Goal: Task Accomplishment & Management: Complete application form

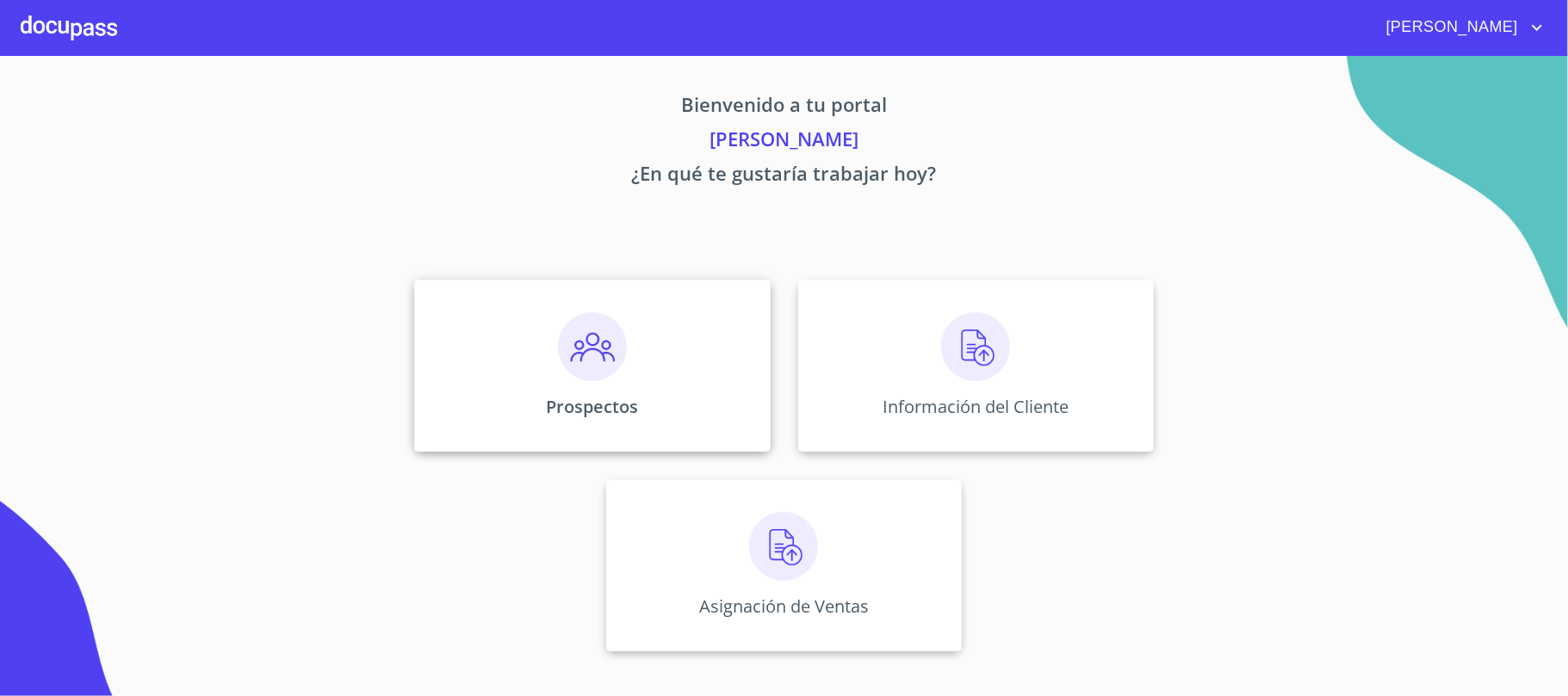
click at [583, 363] on img at bounding box center [592, 346] width 69 height 69
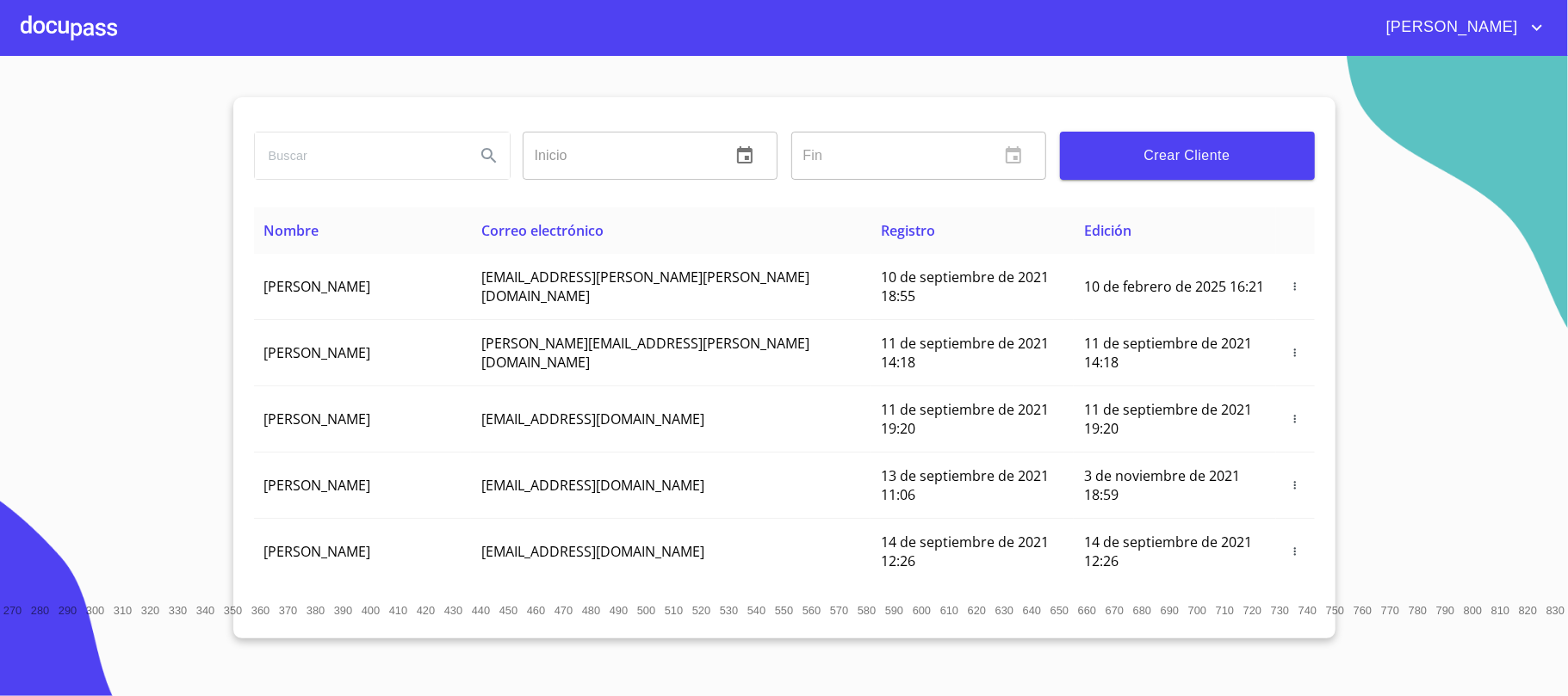
click at [1182, 142] on button "Crear Cliente" at bounding box center [1187, 156] width 255 height 48
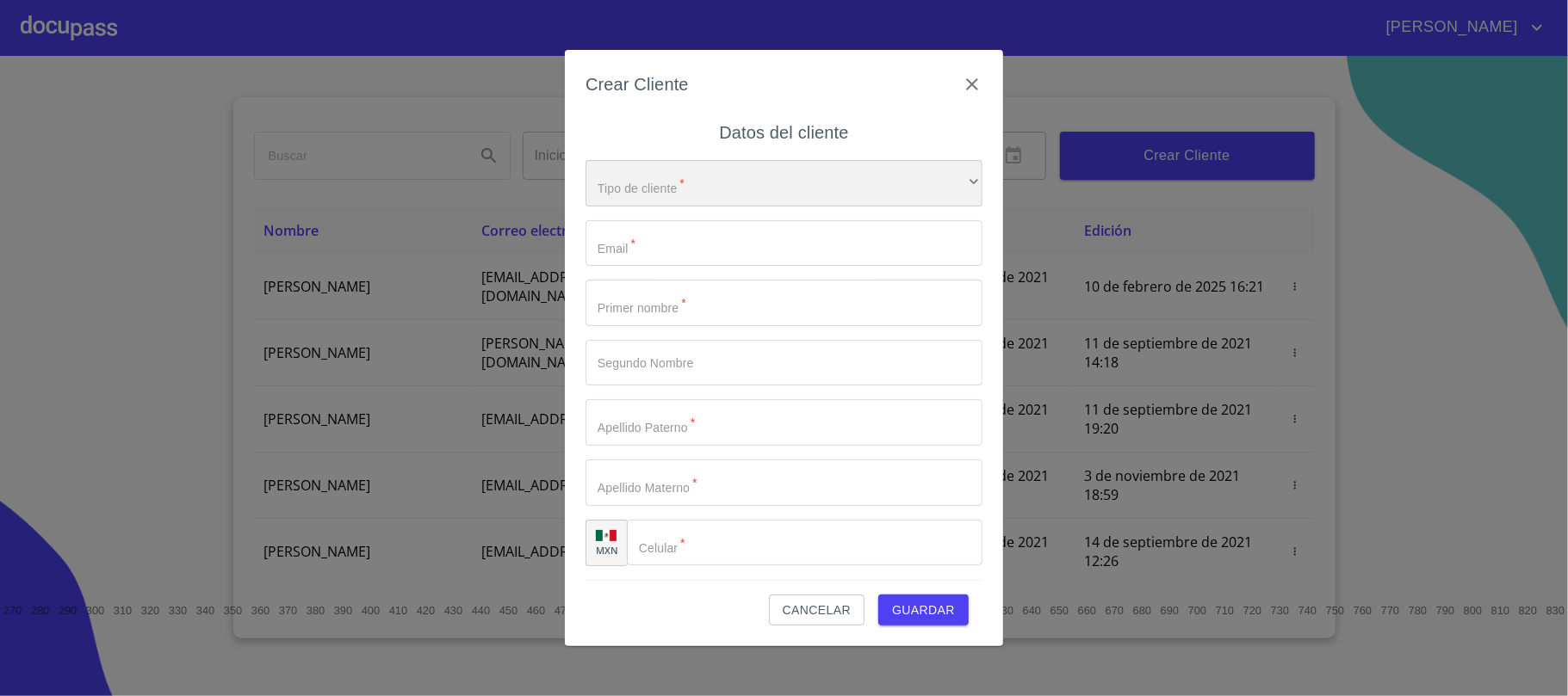
click at [799, 179] on div "​" at bounding box center [784, 183] width 397 height 46
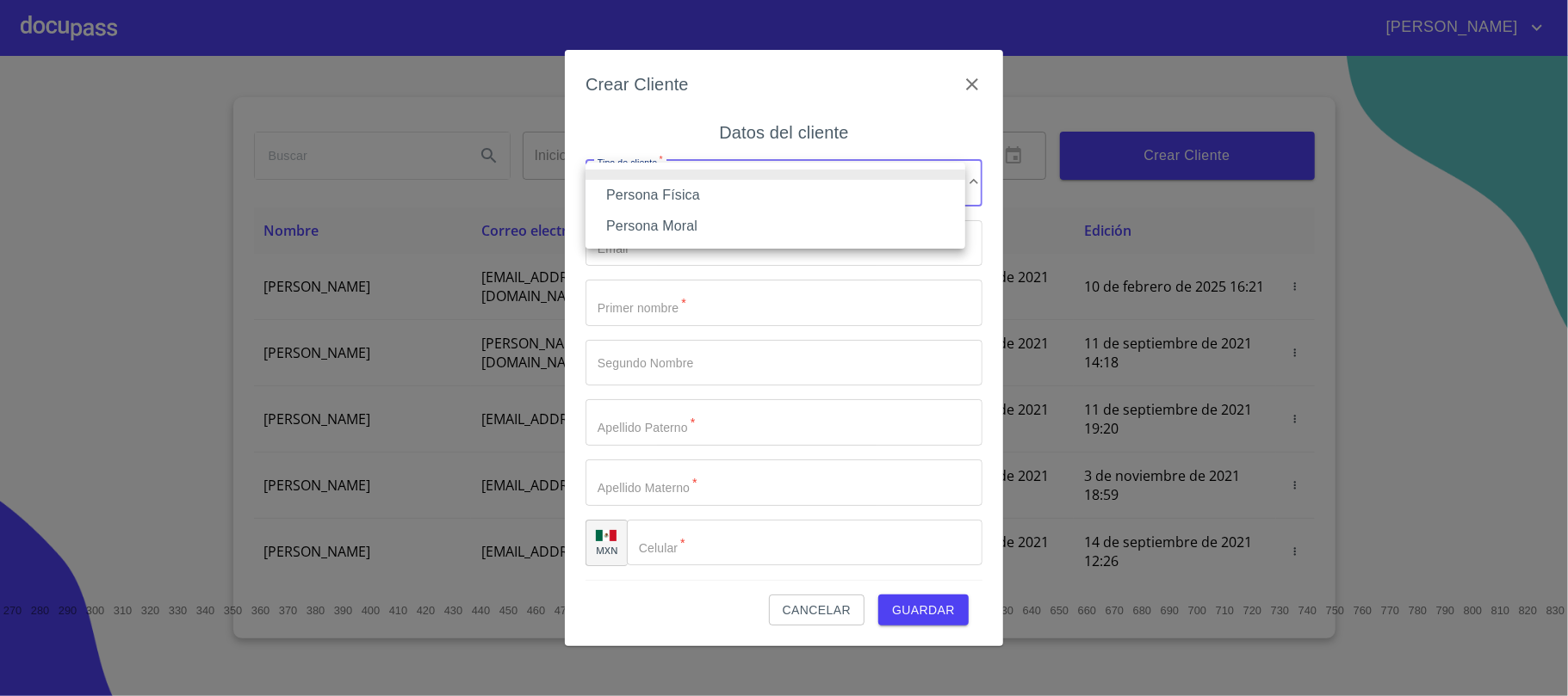
click at [684, 186] on li "Persona Física" at bounding box center [776, 195] width 379 height 31
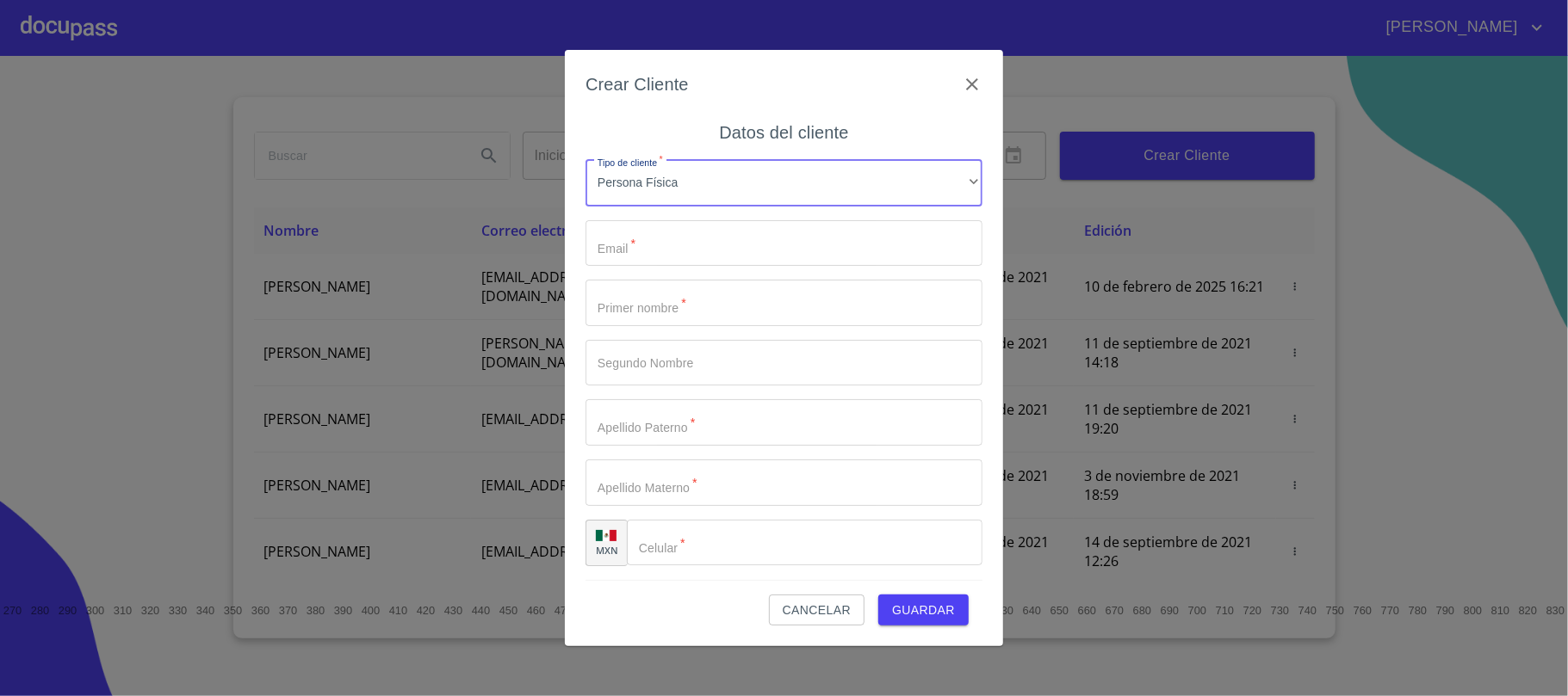
click at [666, 232] on input "Tipo de cliente   *" at bounding box center [784, 244] width 397 height 46
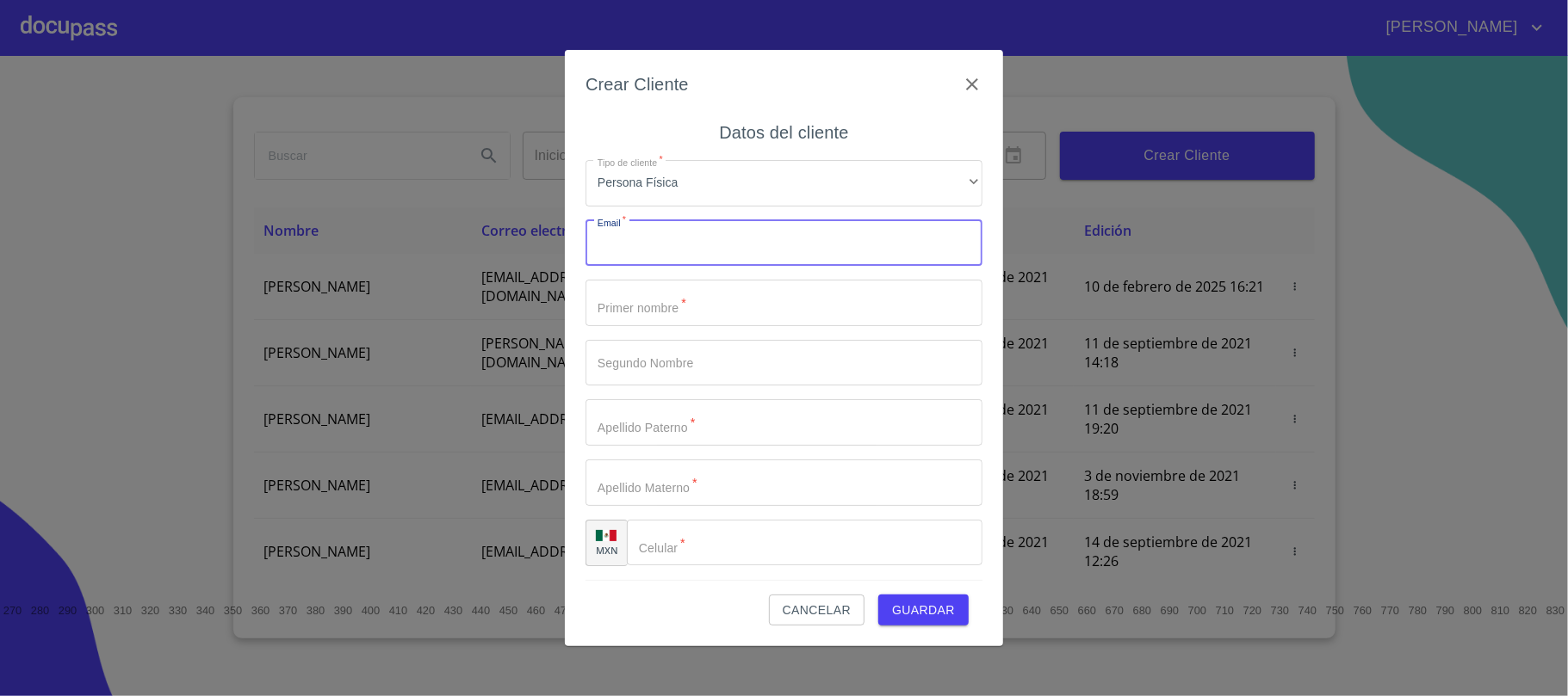
click at [658, 315] on input "Tipo de cliente   *" at bounding box center [784, 303] width 397 height 46
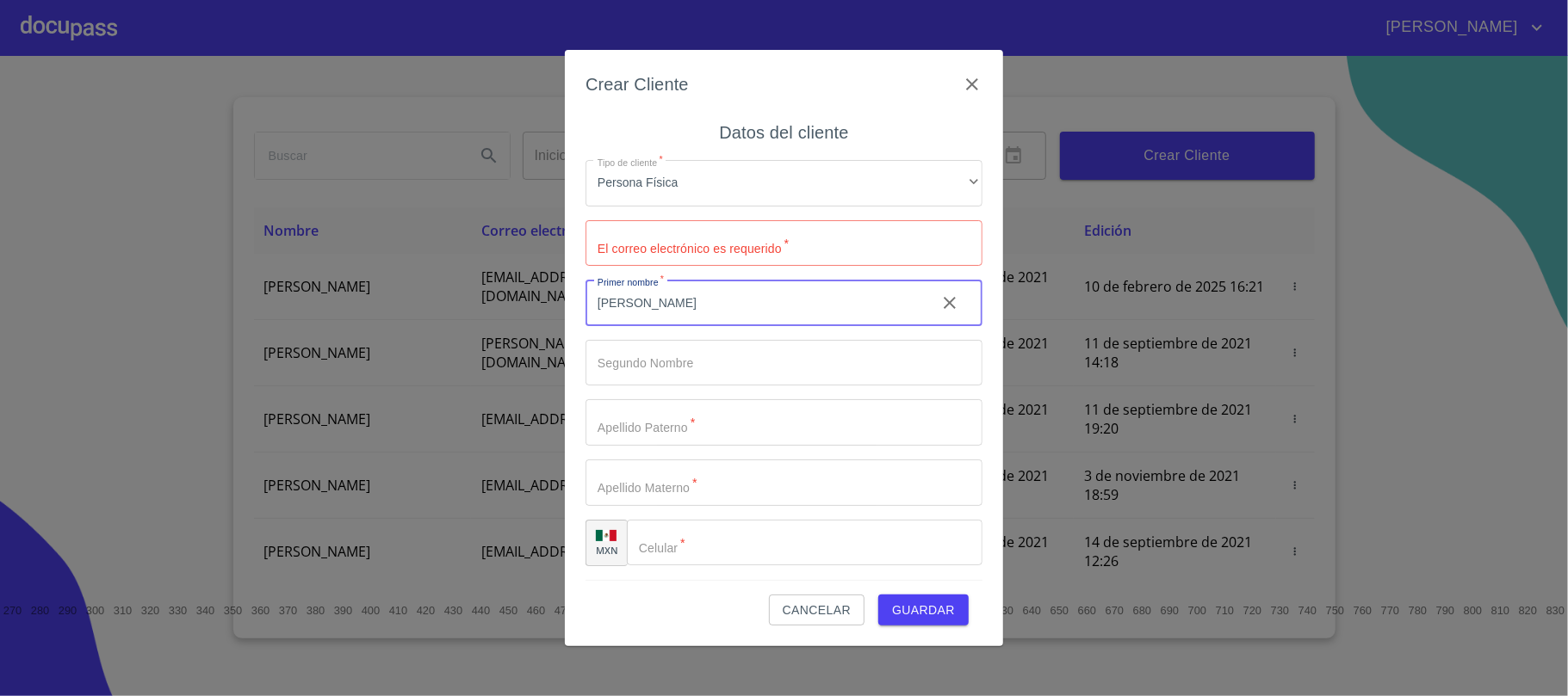
type input "[PERSON_NAME]"
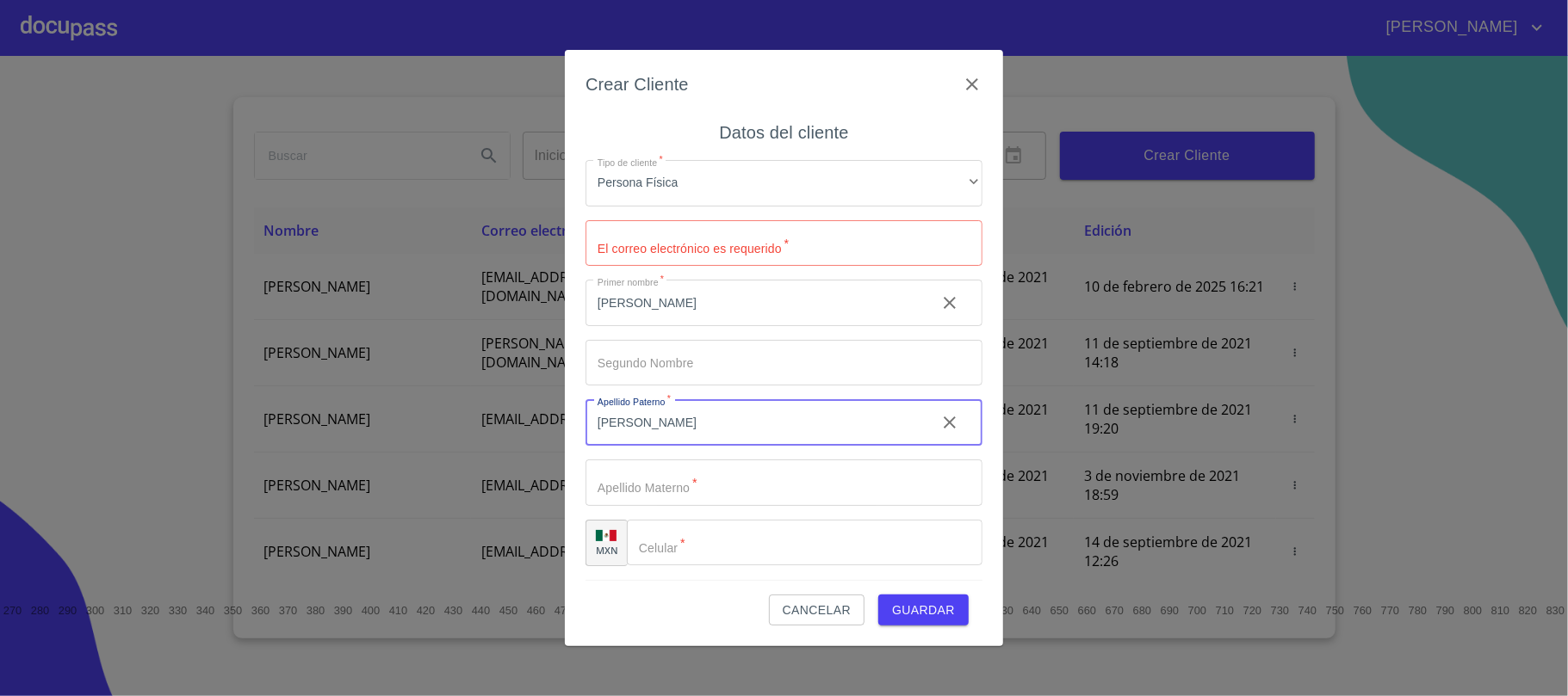
type input "[PERSON_NAME]"
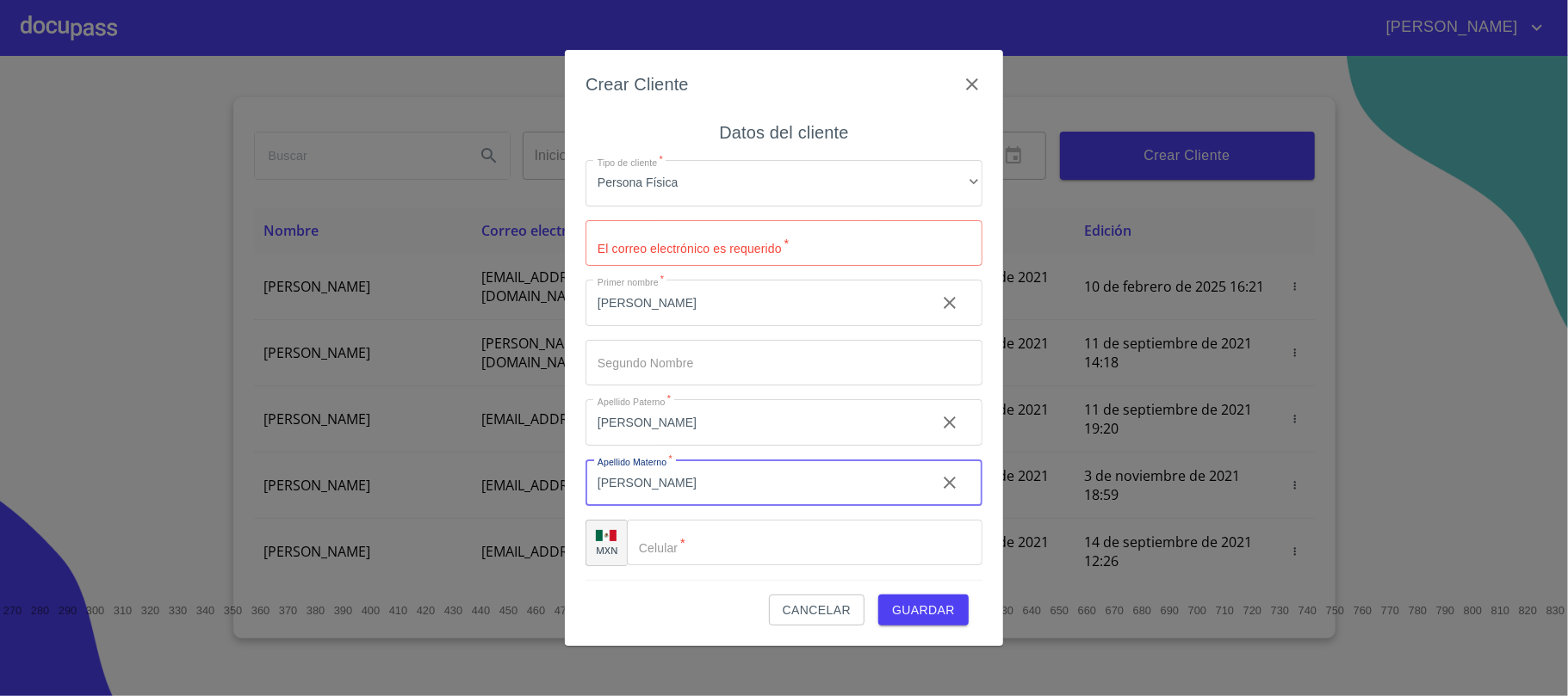
type input "[PERSON_NAME]"
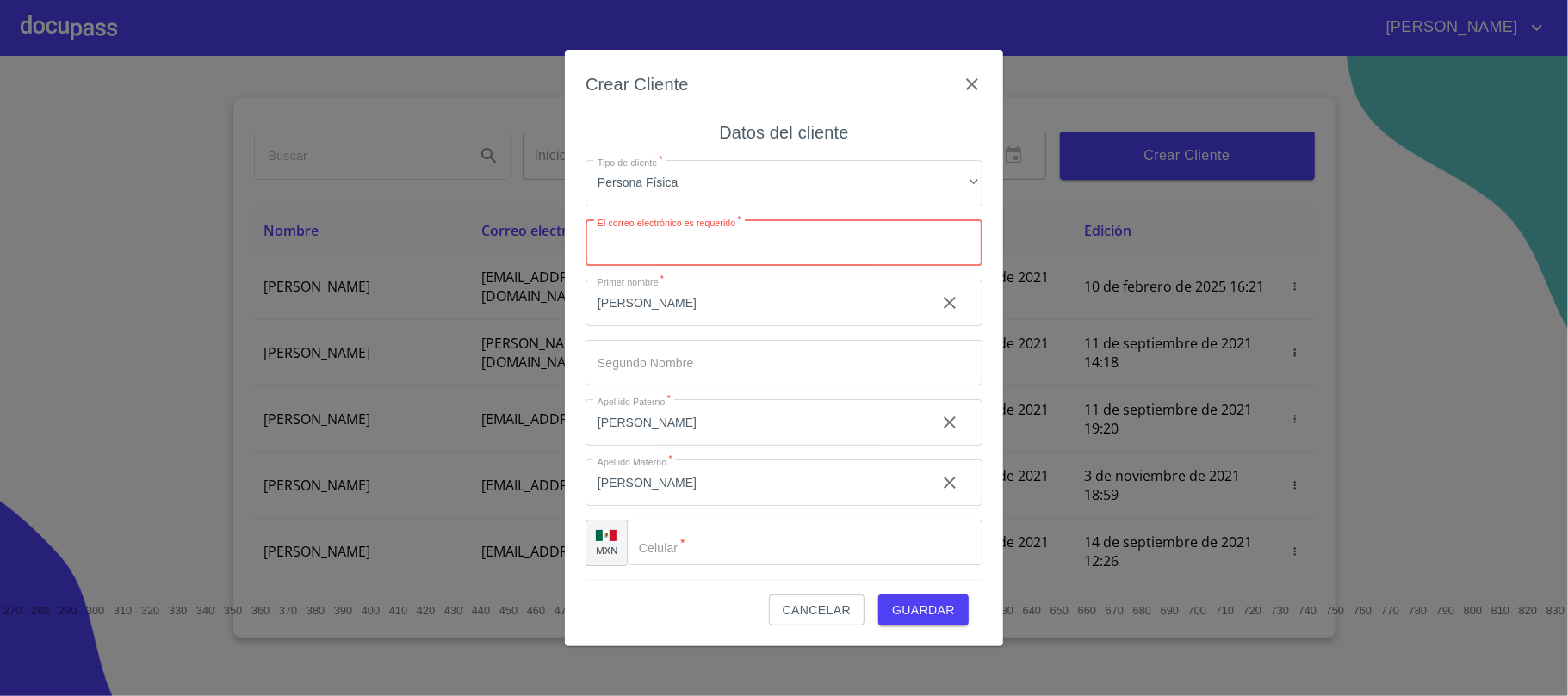
click at [744, 222] on input "Tipo de cliente   *" at bounding box center [784, 244] width 397 height 46
type input "[EMAIL_ADDRESS][DOMAIN_NAME]"
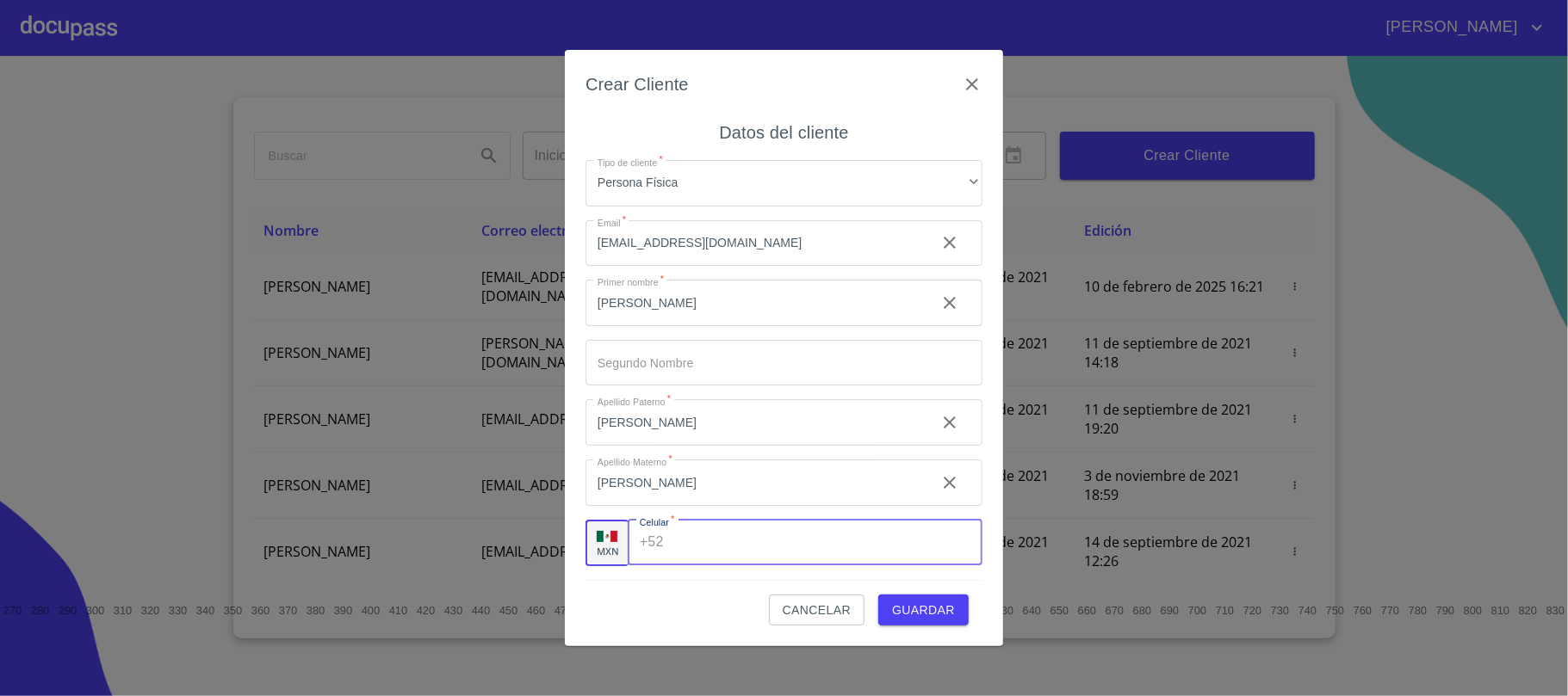
click at [676, 542] on input "Tipo de cliente   *" at bounding box center [826, 543] width 312 height 46
type input "[PHONE_NUMBER]"
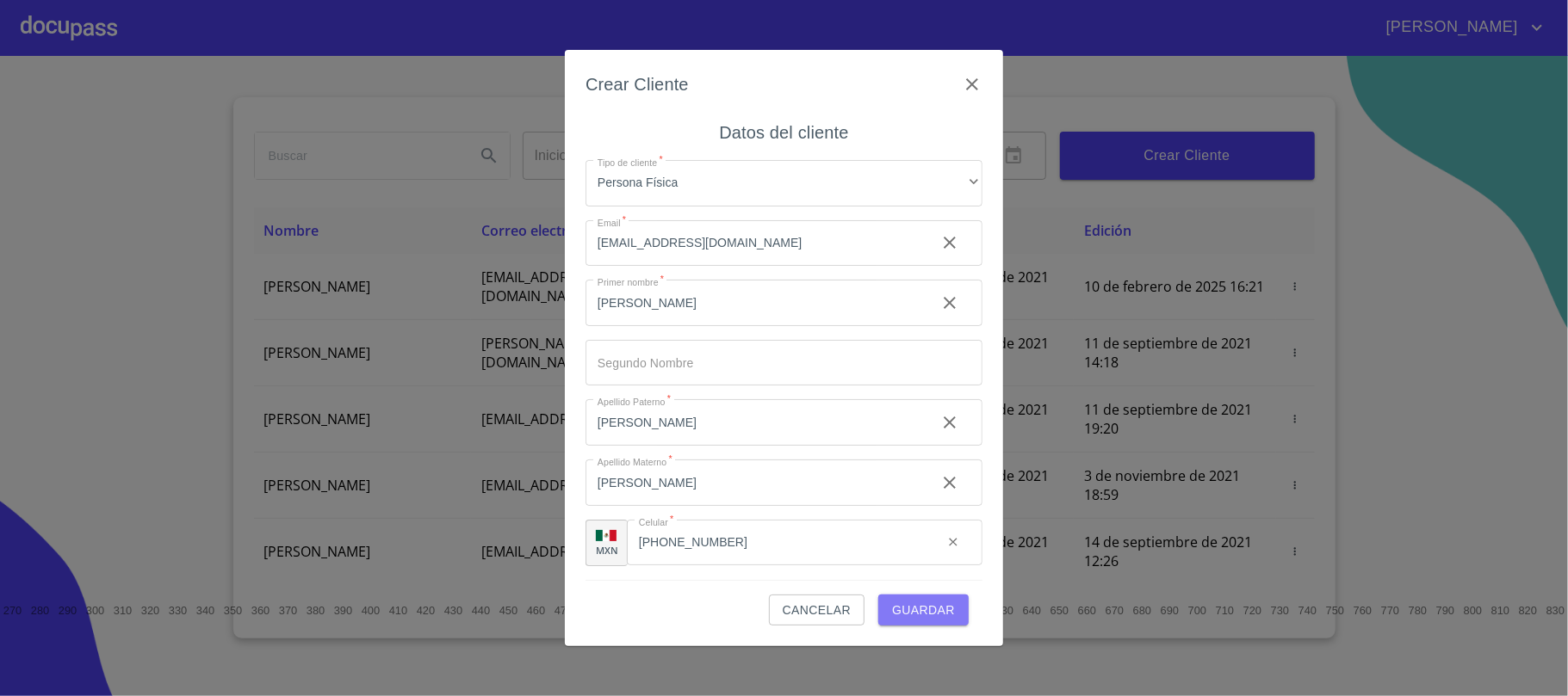
click at [916, 611] on span "Guardar" at bounding box center [923, 611] width 63 height 21
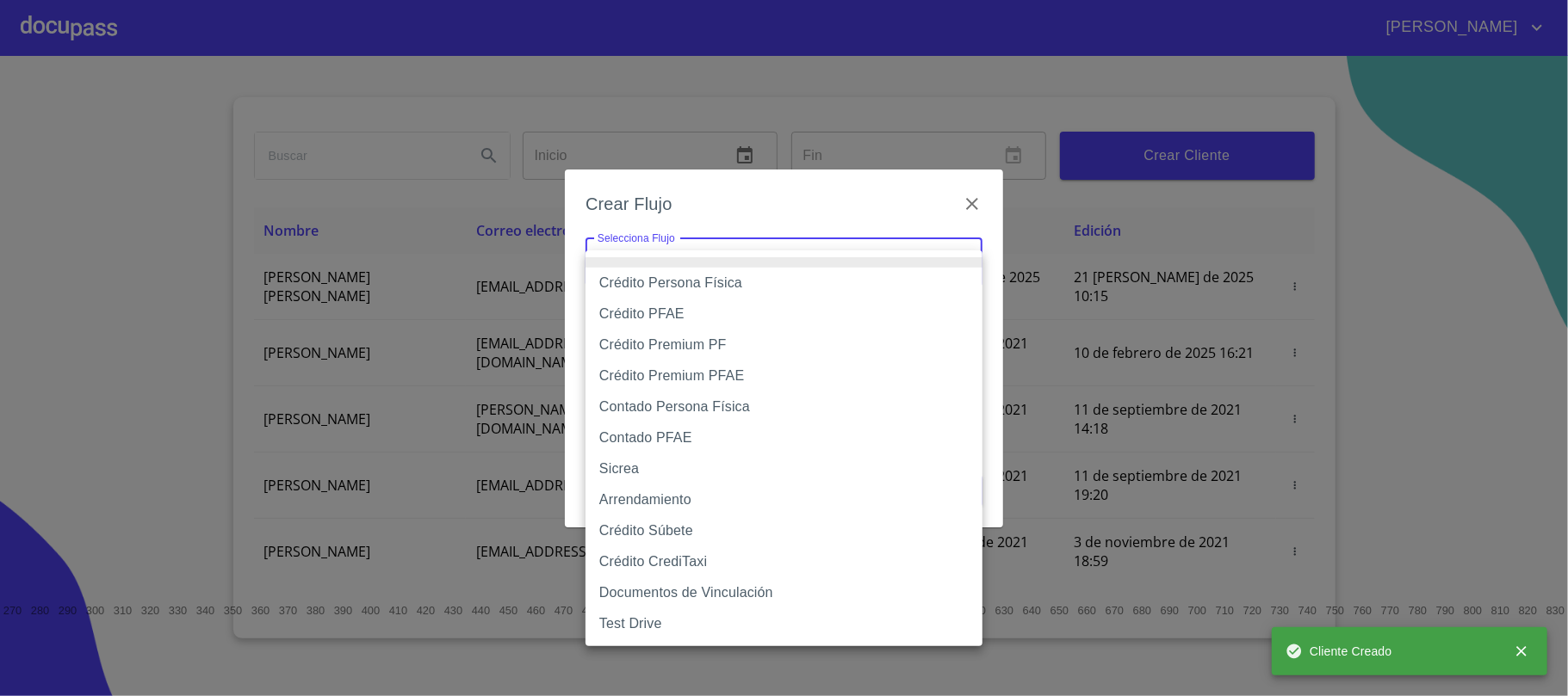
click at [796, 245] on body "[PERSON_NAME] ​ Fin ​ Crear Cliente Nombre Correo electrónico Registro Edición …" at bounding box center [784, 348] width 1568 height 696
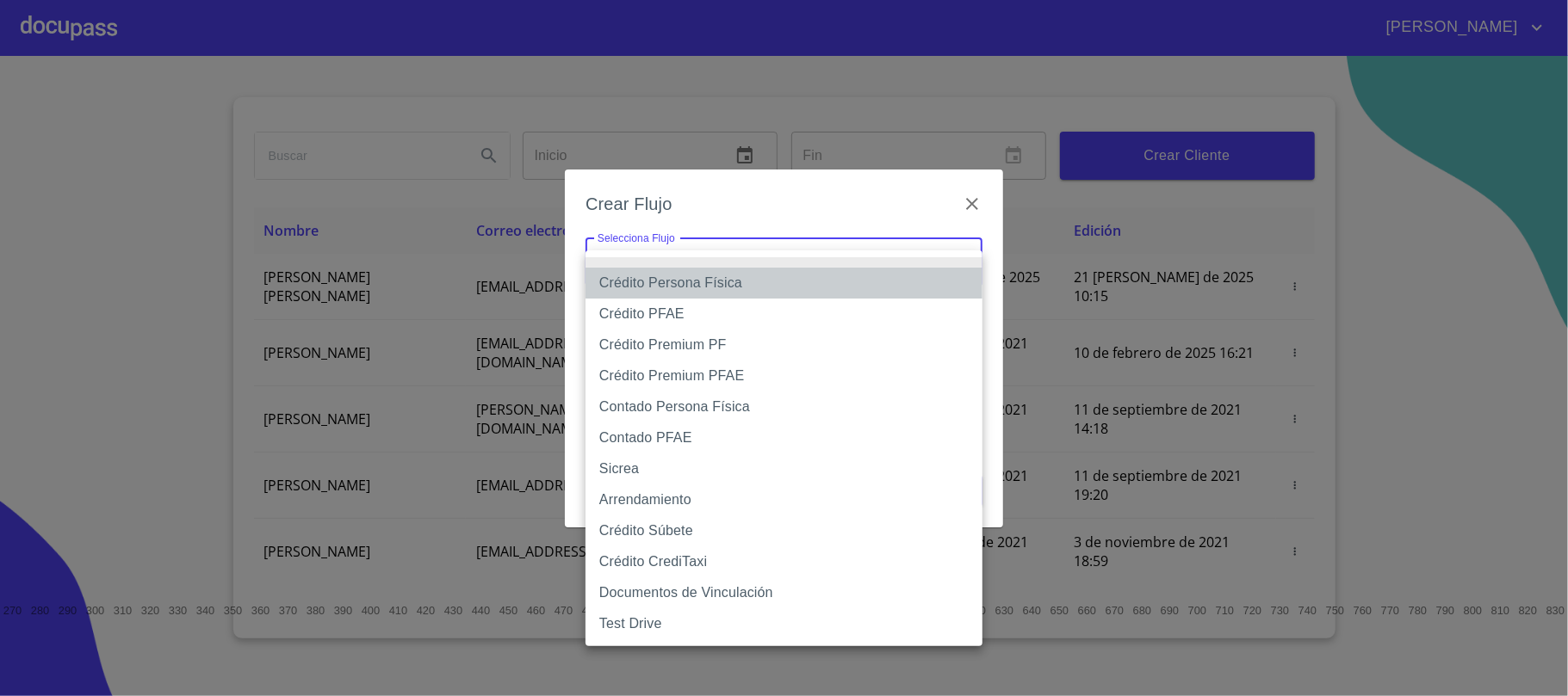
click at [718, 290] on li "Crédito Persona Física" at bounding box center [784, 283] width 397 height 31
type input "6009fb3c7d1714eb8809aa97"
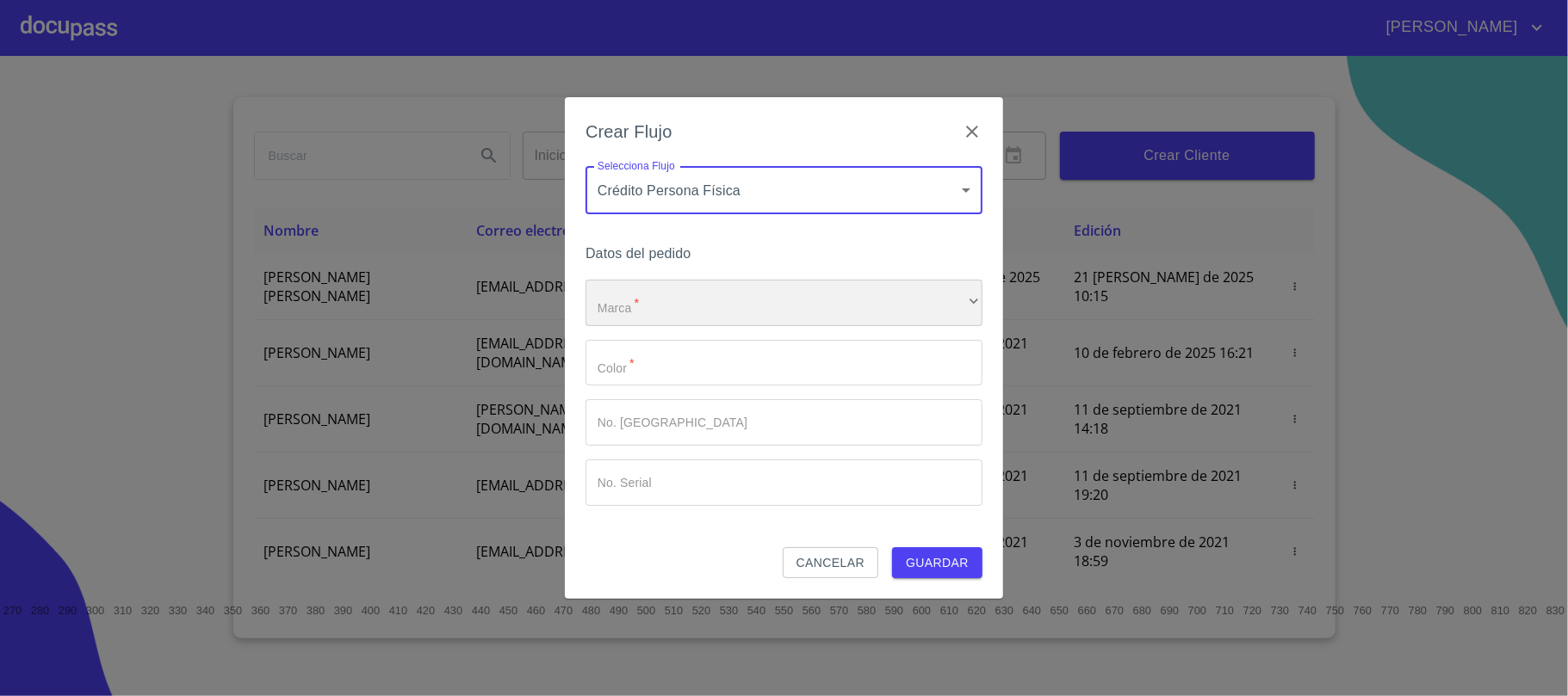
click at [701, 294] on div "​" at bounding box center [784, 303] width 397 height 46
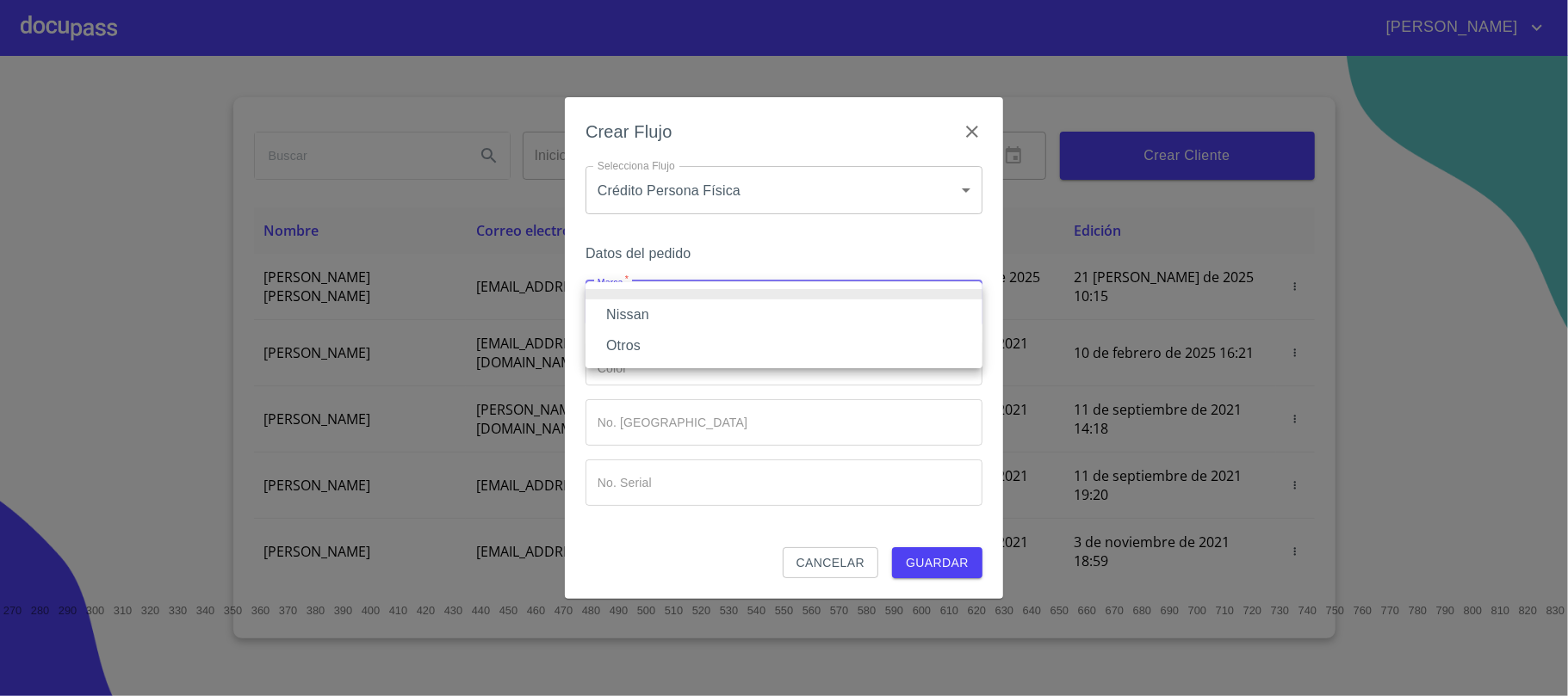
click at [687, 320] on li "Nissan" at bounding box center [784, 315] width 397 height 31
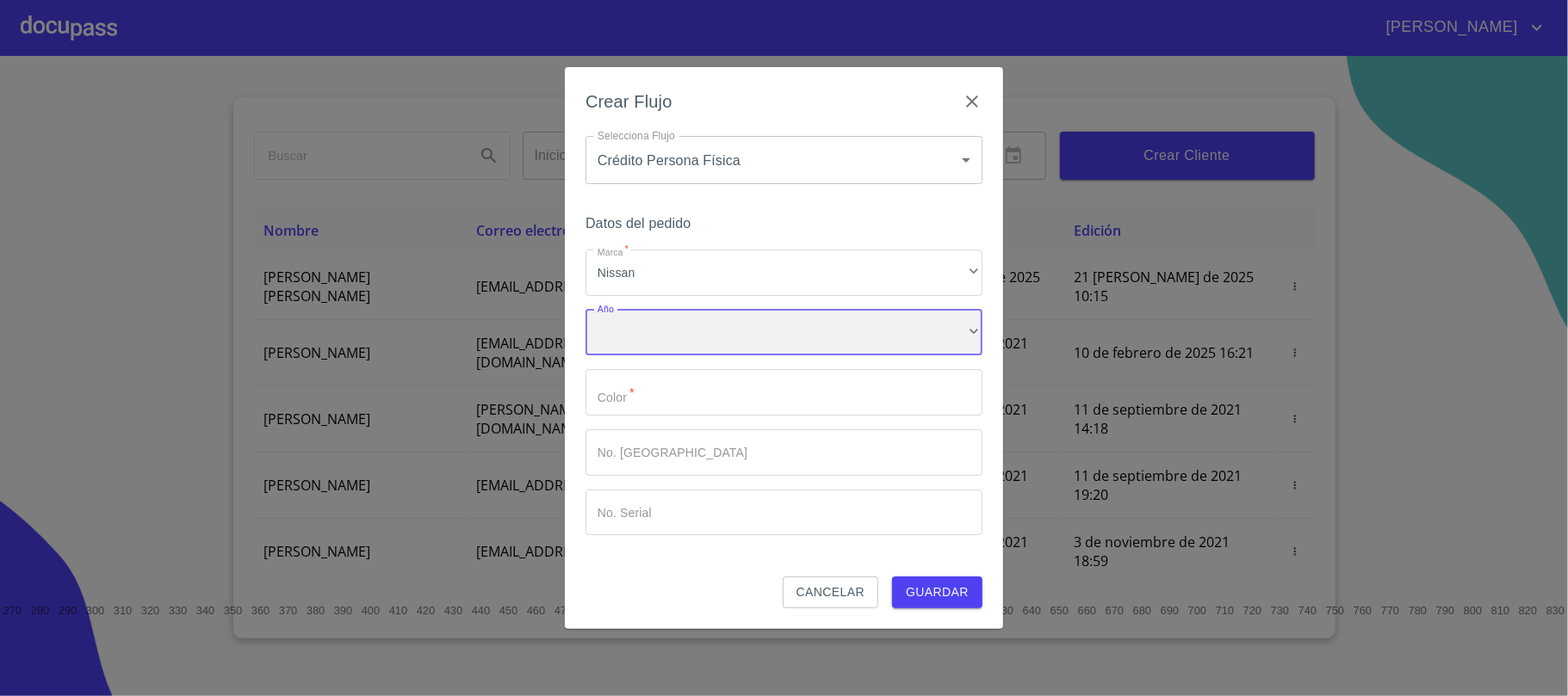
click at [655, 332] on div "​" at bounding box center [784, 333] width 397 height 46
click at [645, 338] on li "2025" at bounding box center [784, 344] width 397 height 31
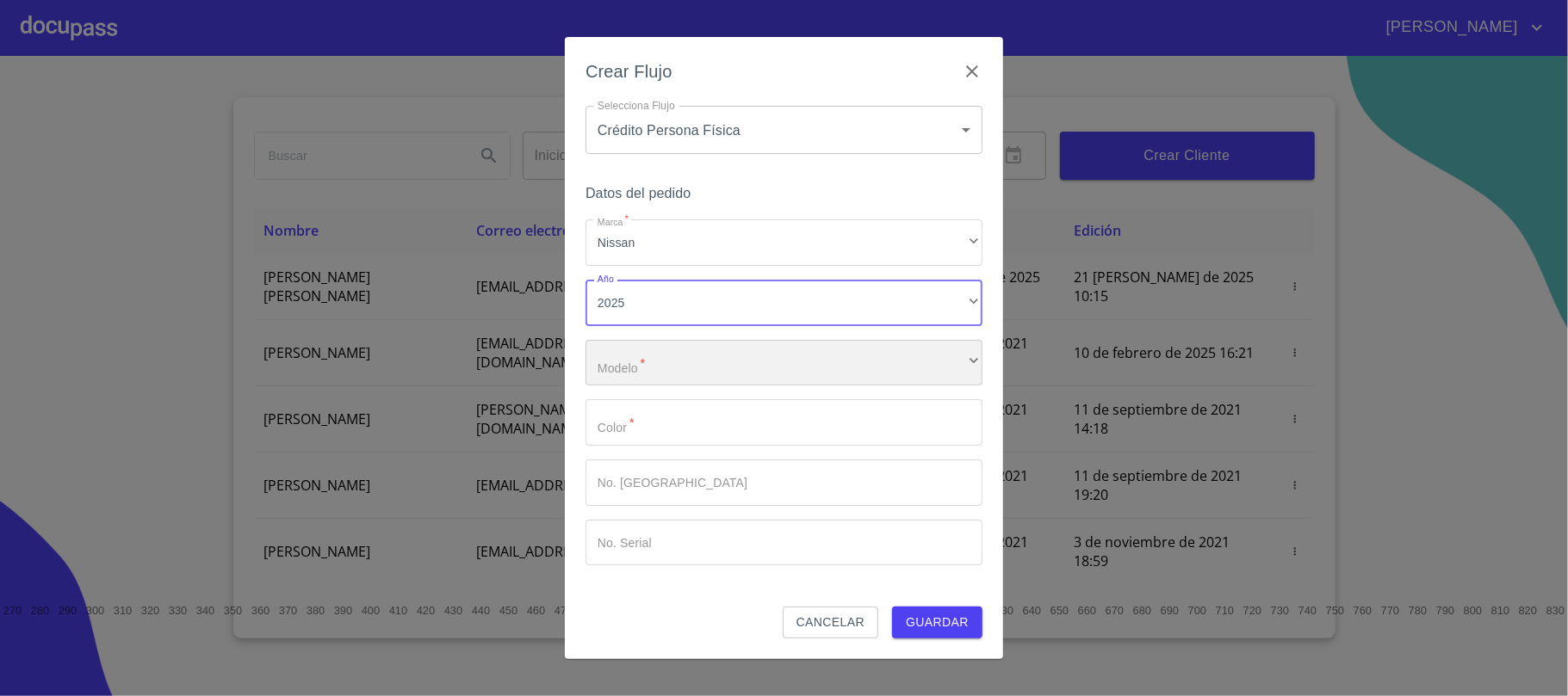
click at [670, 359] on div "​" at bounding box center [784, 363] width 397 height 46
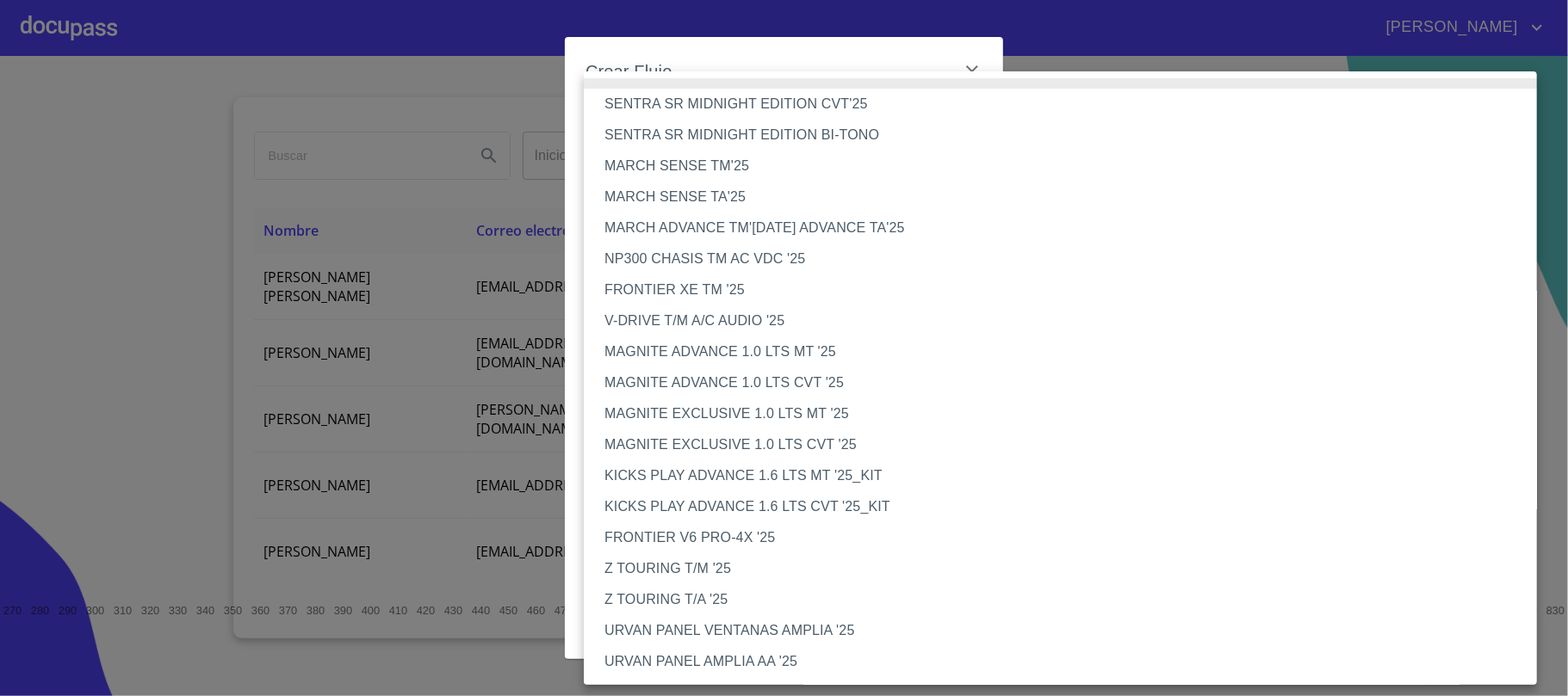
click at [727, 166] on li "MARCH SENSE TM'25" at bounding box center [1069, 166] width 971 height 31
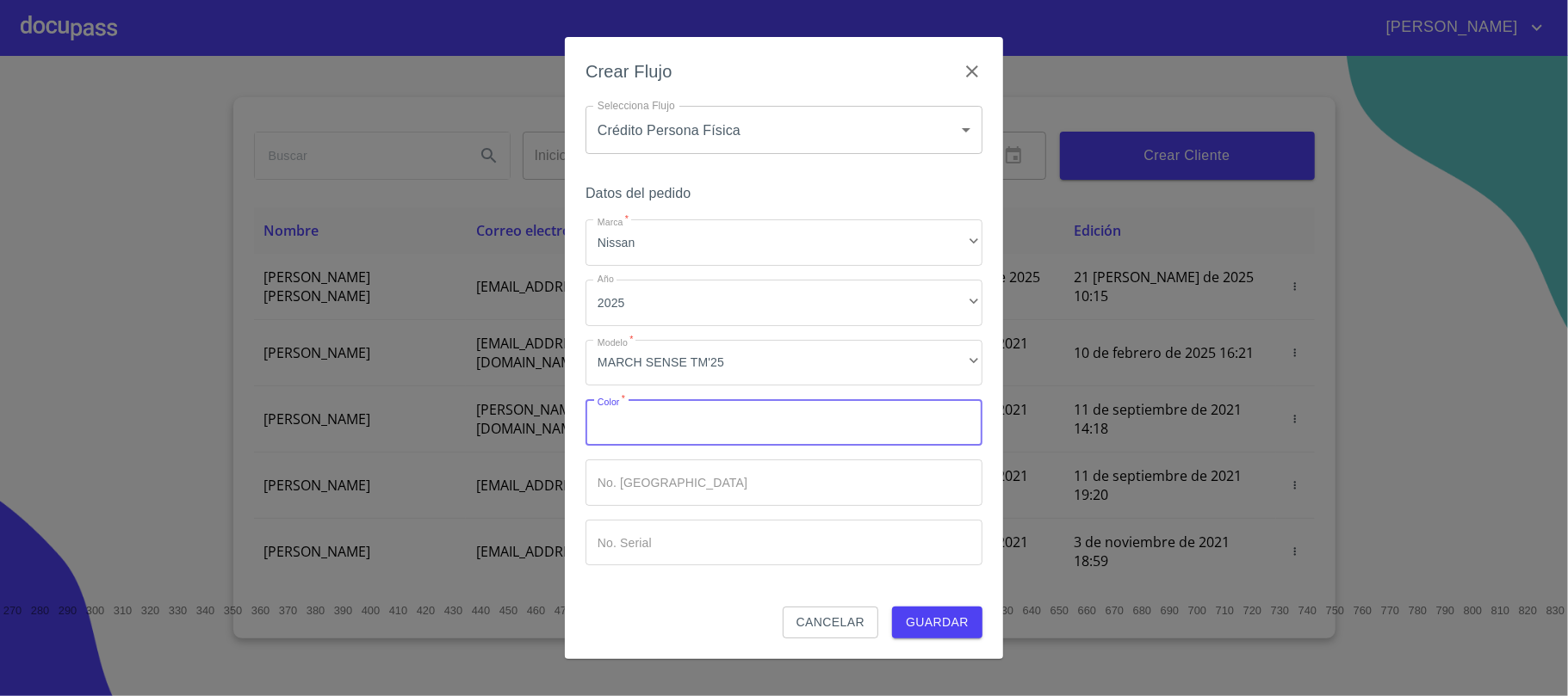
click at [654, 431] on input "Marca   *" at bounding box center [784, 423] width 397 height 46
type input "blanco"
click at [933, 632] on span "Guardar" at bounding box center [937, 623] width 63 height 21
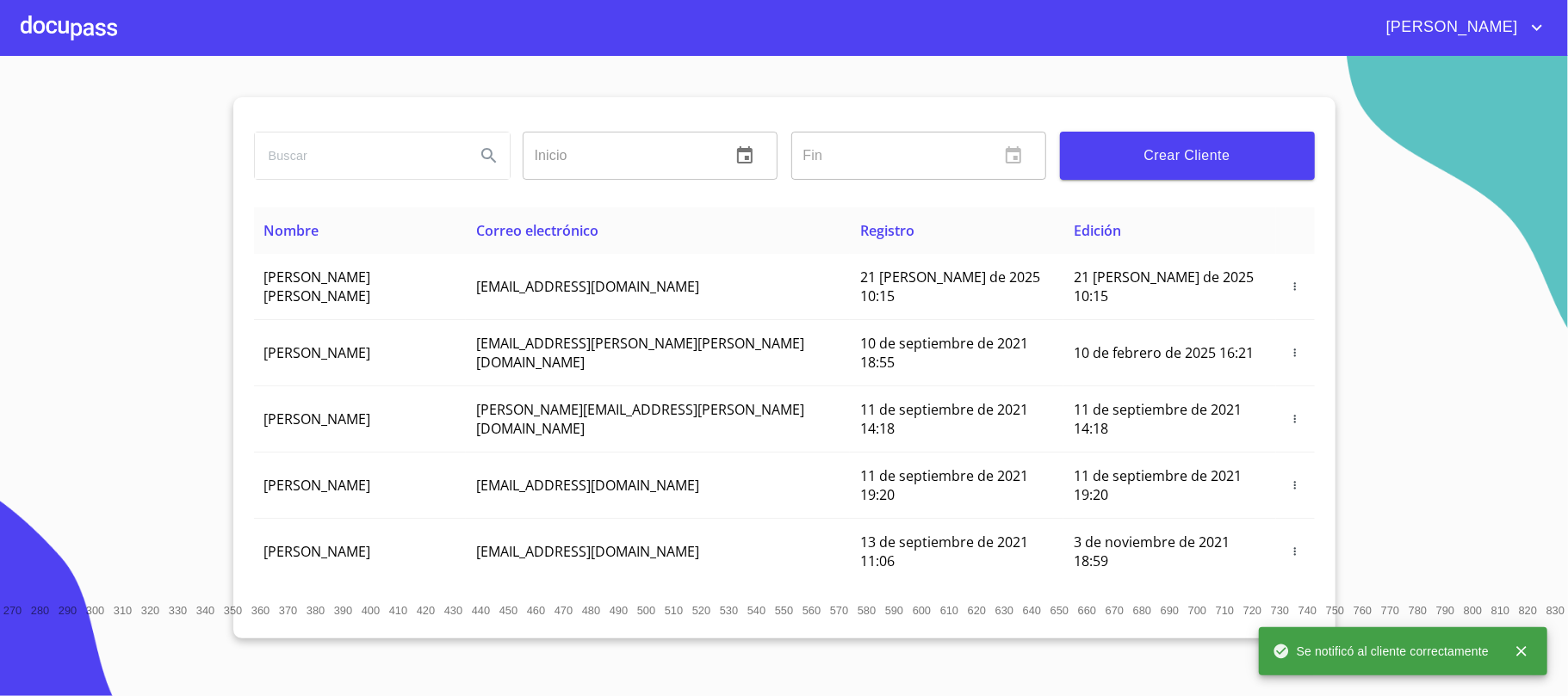
click at [104, 39] on div at bounding box center [69, 28] width 96 height 55
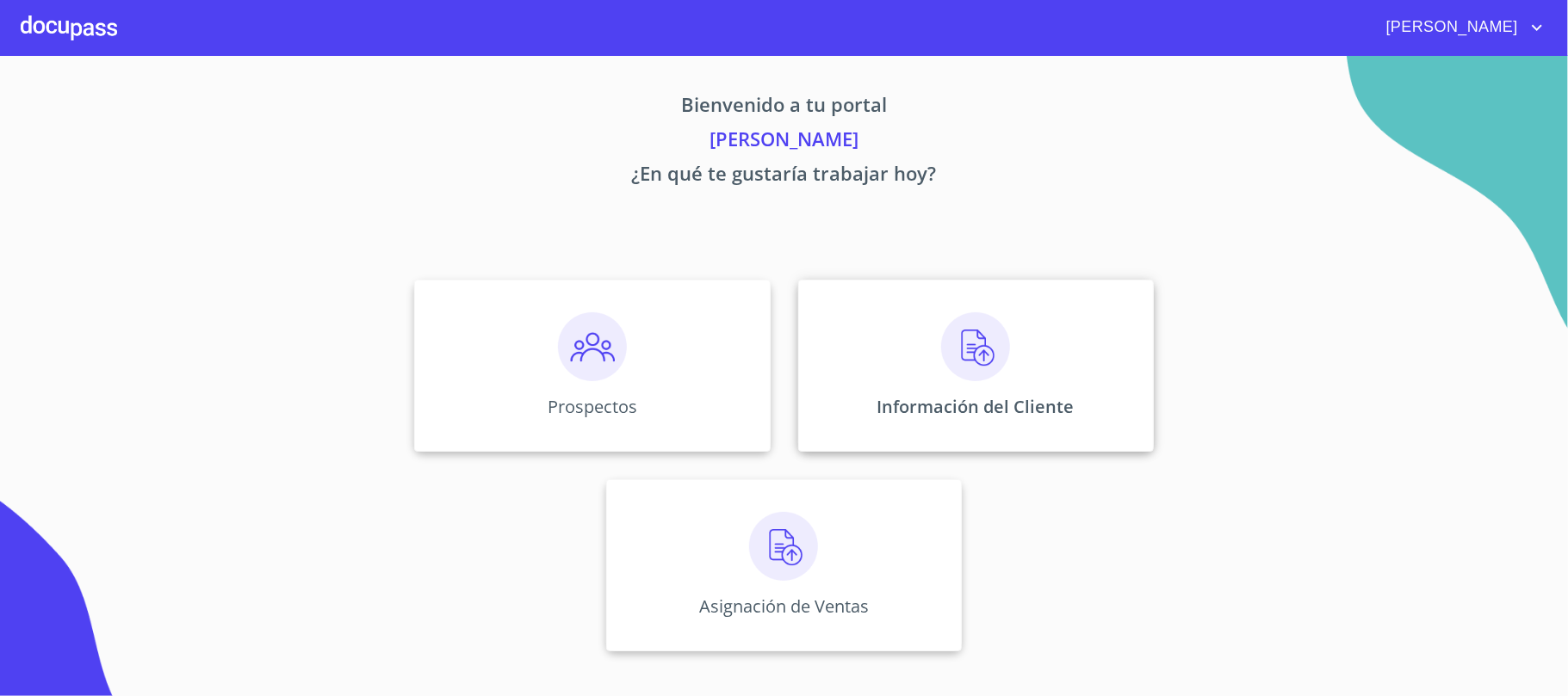
click at [958, 370] on img at bounding box center [975, 346] width 69 height 69
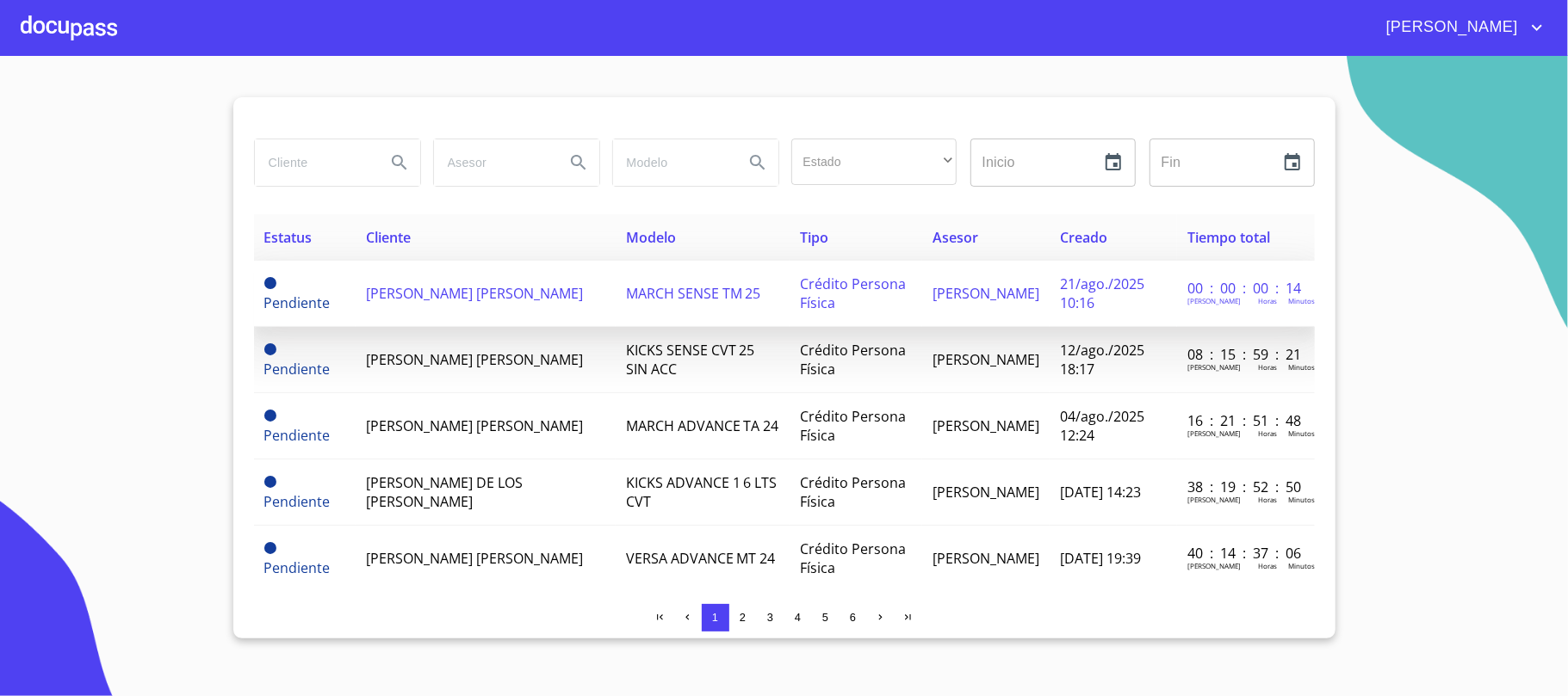
click at [457, 290] on span "[PERSON_NAME] [PERSON_NAME]" at bounding box center [475, 293] width 217 height 19
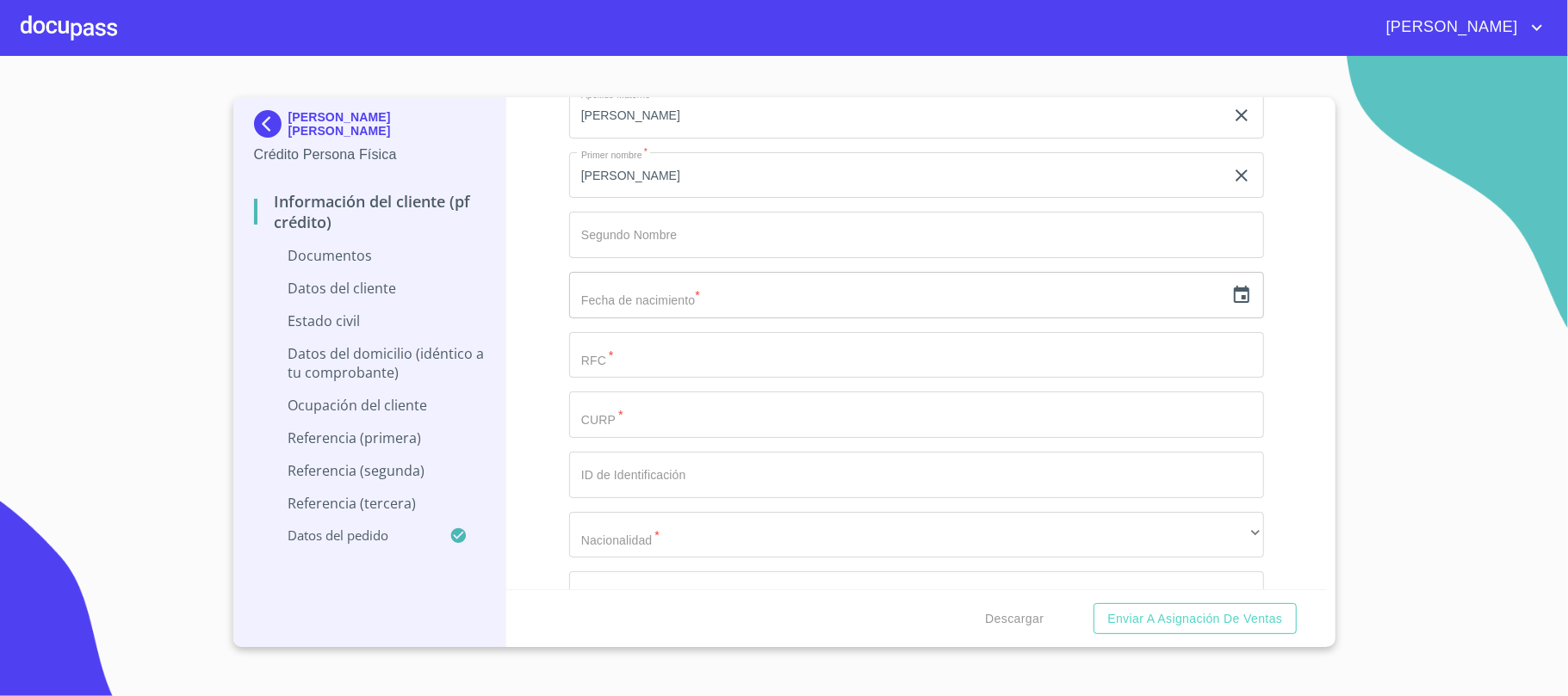
scroll to position [2180, 0]
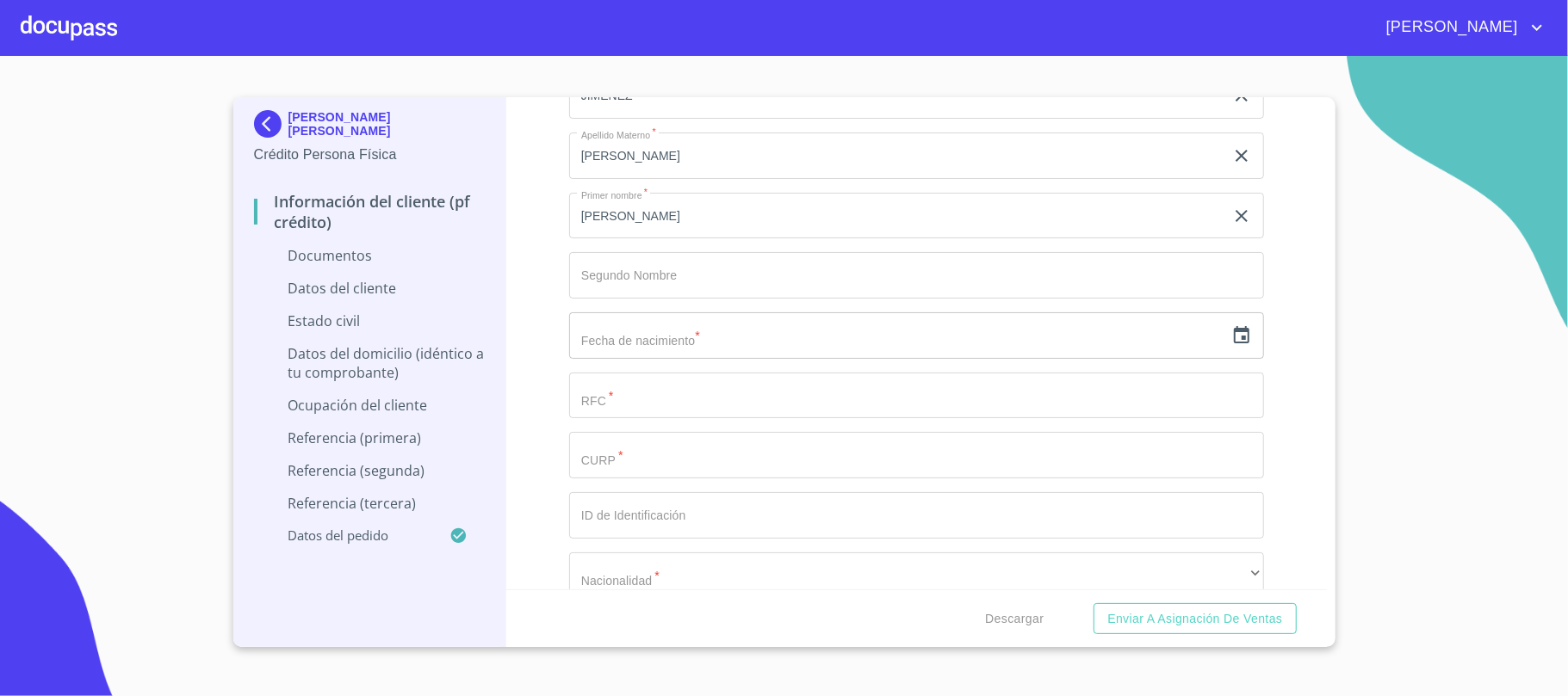
click at [541, 339] on div "Información del cliente (PF crédito) Documentos Documento de identificación.   …" at bounding box center [917, 343] width 821 height 492
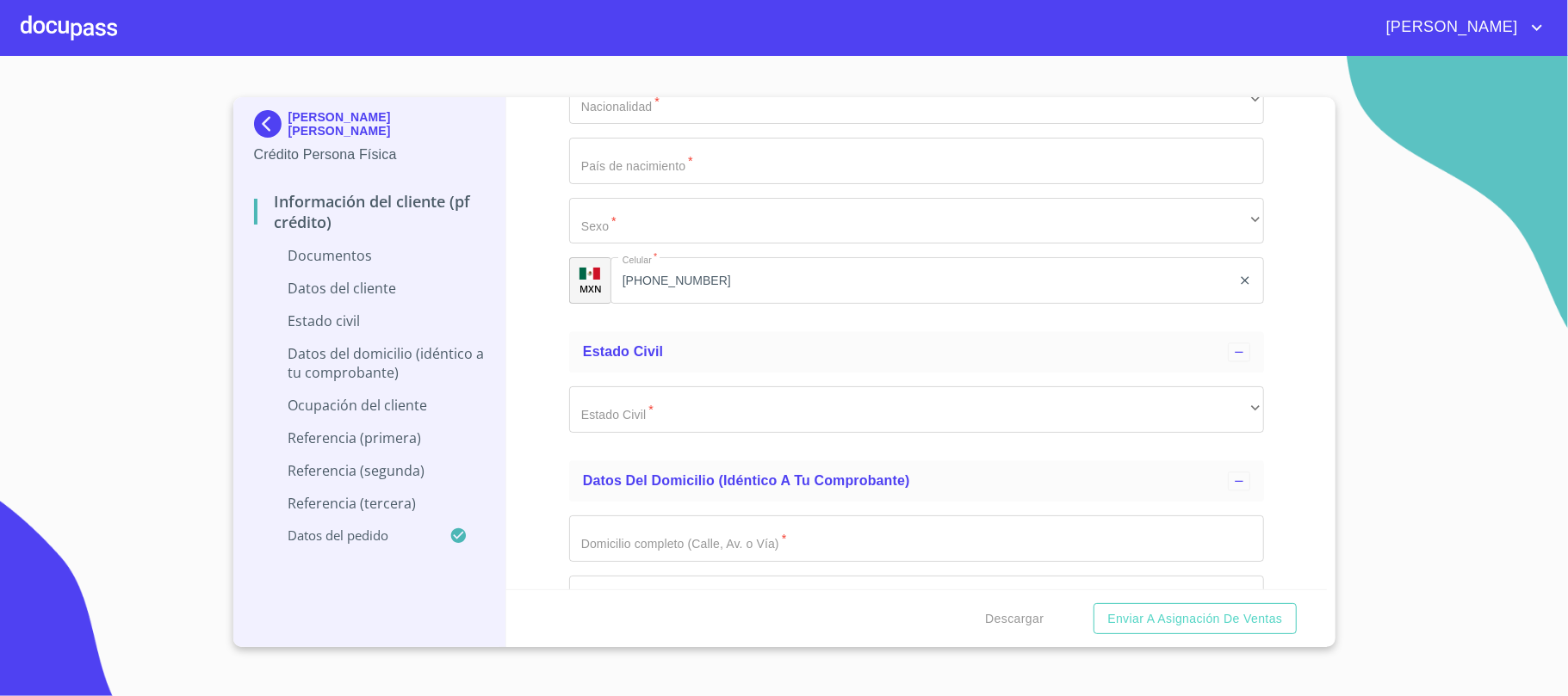
scroll to position [2639, 0]
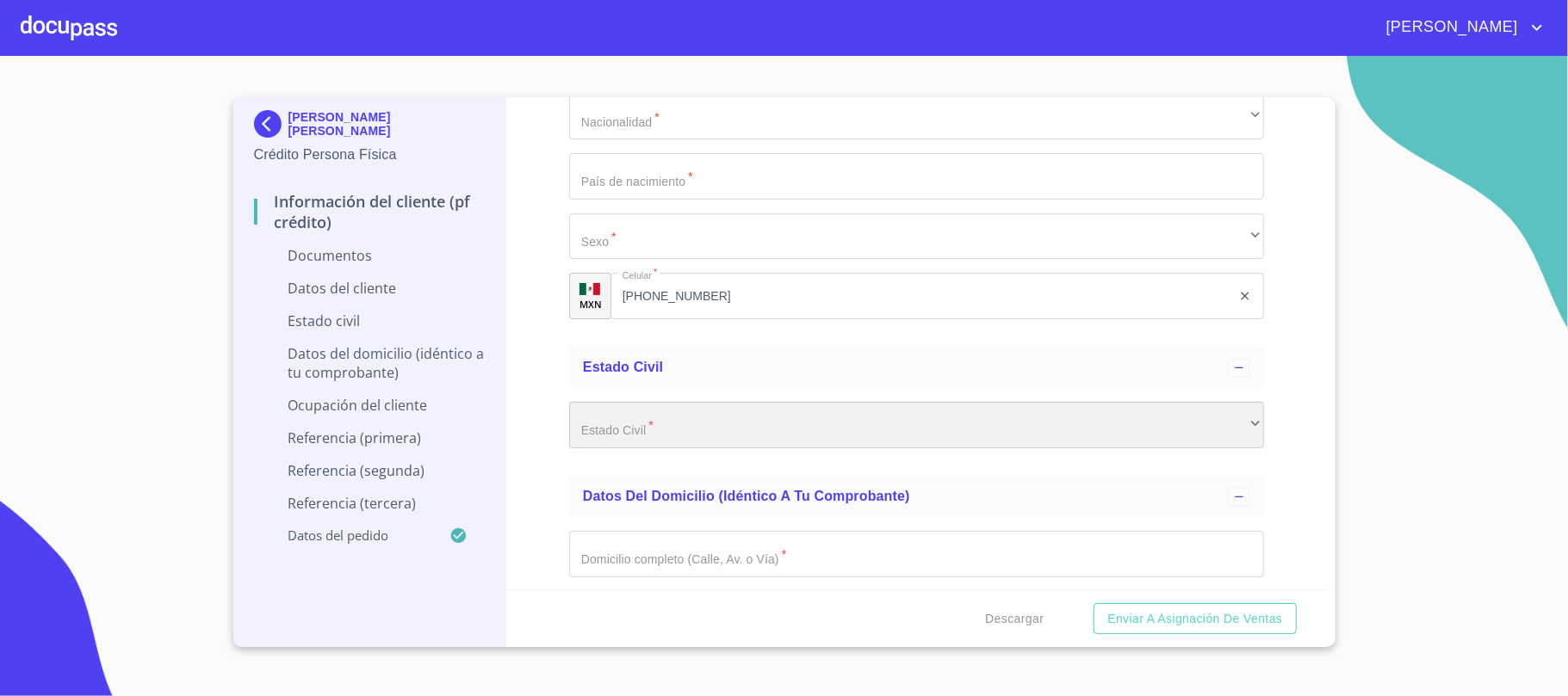
click at [725, 432] on div "​" at bounding box center [916, 425] width 695 height 46
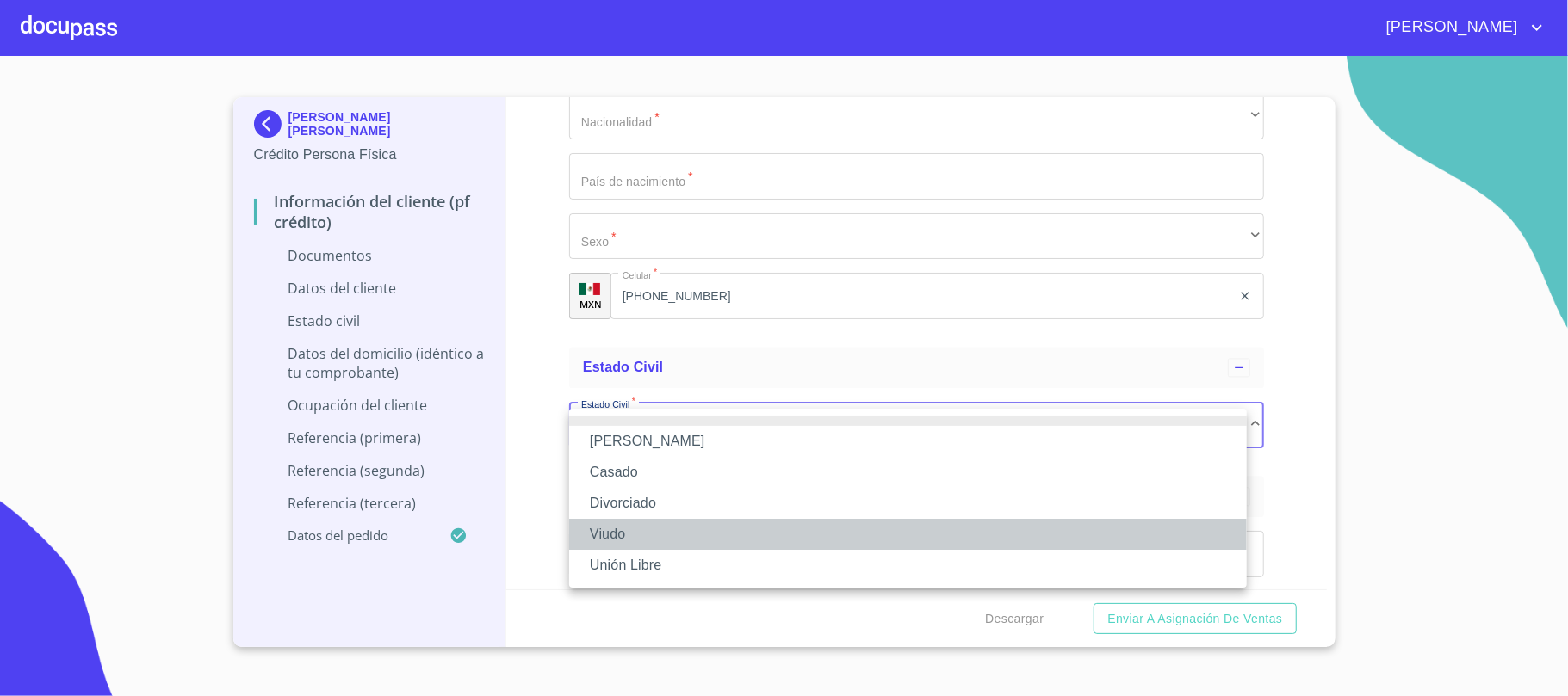
click at [634, 529] on li "Viudo" at bounding box center [907, 534] width 678 height 31
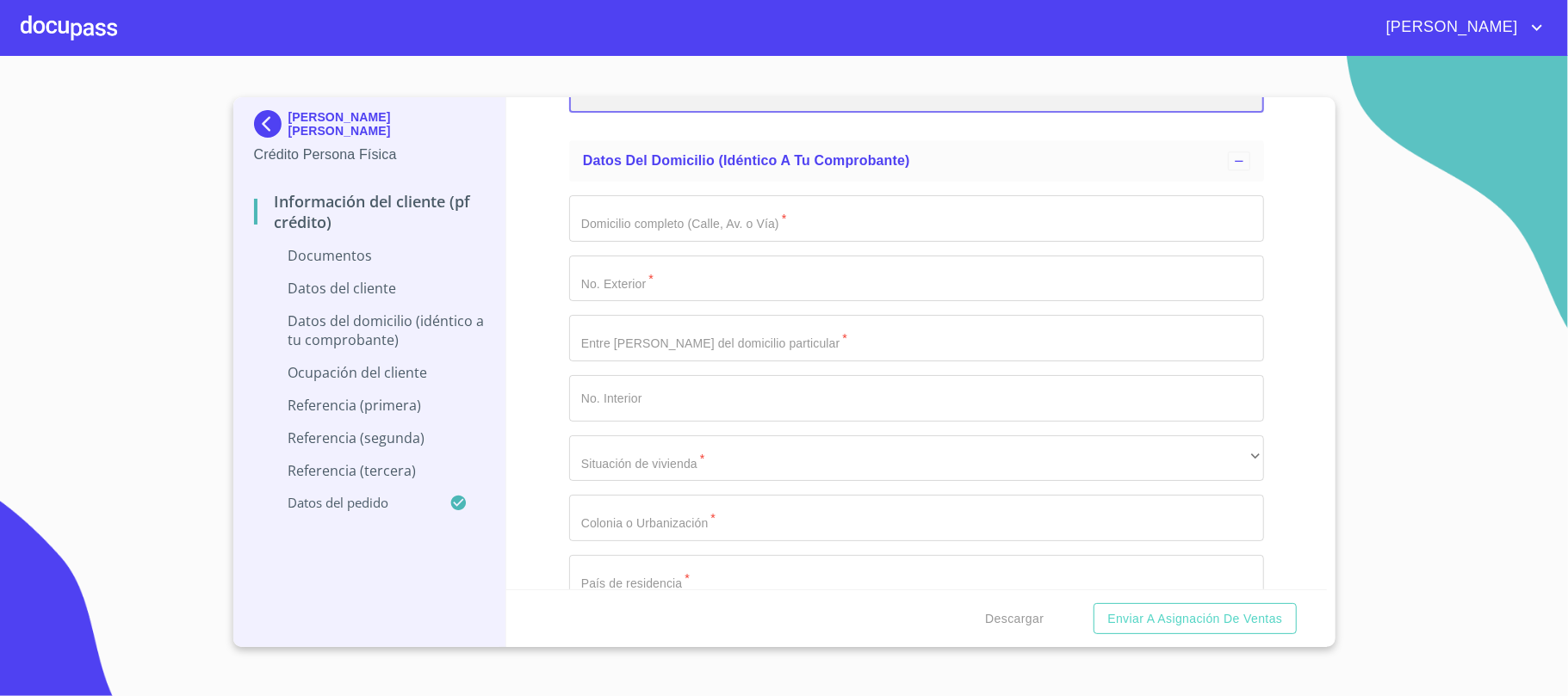
scroll to position [2869, 0]
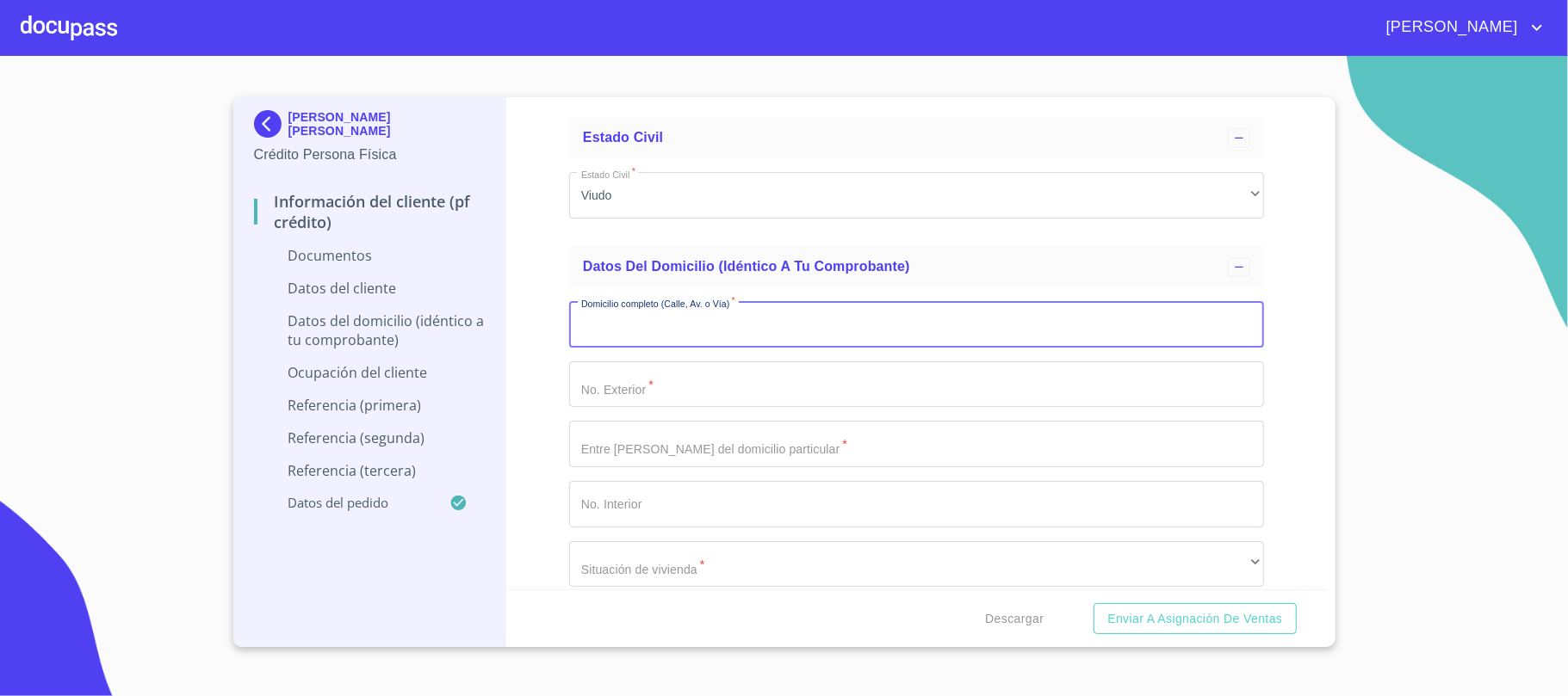
type input "R"
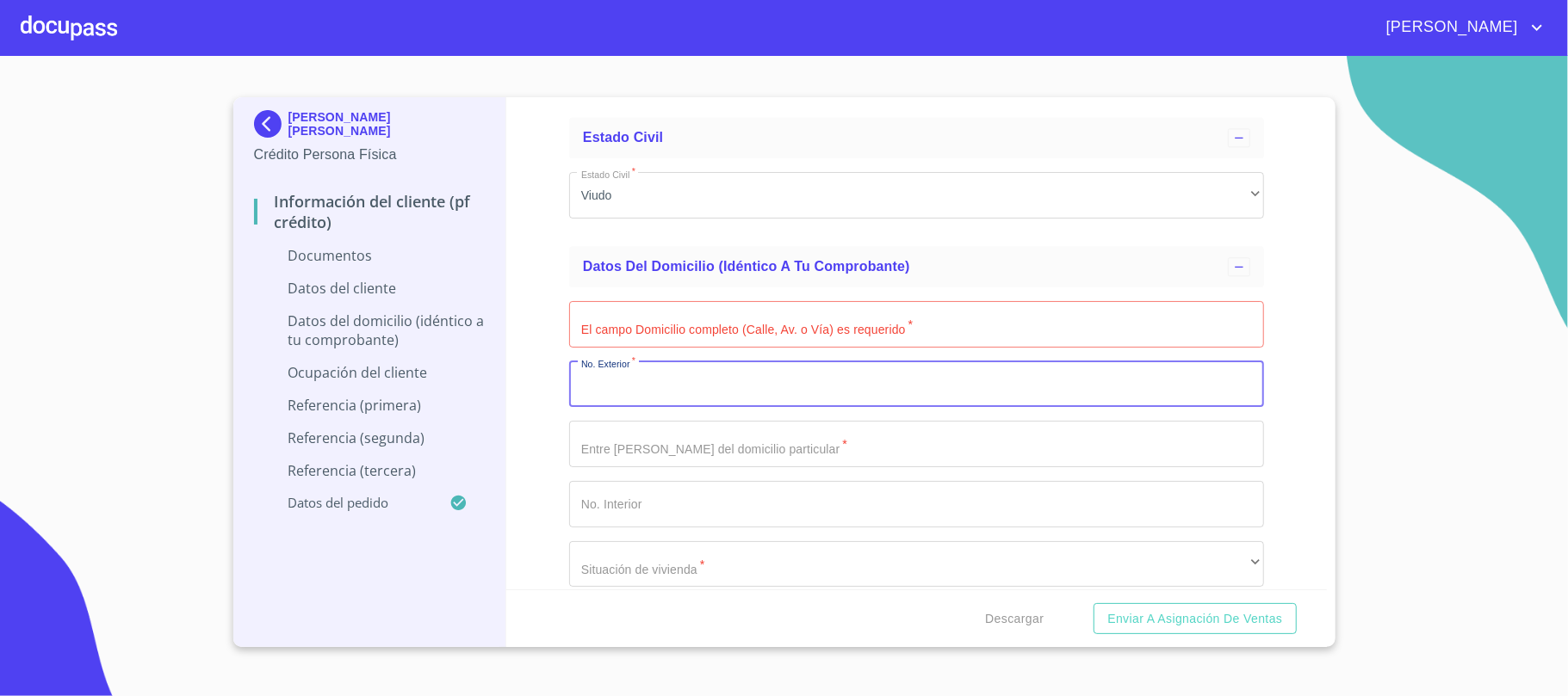
click at [666, 376] on input "Documento de identificación.   *" at bounding box center [916, 384] width 695 height 46
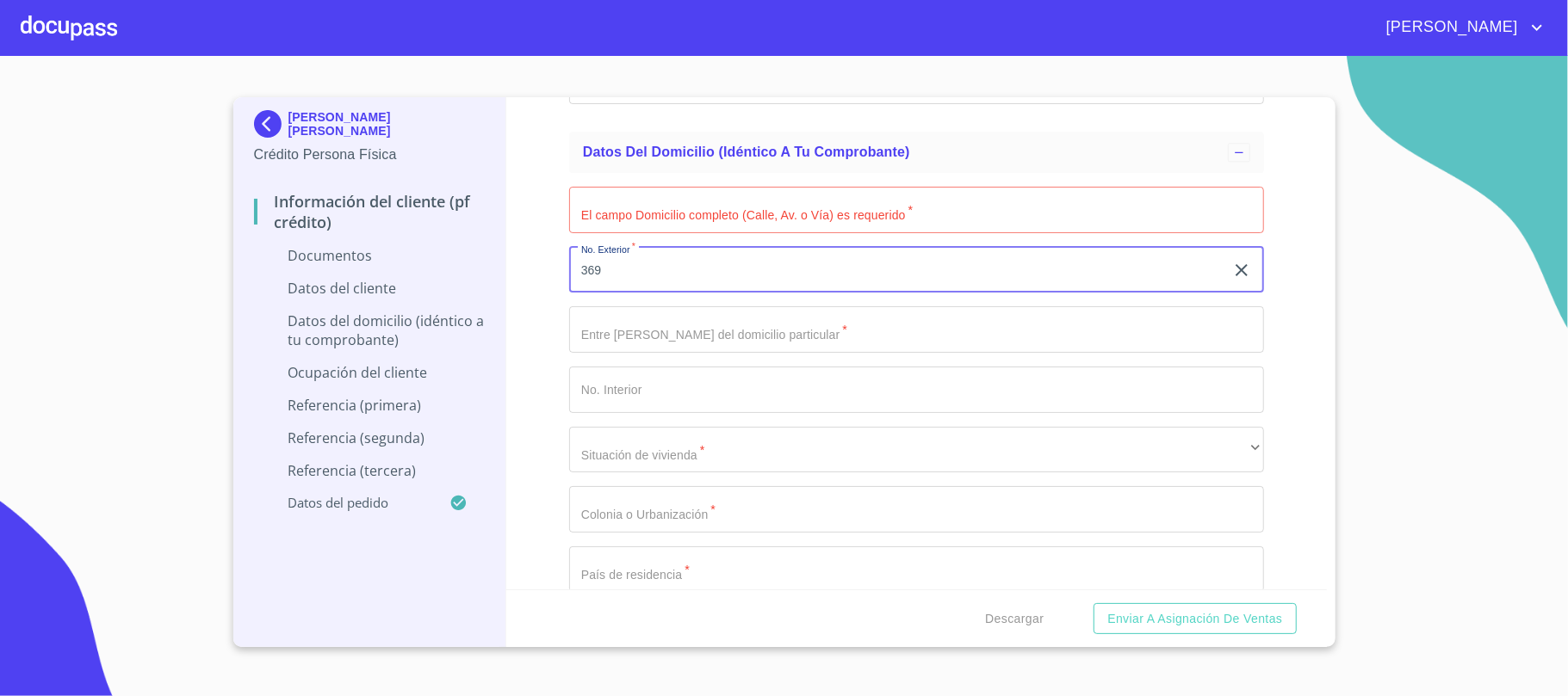
scroll to position [3098, 0]
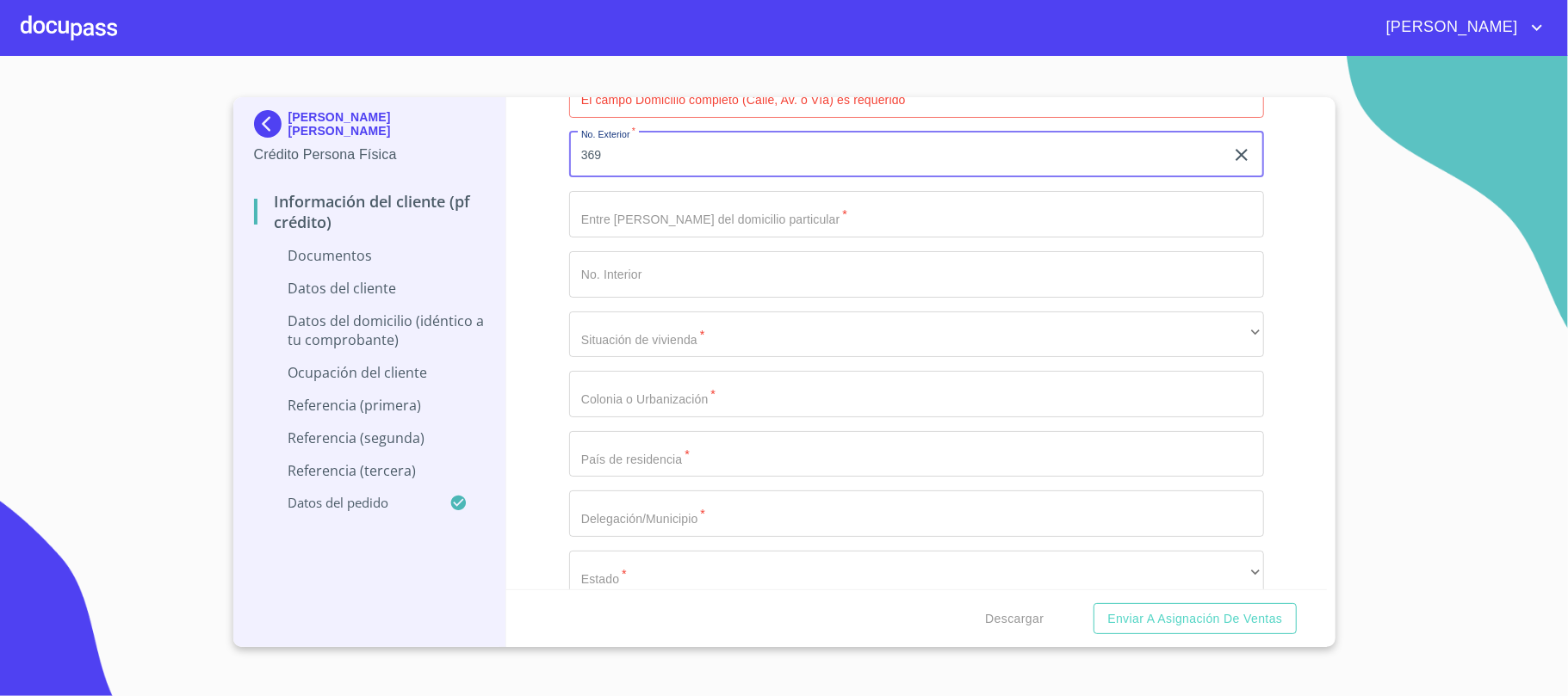
type input "369"
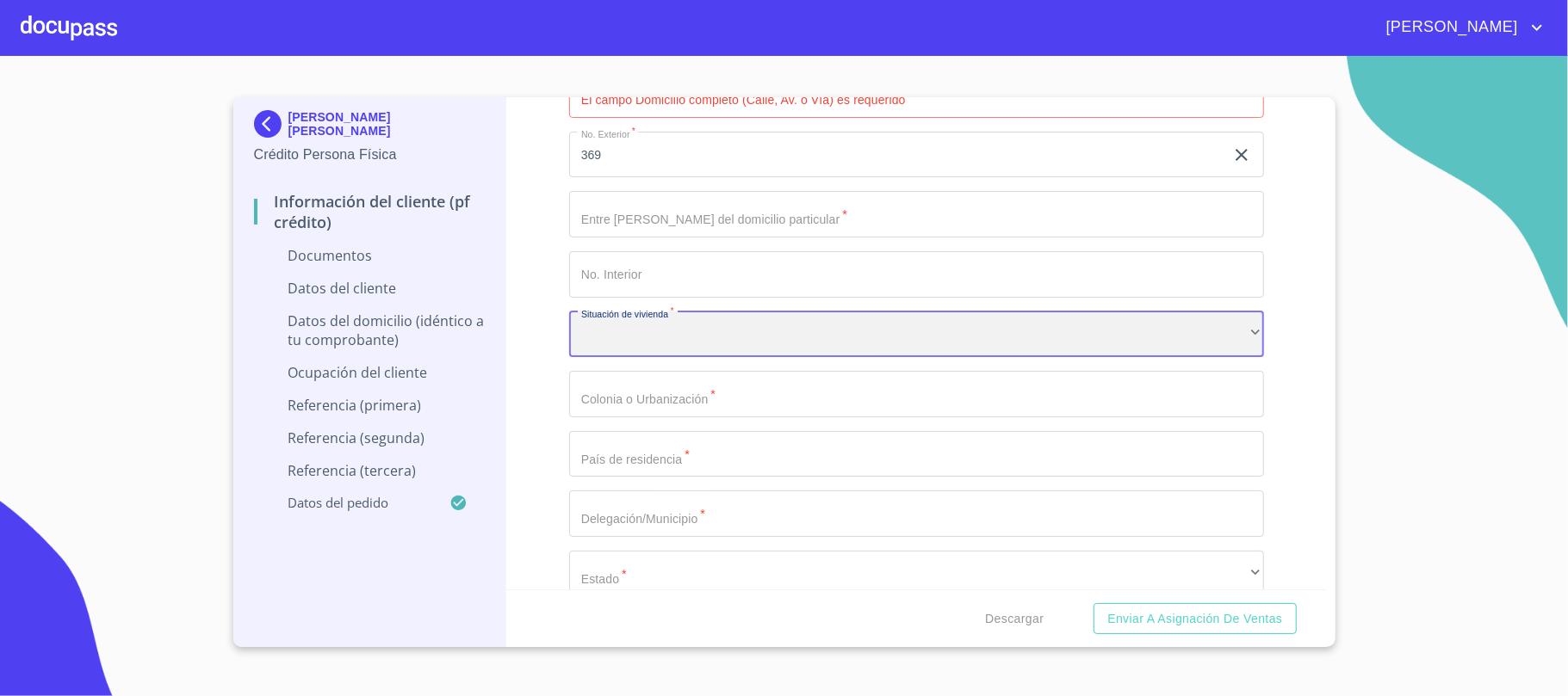
click at [654, 341] on div "​" at bounding box center [916, 335] width 695 height 46
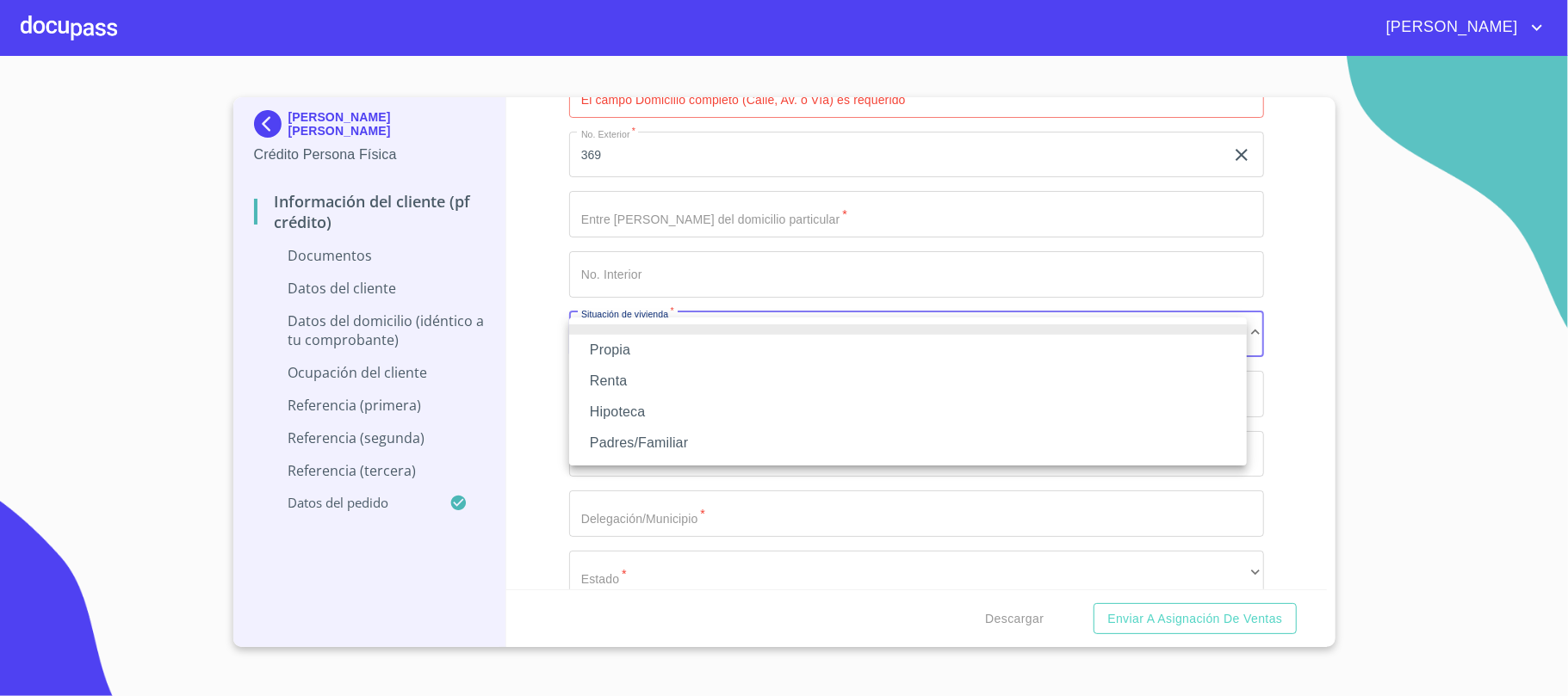
click at [647, 448] on li "Padres/Familiar" at bounding box center [907, 443] width 678 height 31
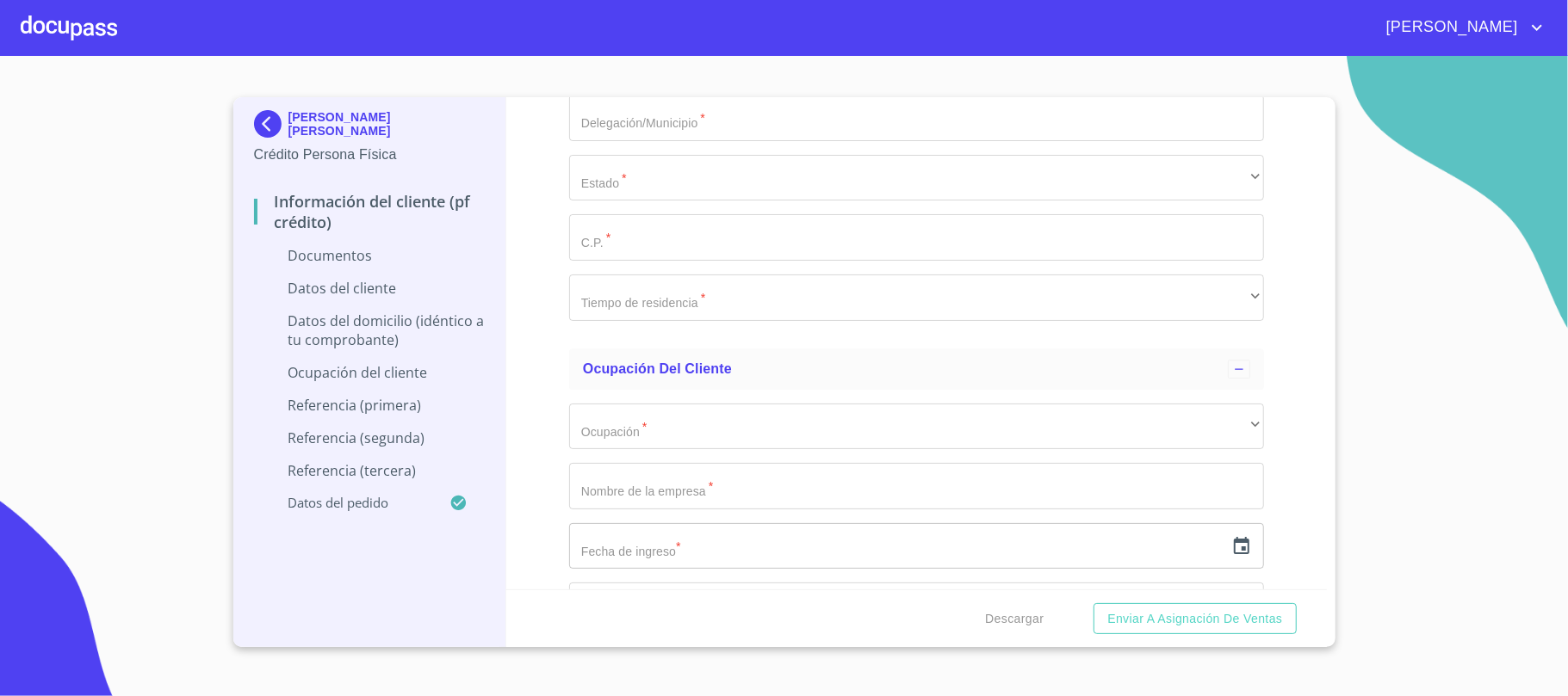
scroll to position [3557, 0]
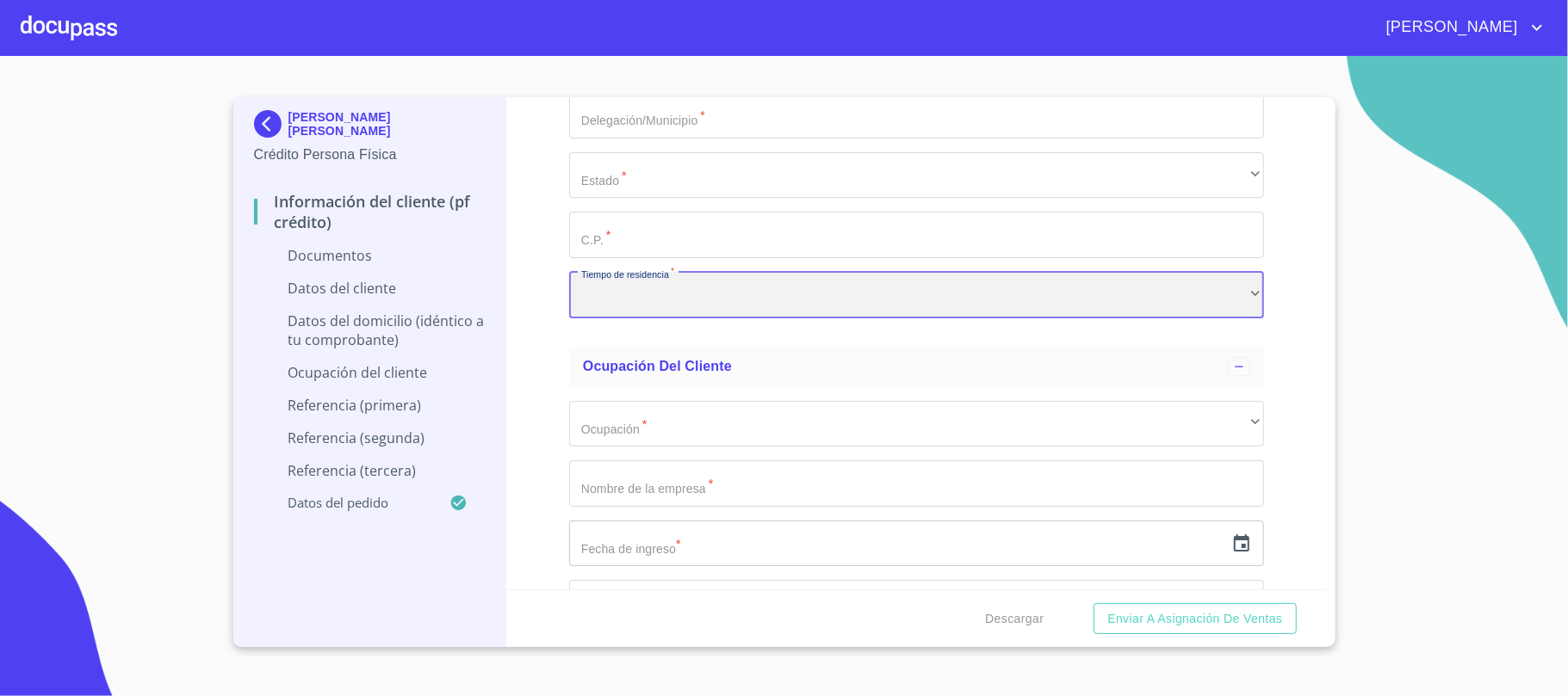
click at [680, 315] on div "​" at bounding box center [916, 295] width 695 height 46
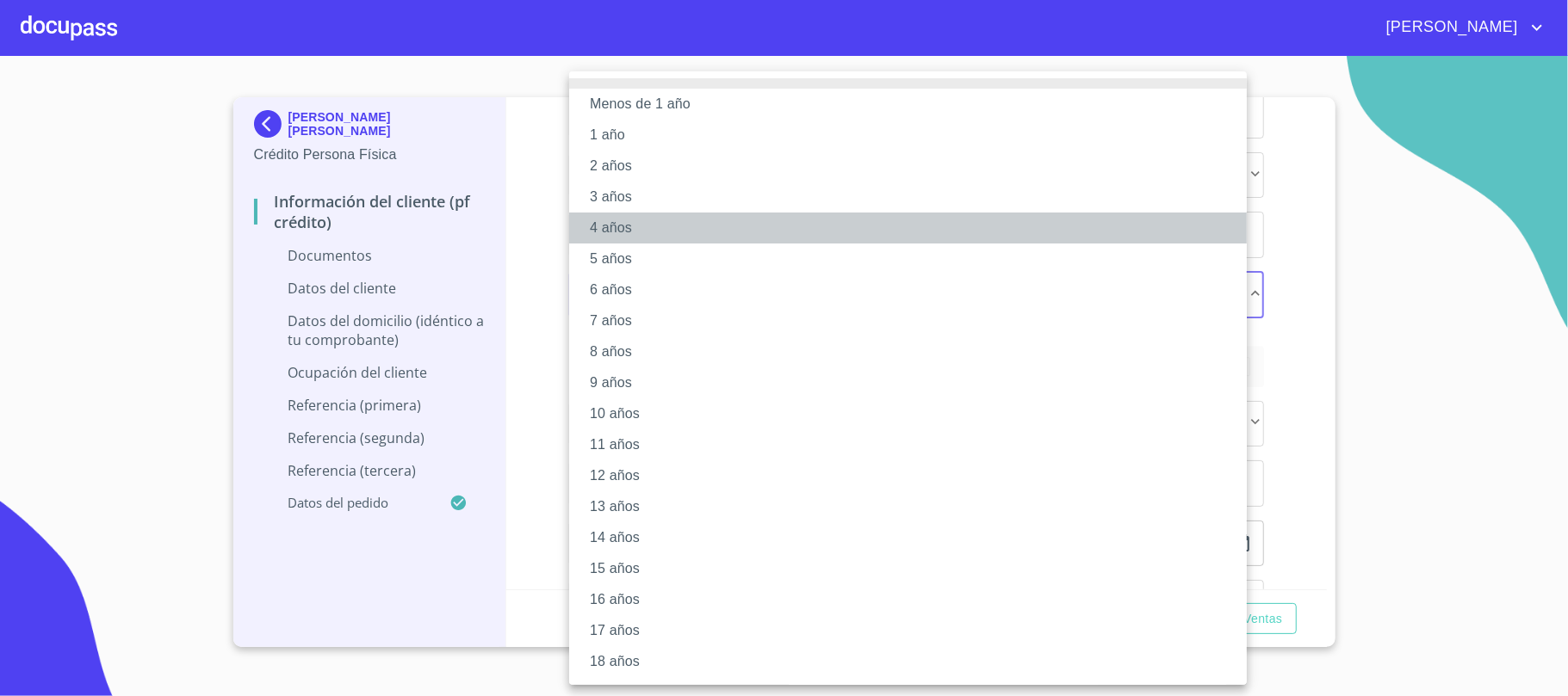
click at [606, 218] on li "4 años" at bounding box center [916, 228] width 695 height 31
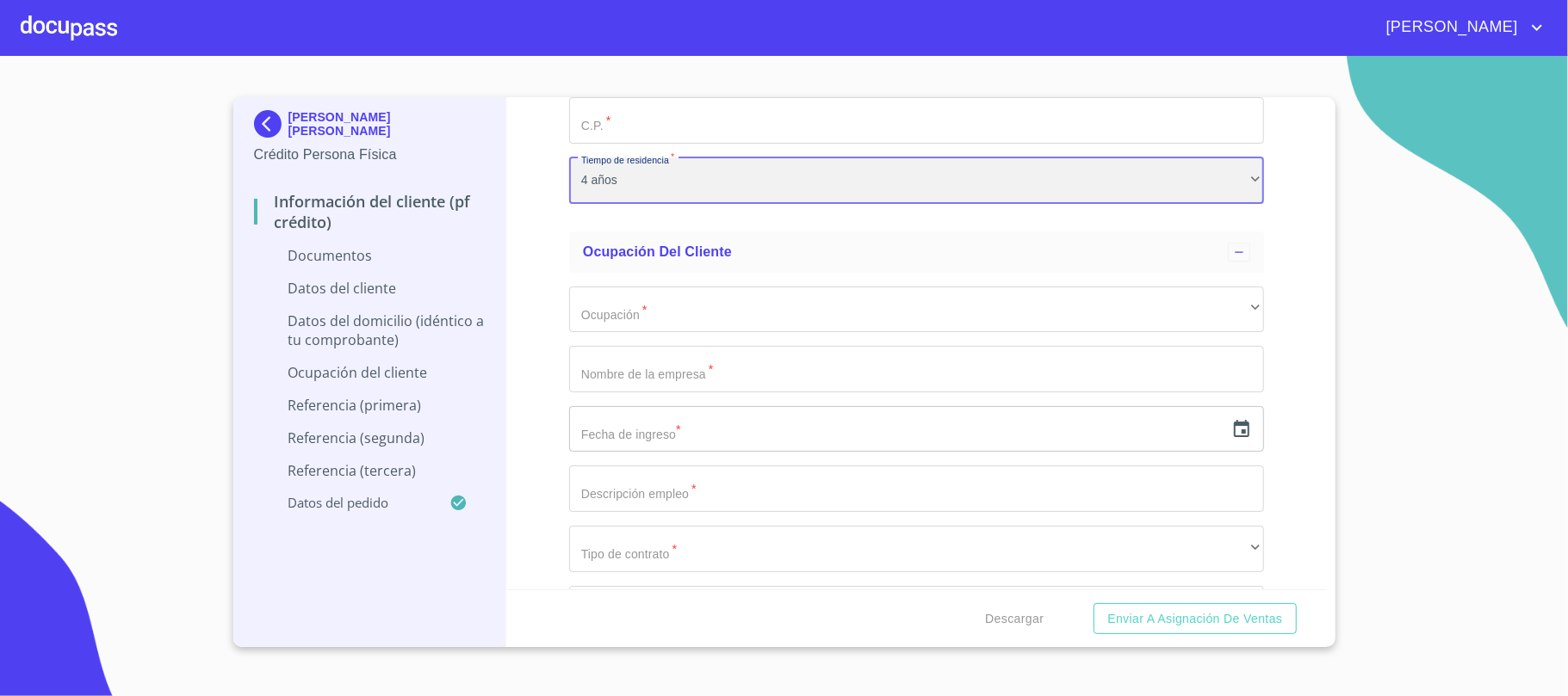
scroll to position [3787, 0]
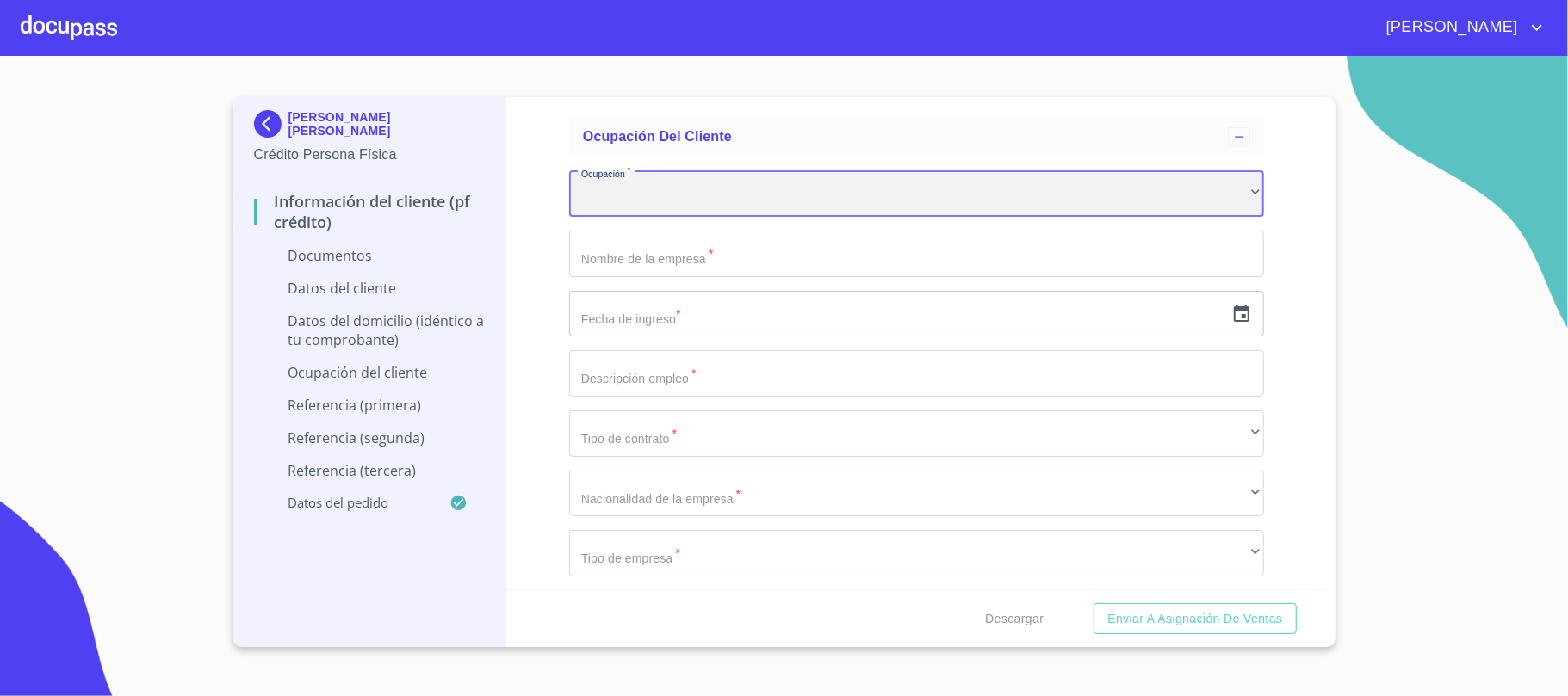
click at [669, 177] on div "​" at bounding box center [916, 194] width 695 height 46
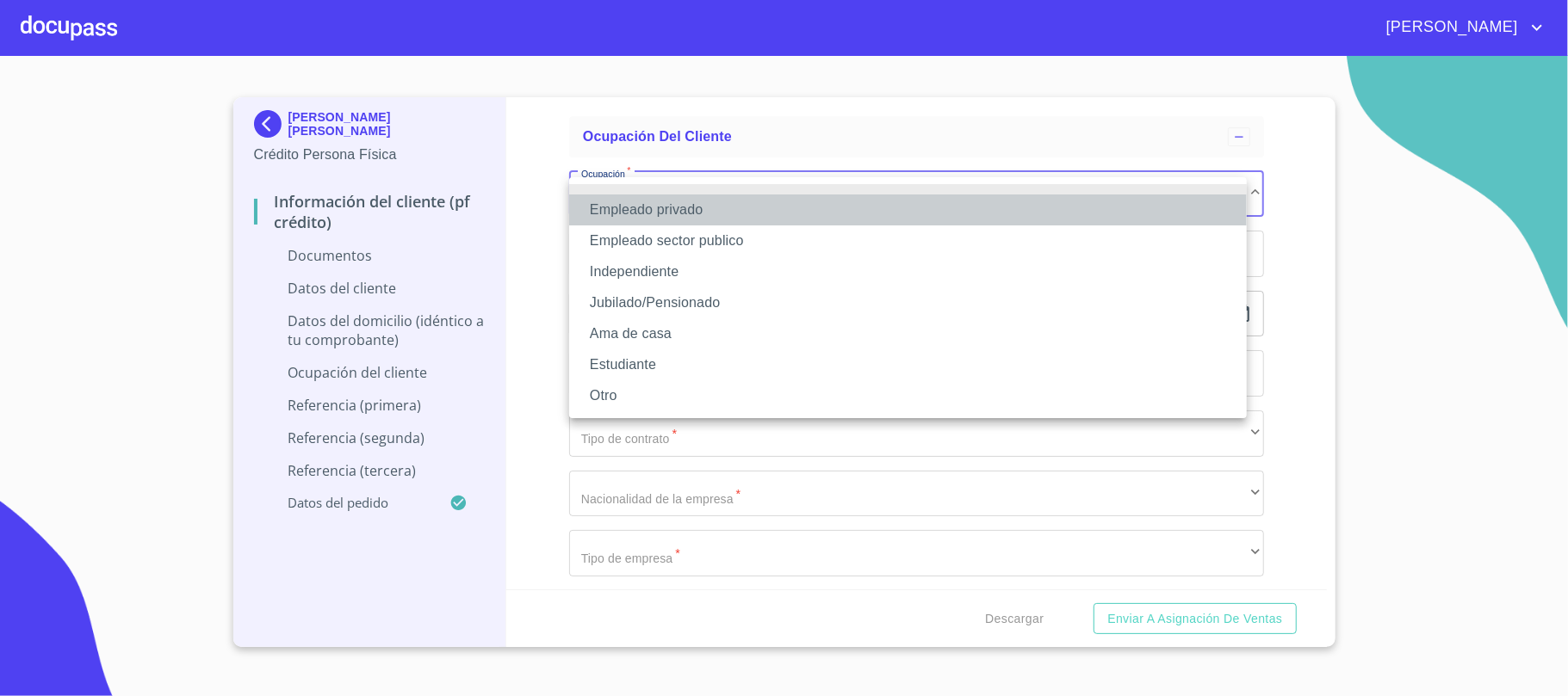
click at [660, 219] on li "Empleado privado" at bounding box center [907, 210] width 678 height 31
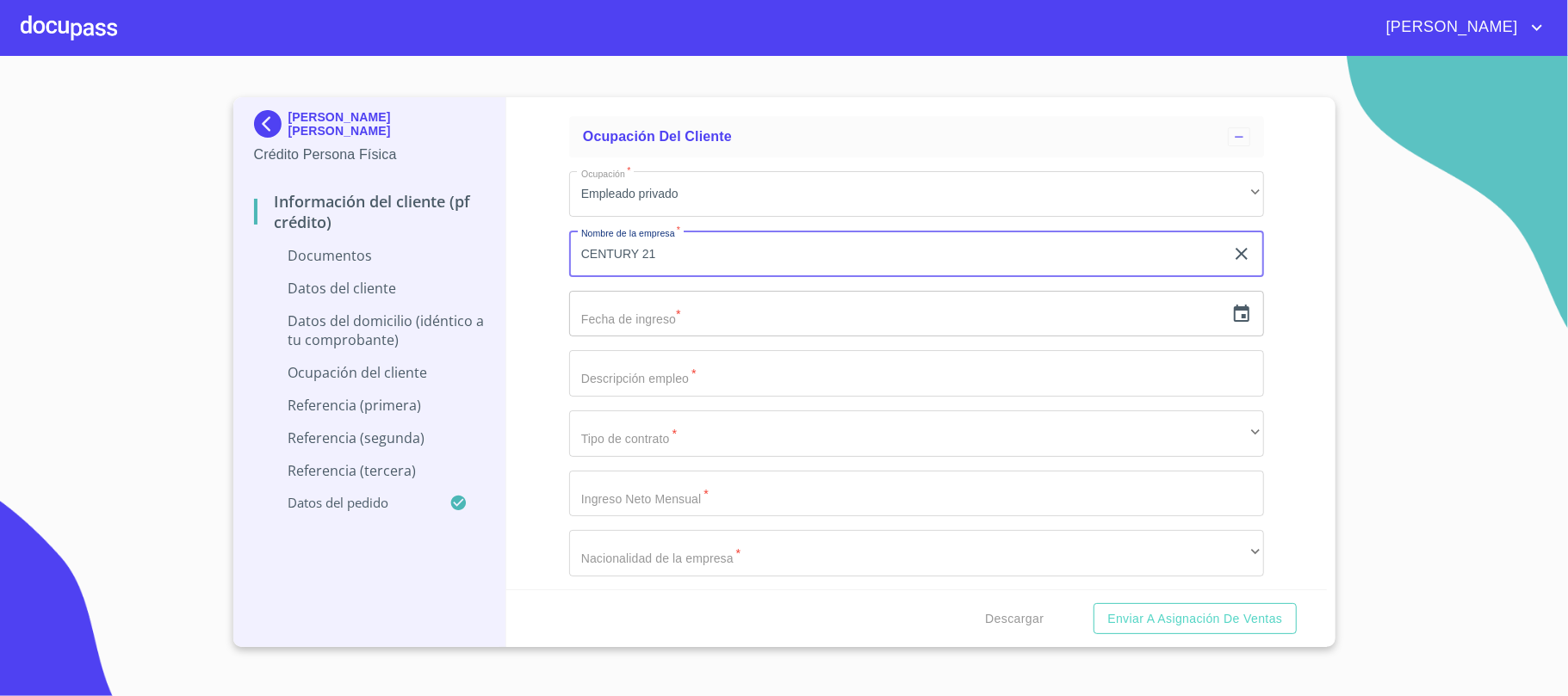
type input "CENTURY 21"
click at [1234, 314] on icon "button" at bounding box center [1241, 312] width 15 height 17
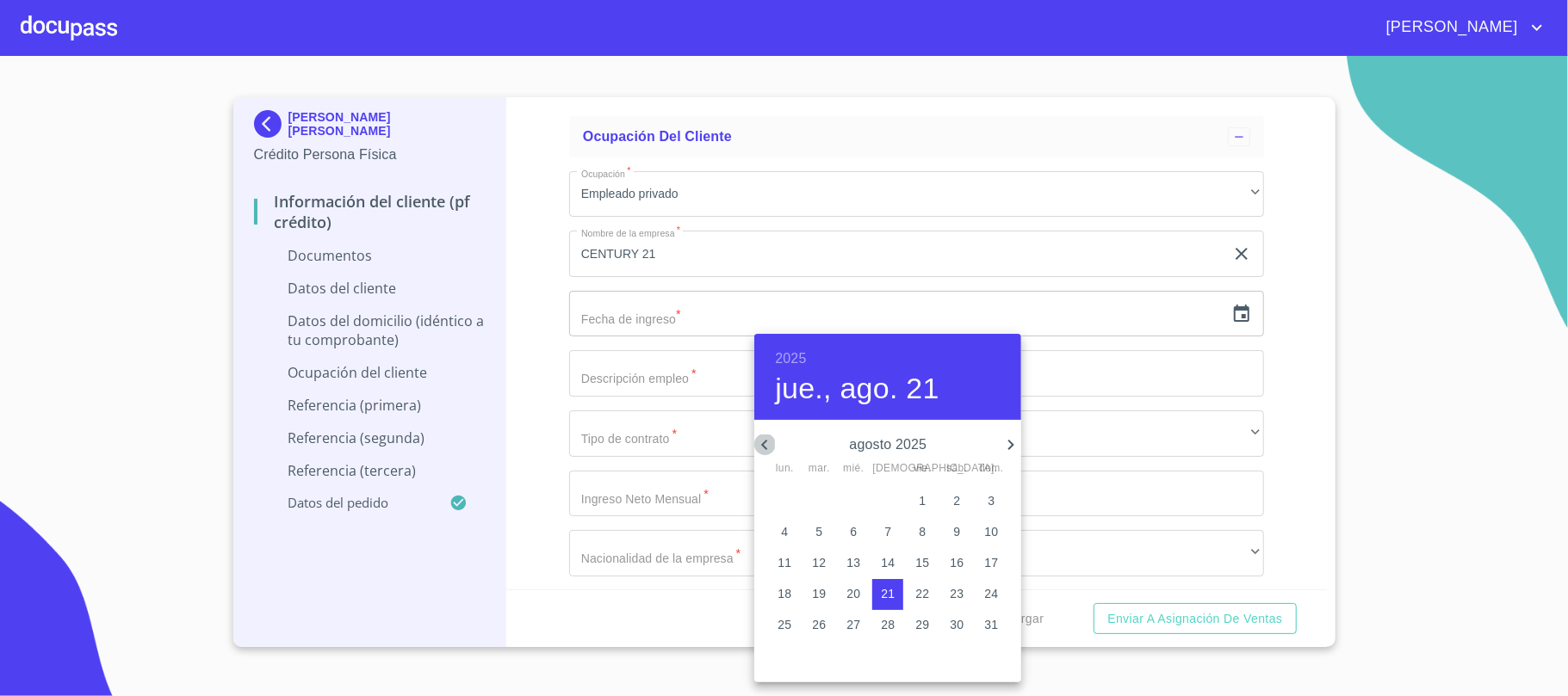
click at [769, 448] on icon "button" at bounding box center [764, 444] width 20 height 20
click at [1017, 441] on icon "button" at bounding box center [1011, 444] width 20 height 20
click at [768, 441] on icon "button" at bounding box center [764, 444] width 20 height 20
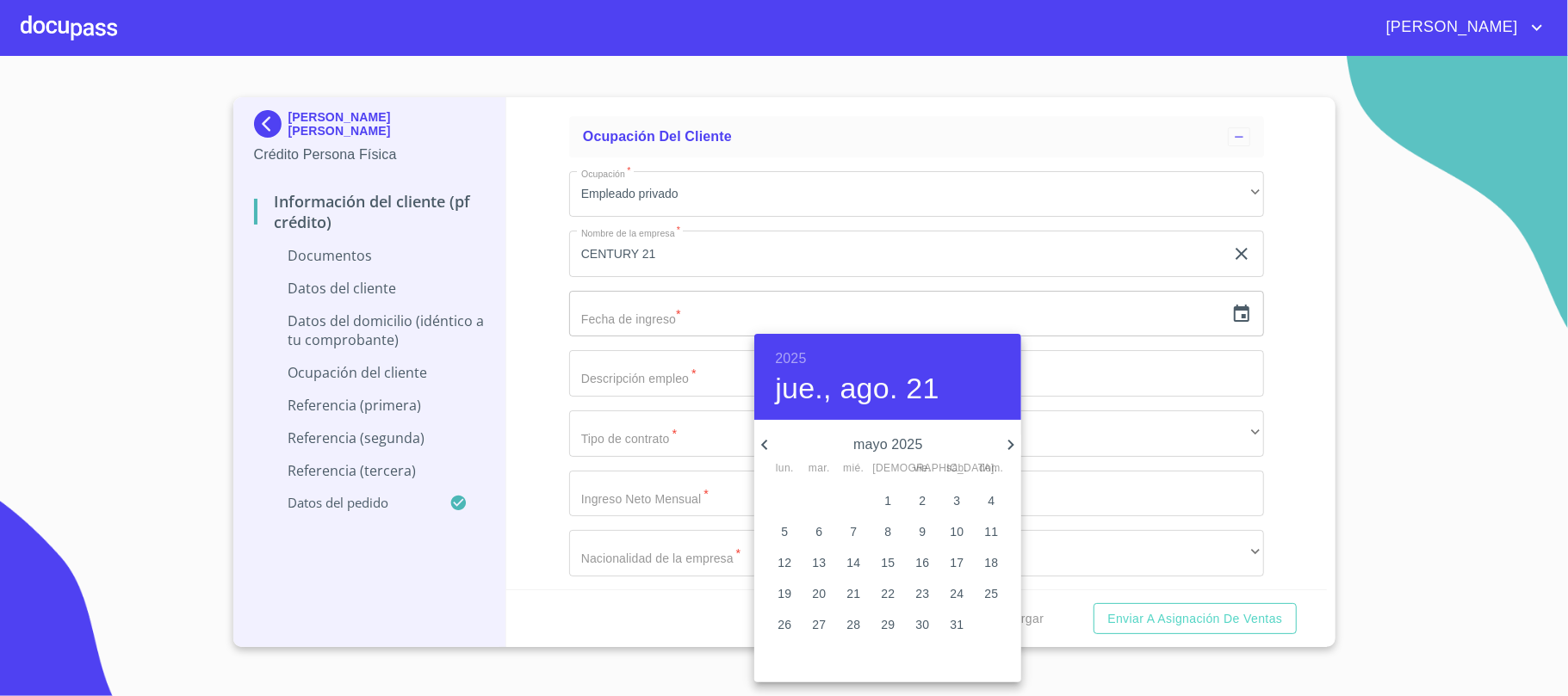
click at [768, 441] on icon "button" at bounding box center [764, 444] width 20 height 20
click at [790, 338] on div "2025 jue., ago. 21" at bounding box center [888, 376] width 267 height 86
click at [780, 361] on h6 "2025" at bounding box center [790, 359] width 31 height 24
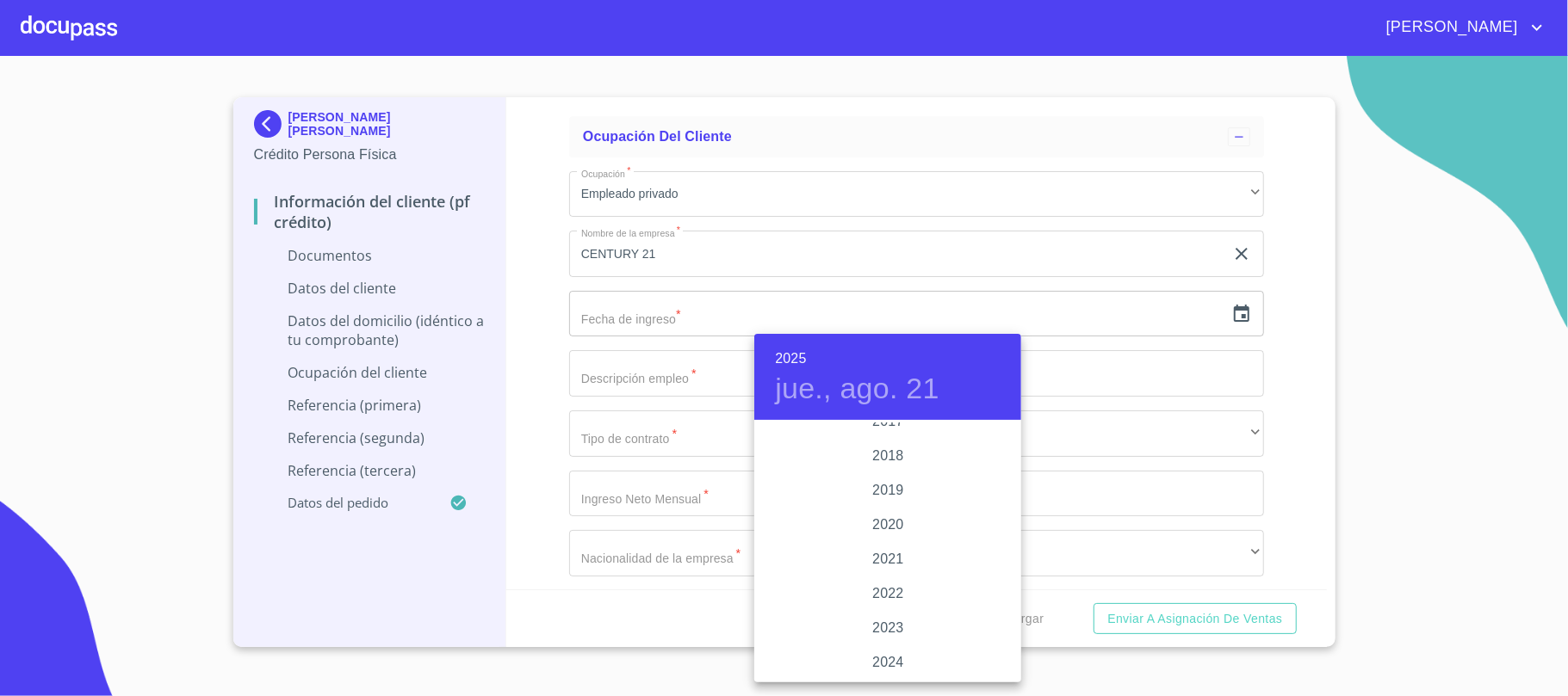
scroll to position [3224, 0]
click at [880, 546] on div "2022" at bounding box center [888, 554] width 267 height 35
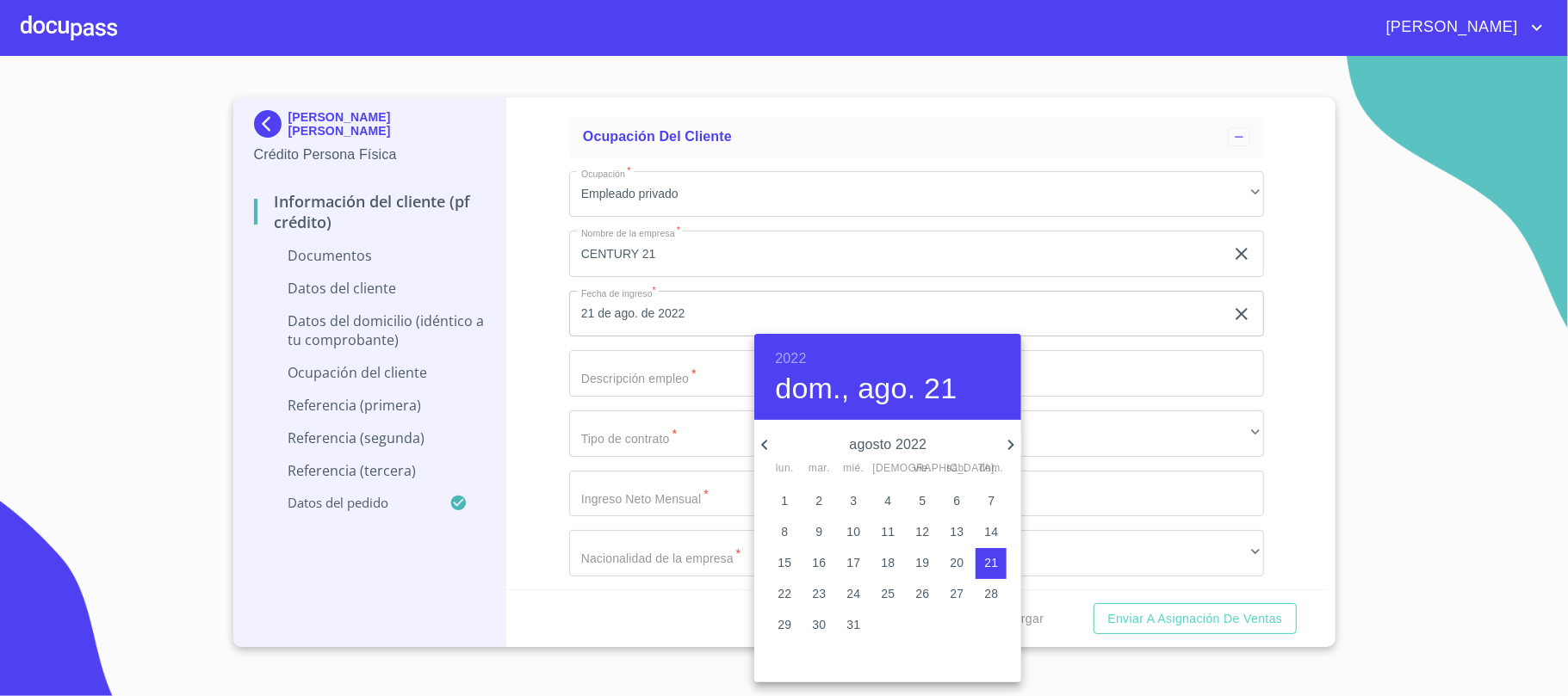
click at [799, 348] on h6 "2022" at bounding box center [790, 359] width 31 height 24
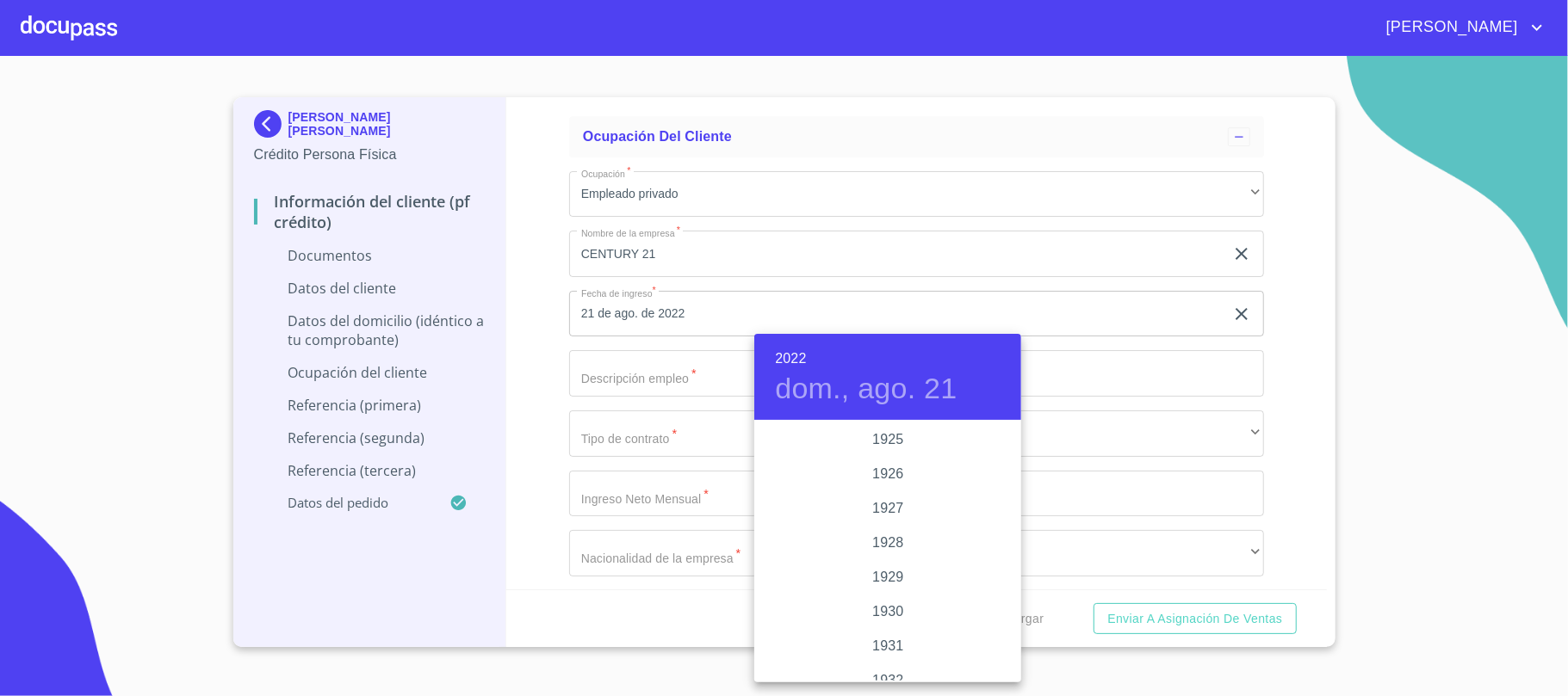
scroll to position [3236, 0]
click at [879, 498] on div "2021" at bounding box center [888, 508] width 267 height 35
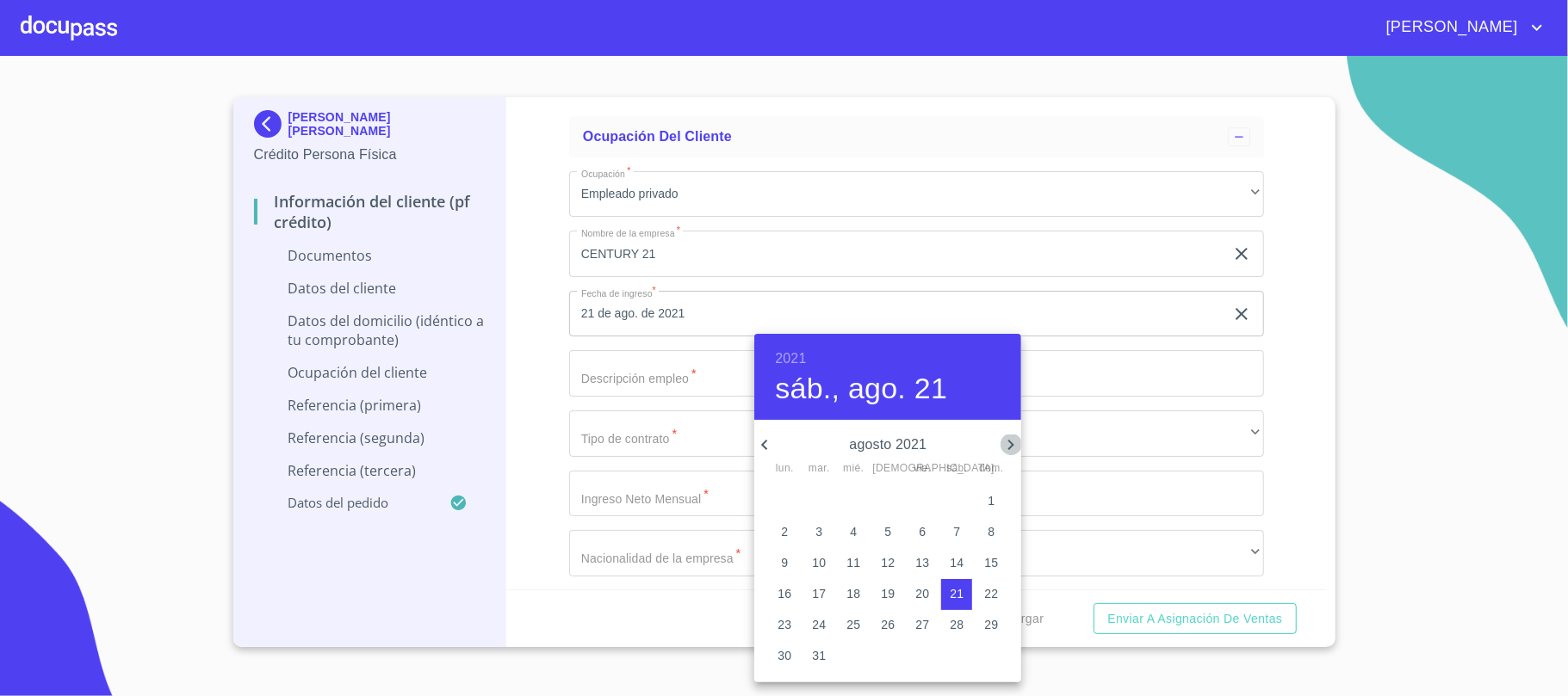
click at [1012, 448] on icon "button" at bounding box center [1011, 444] width 20 height 20
click at [850, 503] on p "1" at bounding box center [853, 500] width 7 height 17
type input "1 de sep. de 2021"
click at [677, 390] on div at bounding box center [784, 348] width 1568 height 696
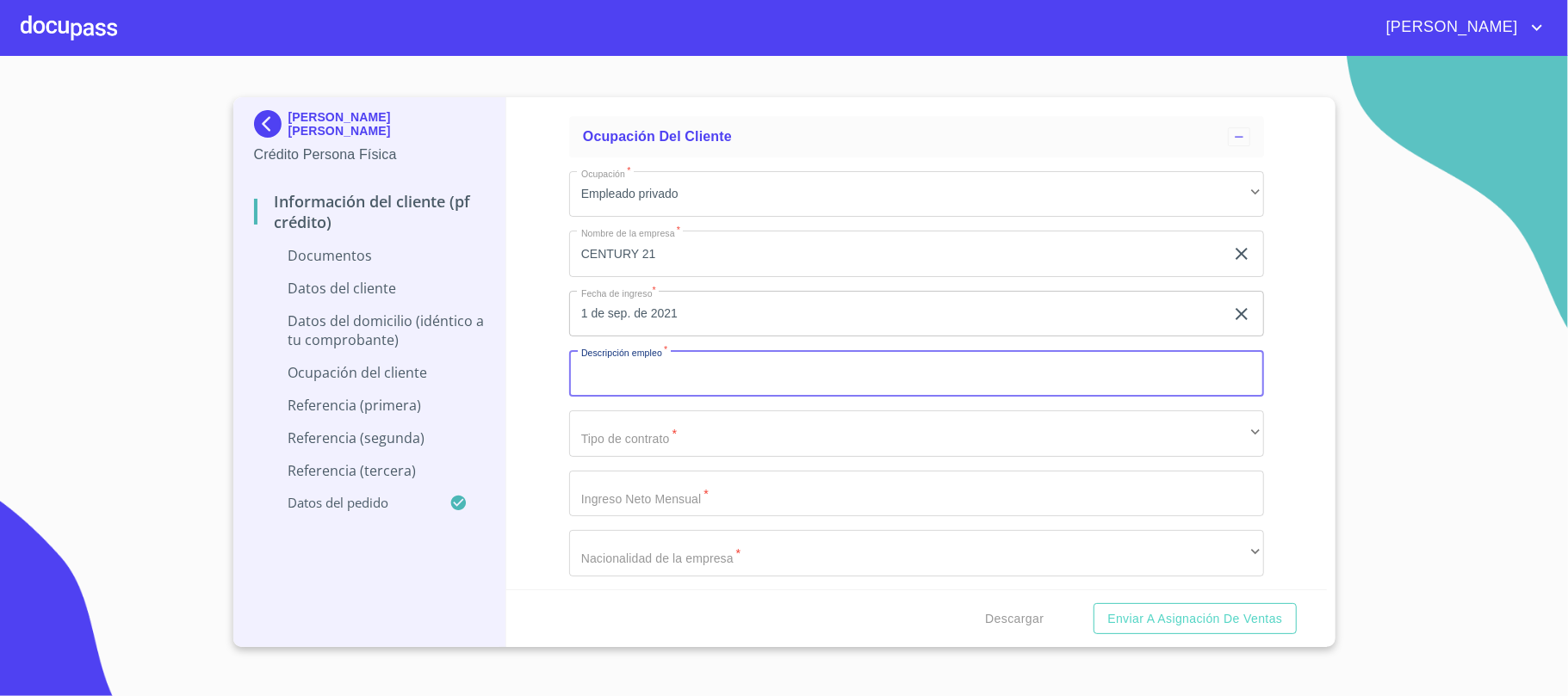
click at [676, 389] on input "Documento de identificación.   *" at bounding box center [916, 374] width 695 height 46
type input "ASESOR INMOBILIARIO"
click at [1285, 396] on div "Información del cliente (PF crédito) Documentos Documento de identificación.   …" at bounding box center [917, 343] width 821 height 492
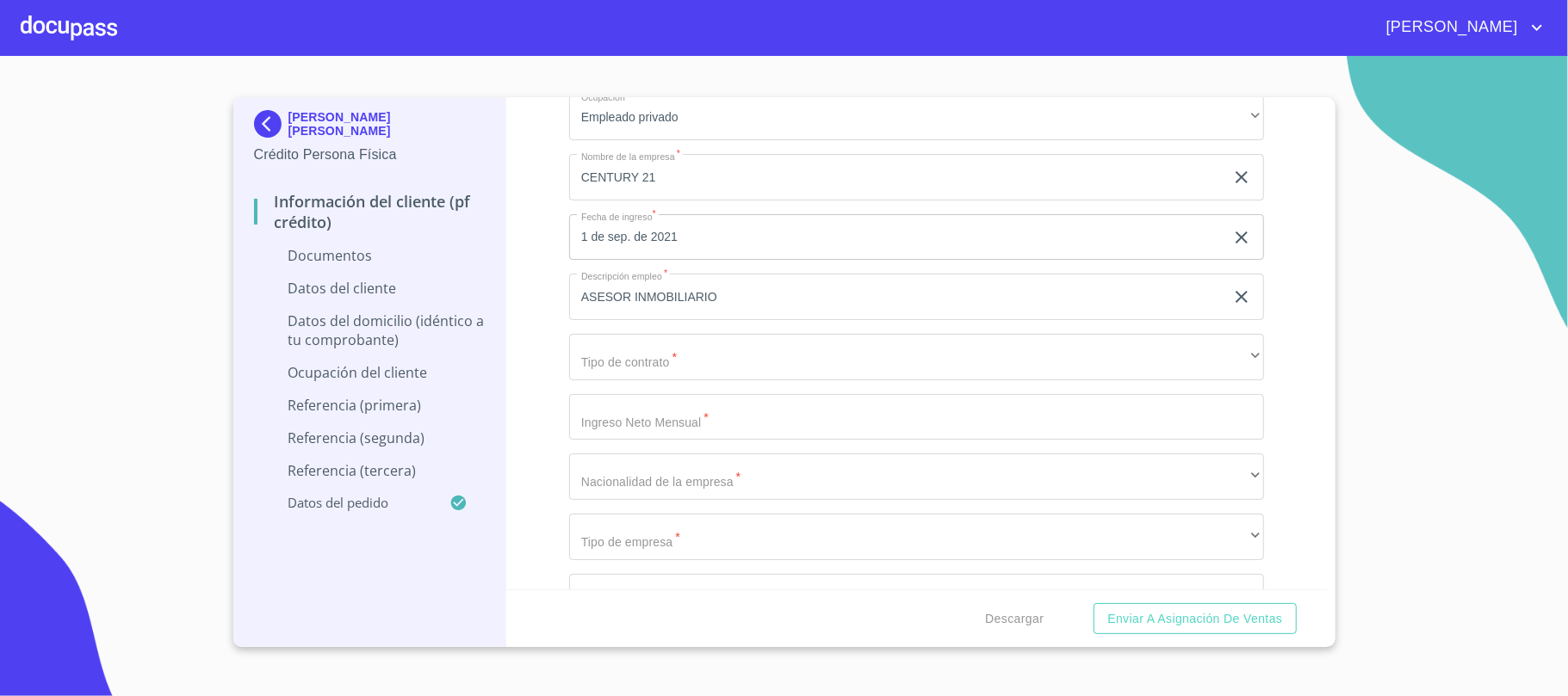
scroll to position [3901, 0]
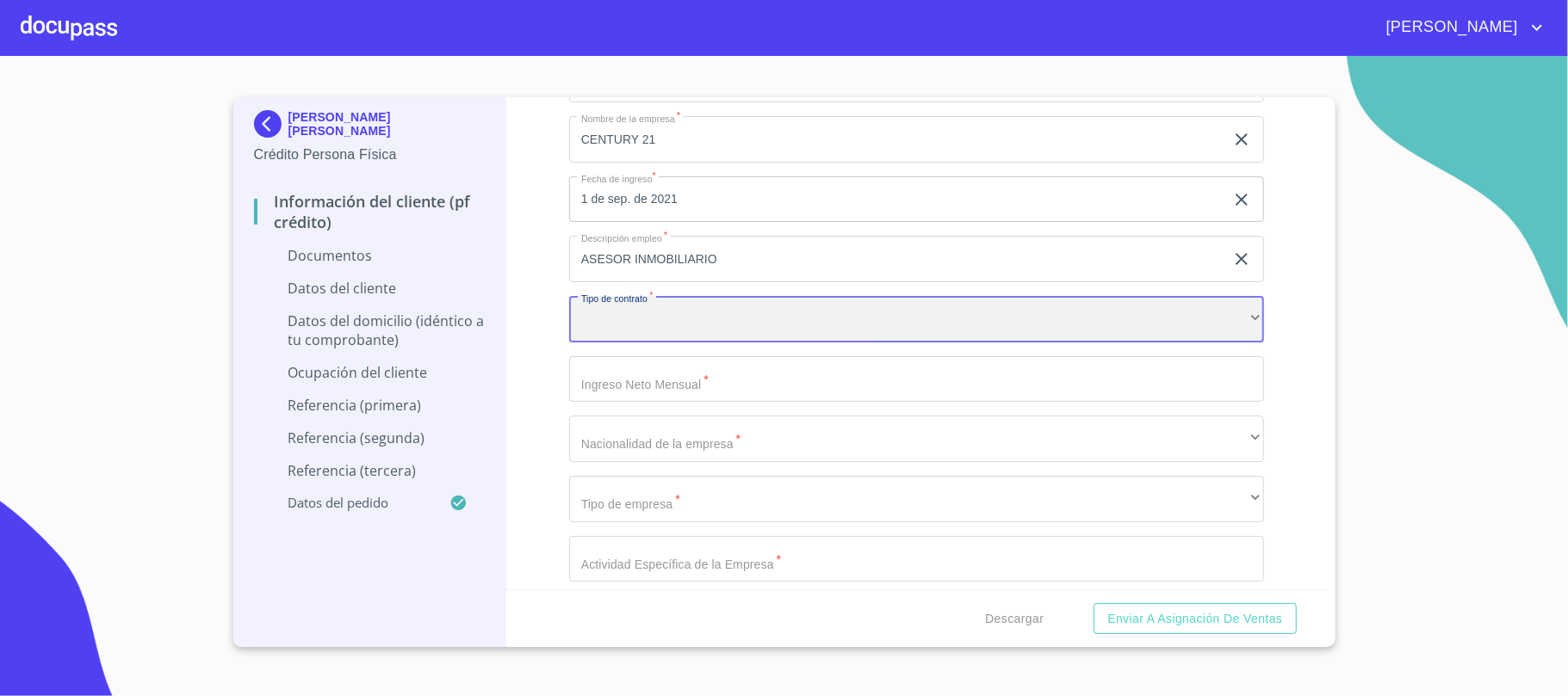
click at [689, 332] on div "​" at bounding box center [916, 320] width 695 height 46
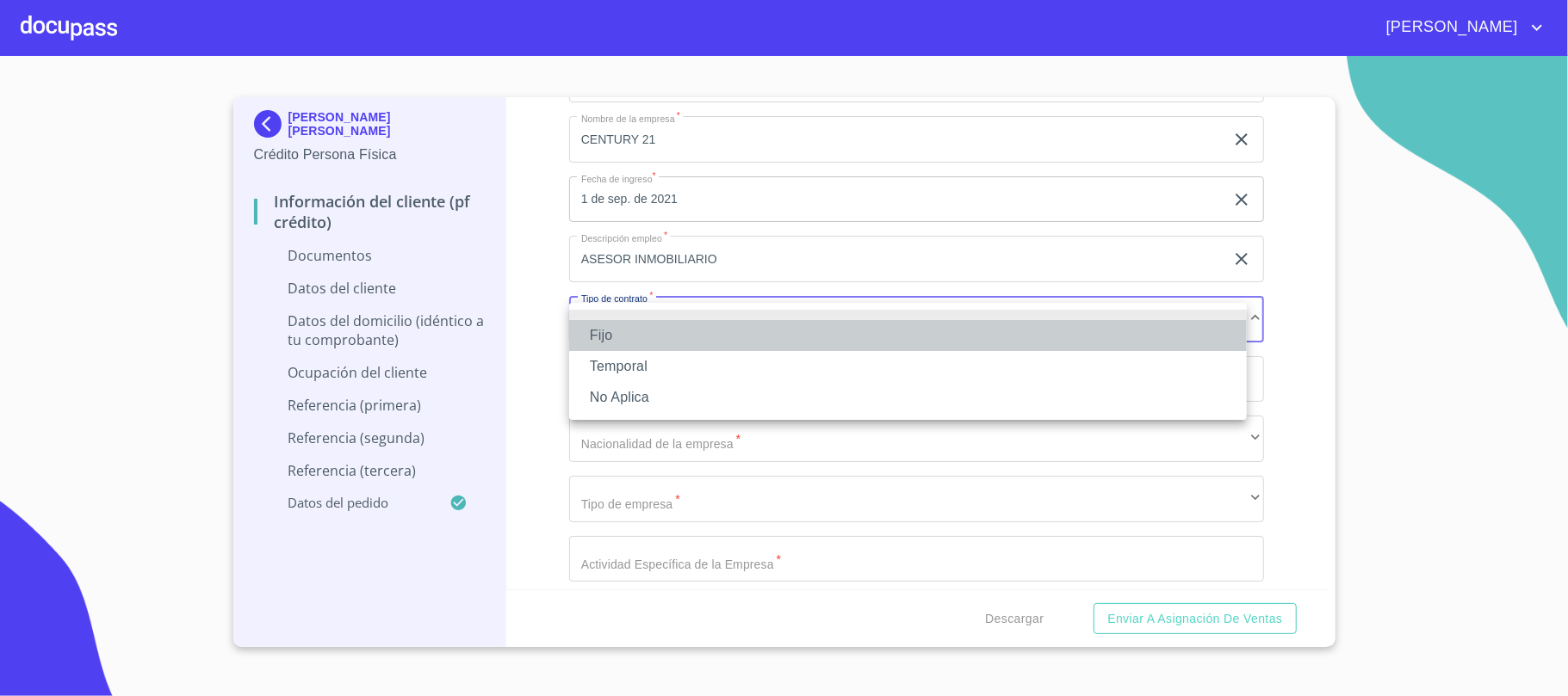
click at [701, 328] on li "Fijo" at bounding box center [907, 336] width 678 height 31
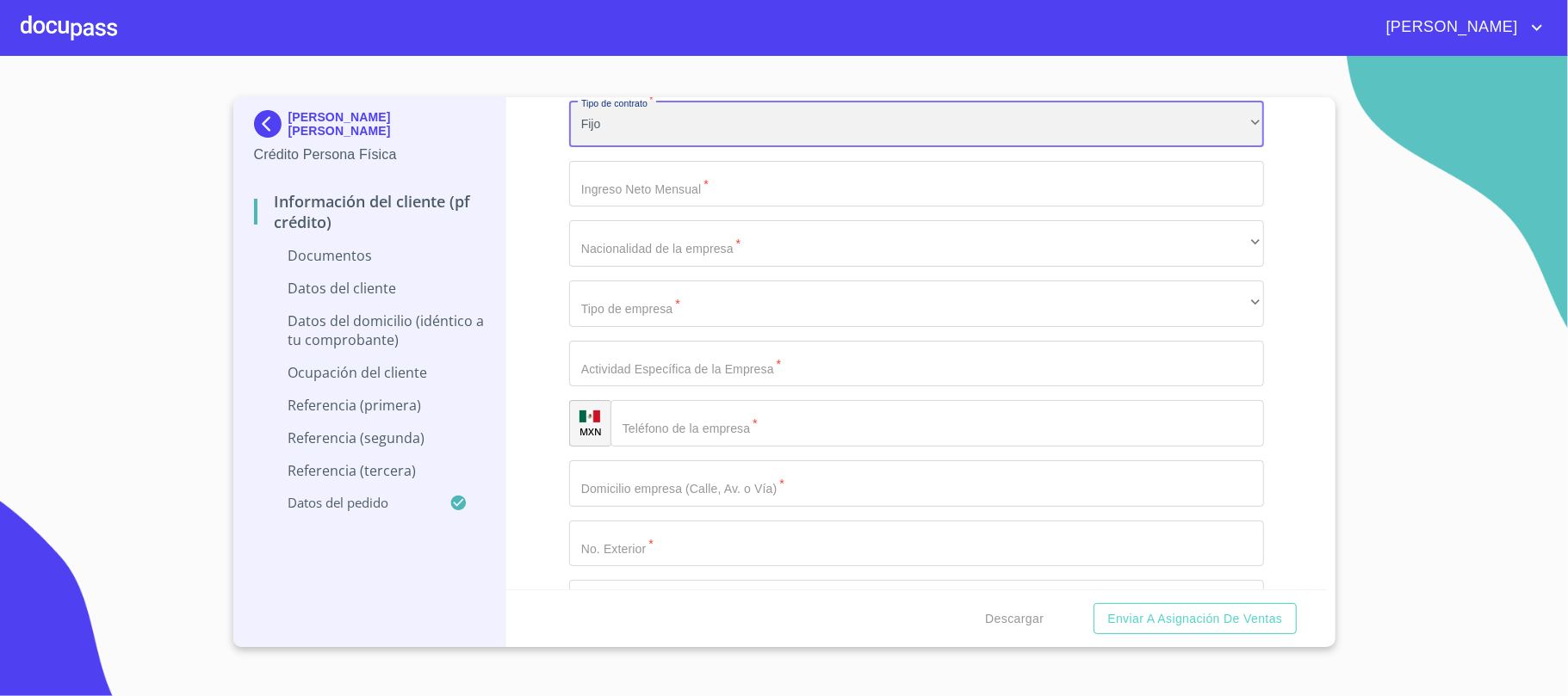
scroll to position [4131, 0]
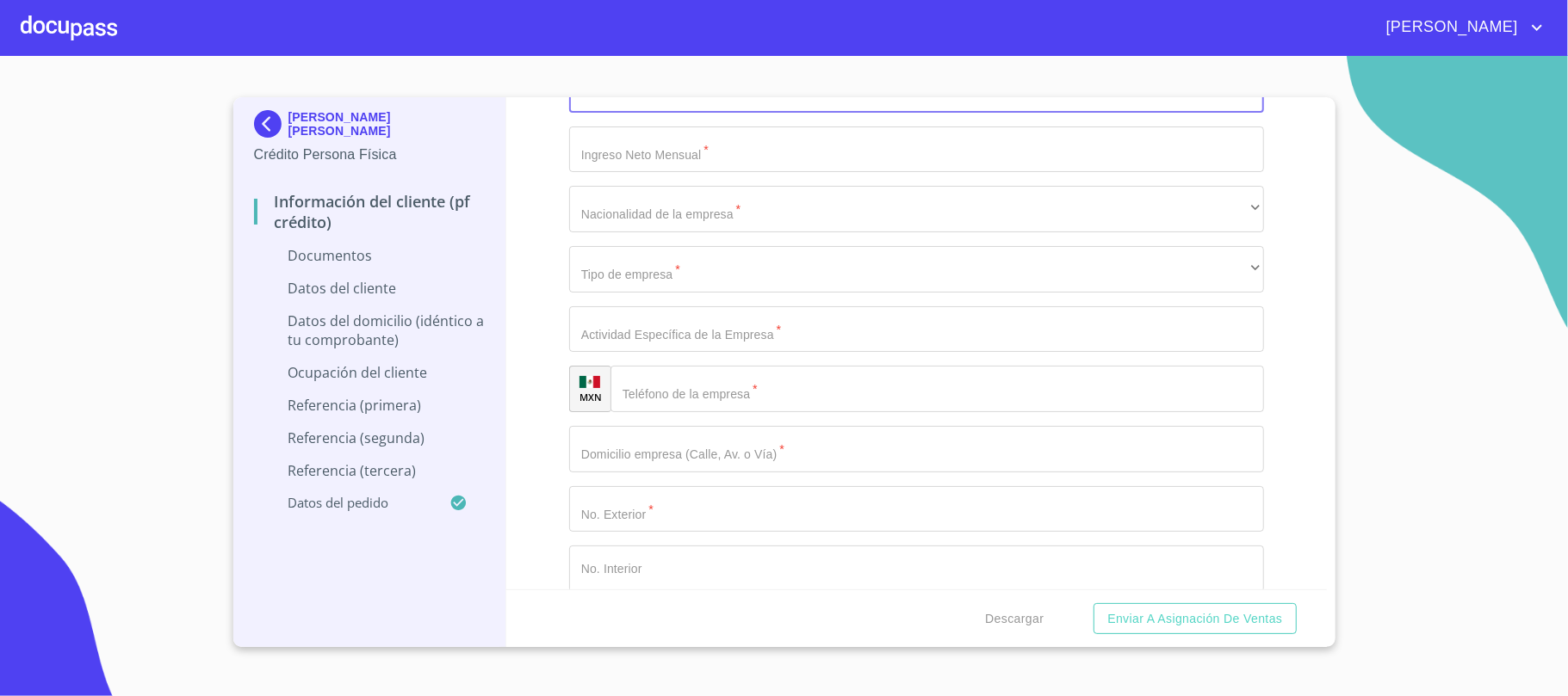
type input "45000"
click at [1300, 258] on div "Información del cliente (PF crédito) Documentos Documento de identificación.   …" at bounding box center [917, 343] width 821 height 492
click at [706, 152] on input "45000" at bounding box center [897, 150] width 655 height 46
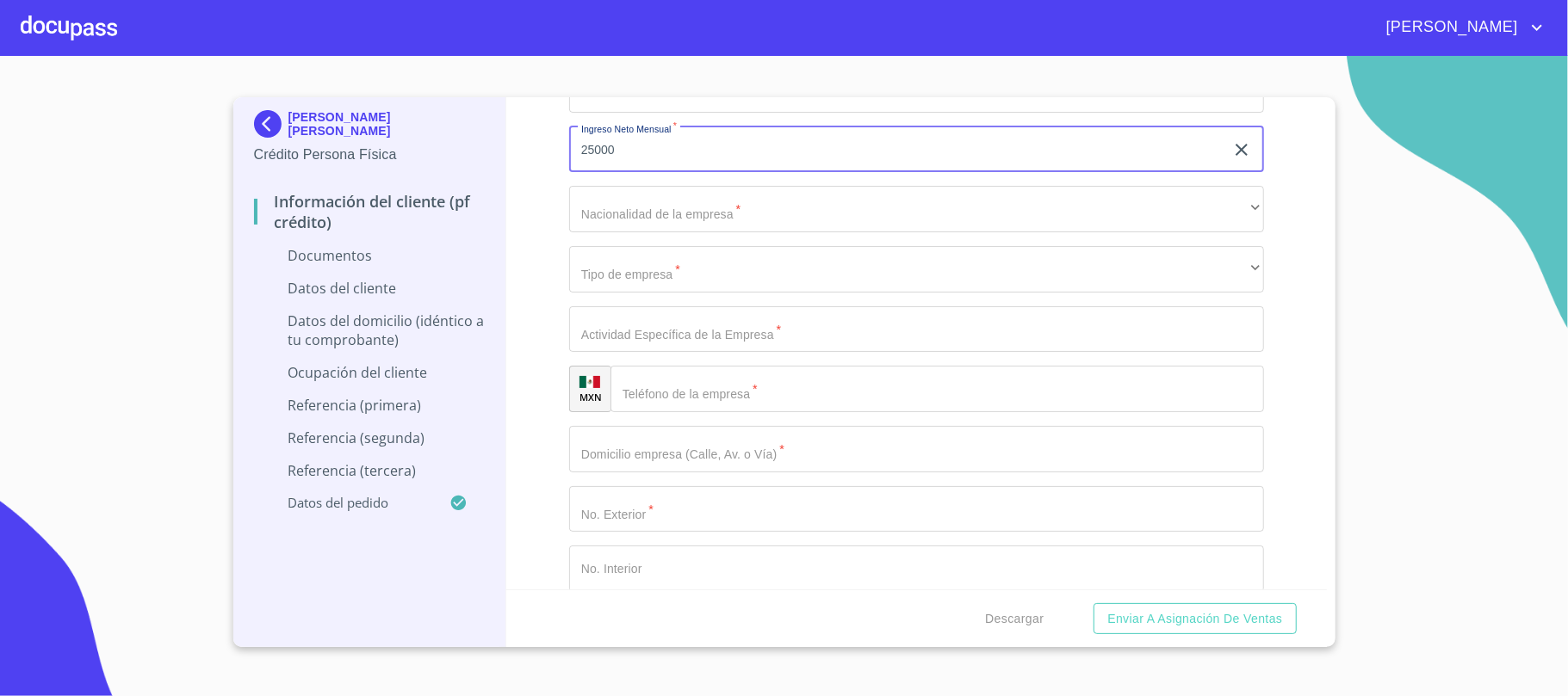
type input "25000"
click at [1305, 283] on div "Información del cliente (PF crédito) Documentos Documento de identificación.   …" at bounding box center [917, 343] width 821 height 492
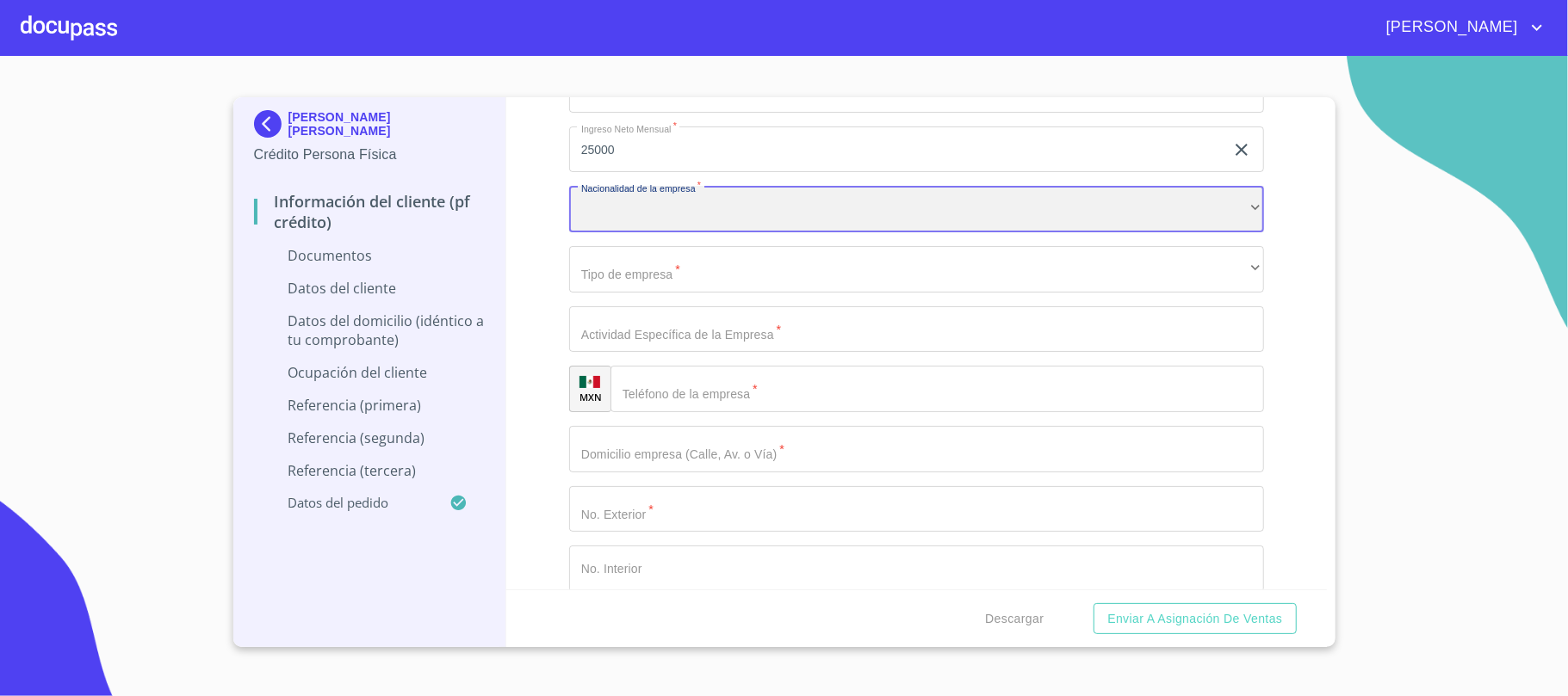
click at [794, 223] on div "​" at bounding box center [916, 209] width 695 height 46
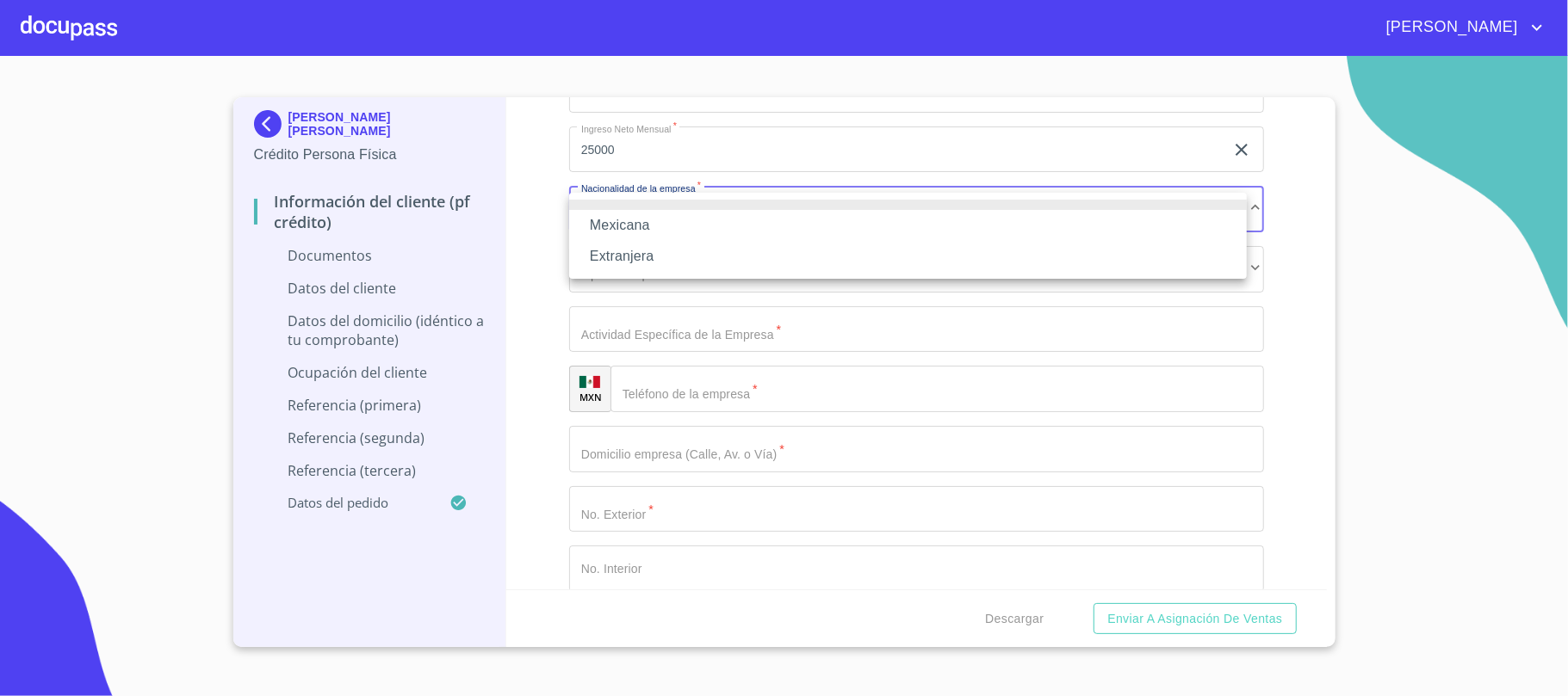
click at [608, 223] on li "Mexicana" at bounding box center [907, 225] width 678 height 31
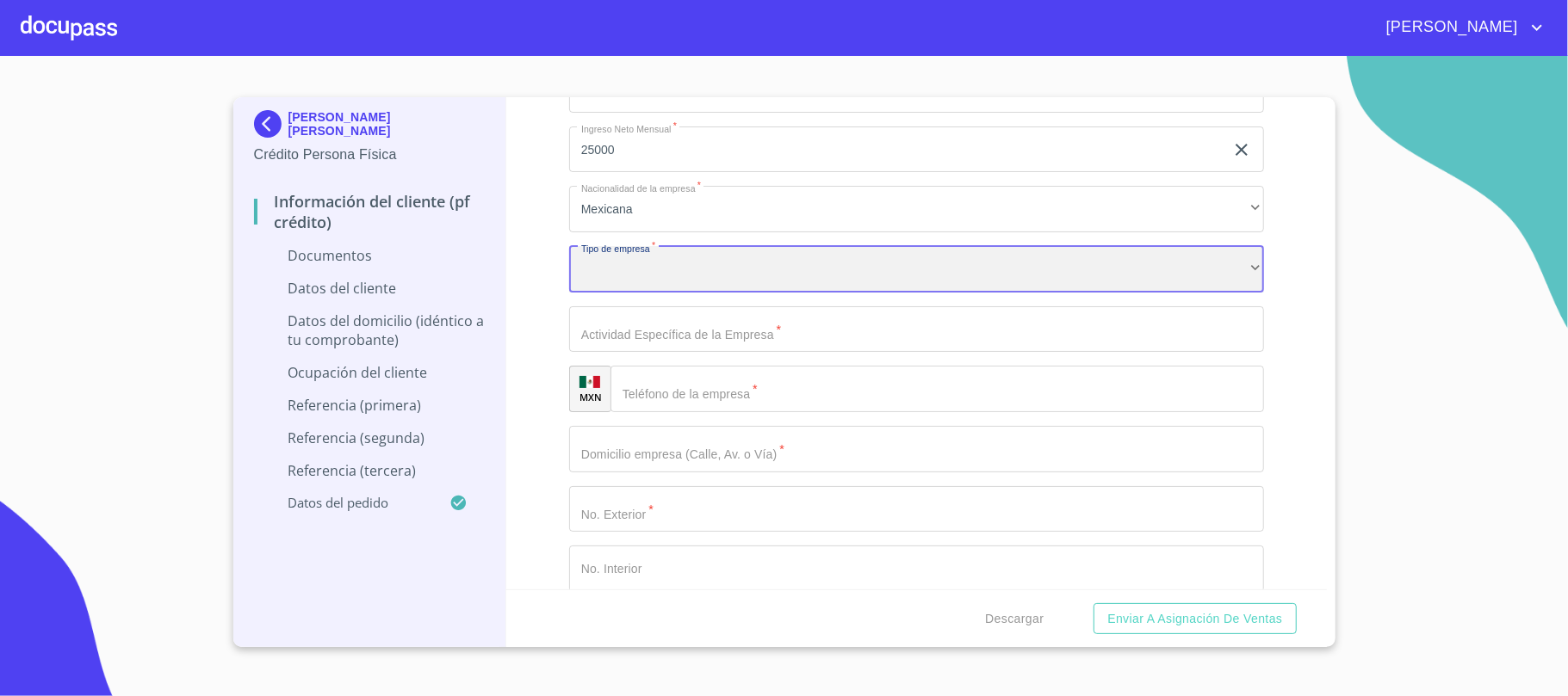
click at [666, 260] on div "​" at bounding box center [916, 270] width 695 height 46
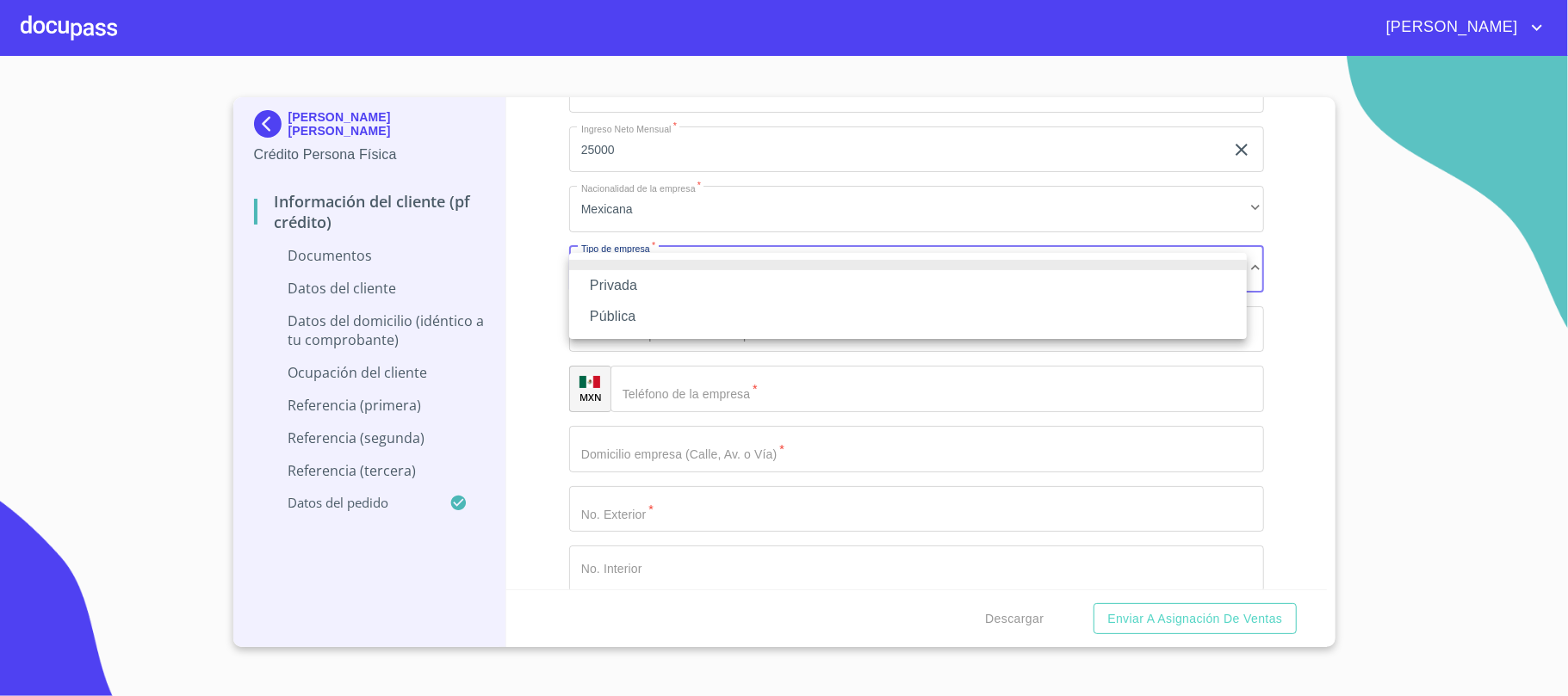
click at [641, 290] on li "Privada" at bounding box center [907, 286] width 678 height 31
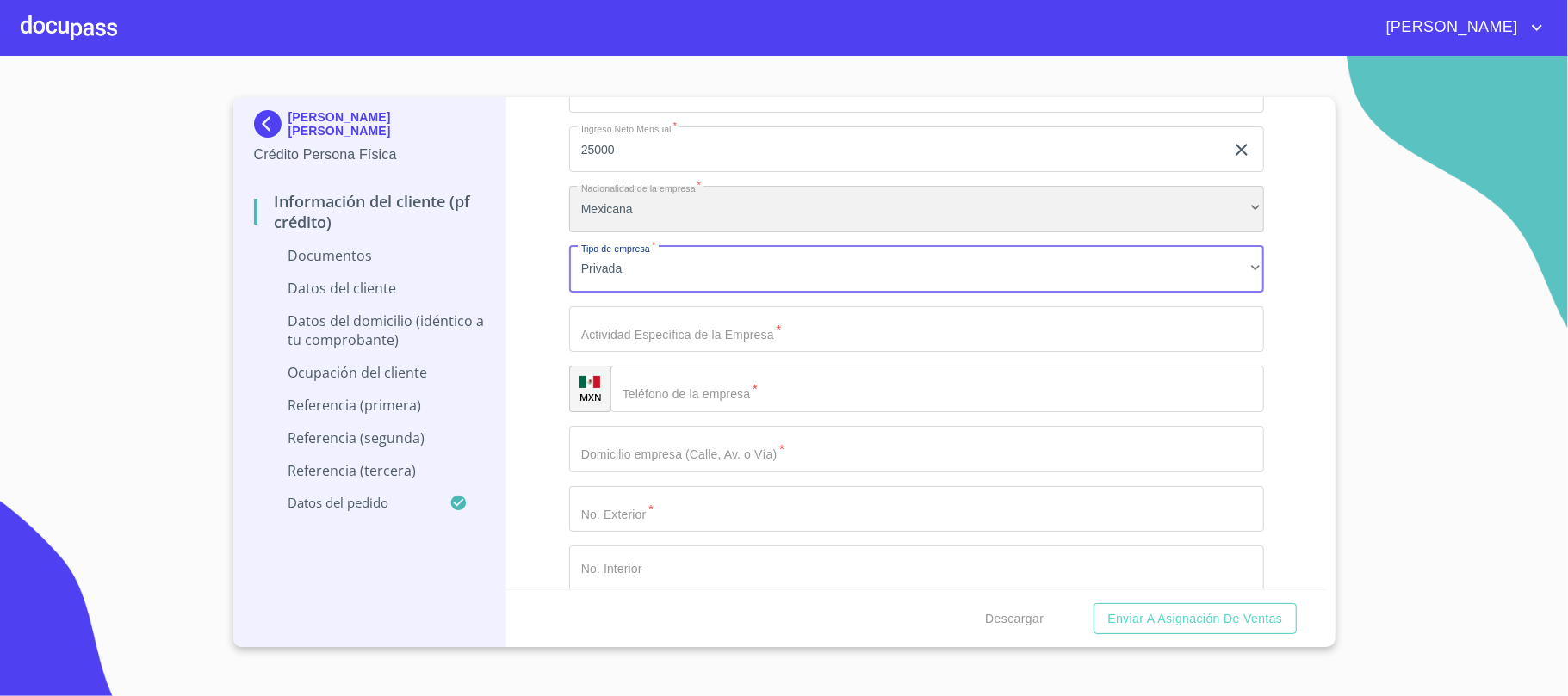
click at [700, 222] on div "Mexicana" at bounding box center [916, 209] width 695 height 46
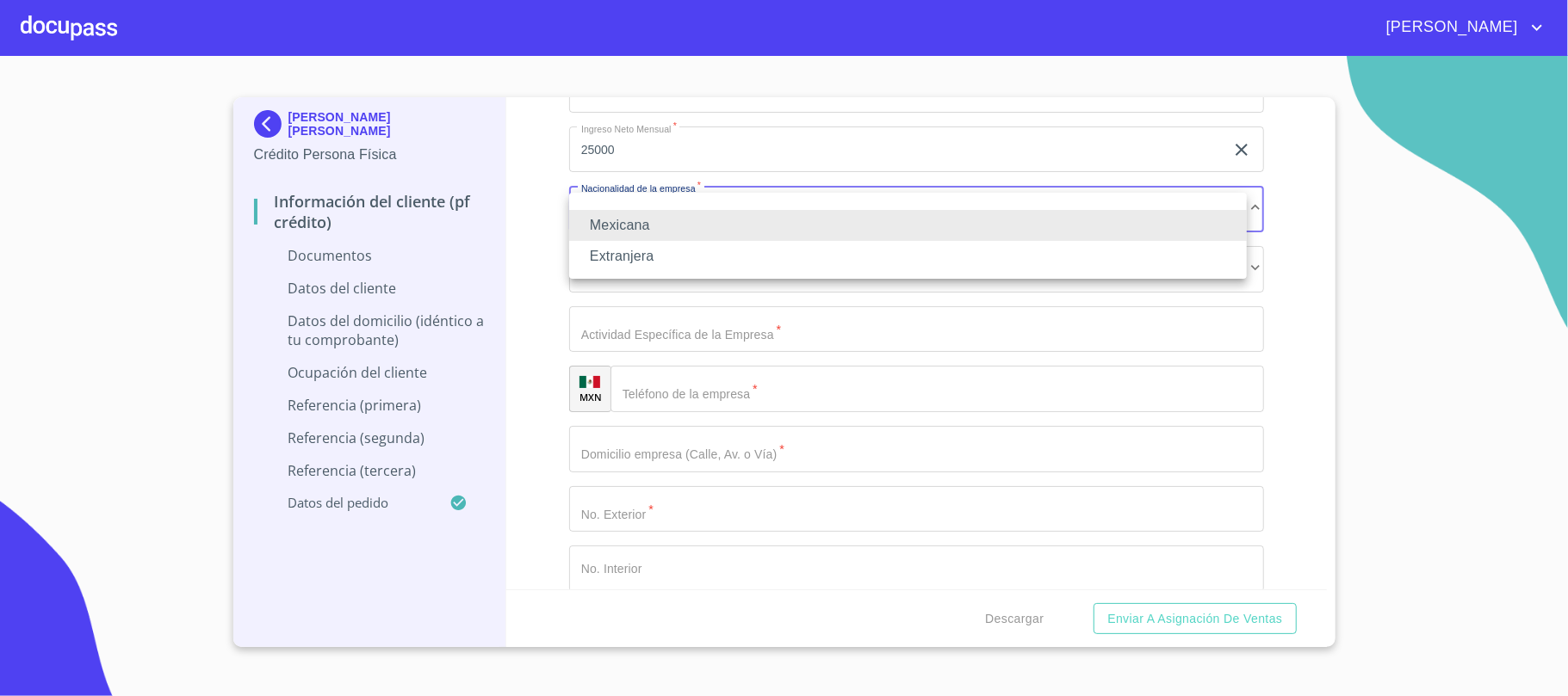
click at [631, 253] on li "Extranjera" at bounding box center [907, 256] width 678 height 31
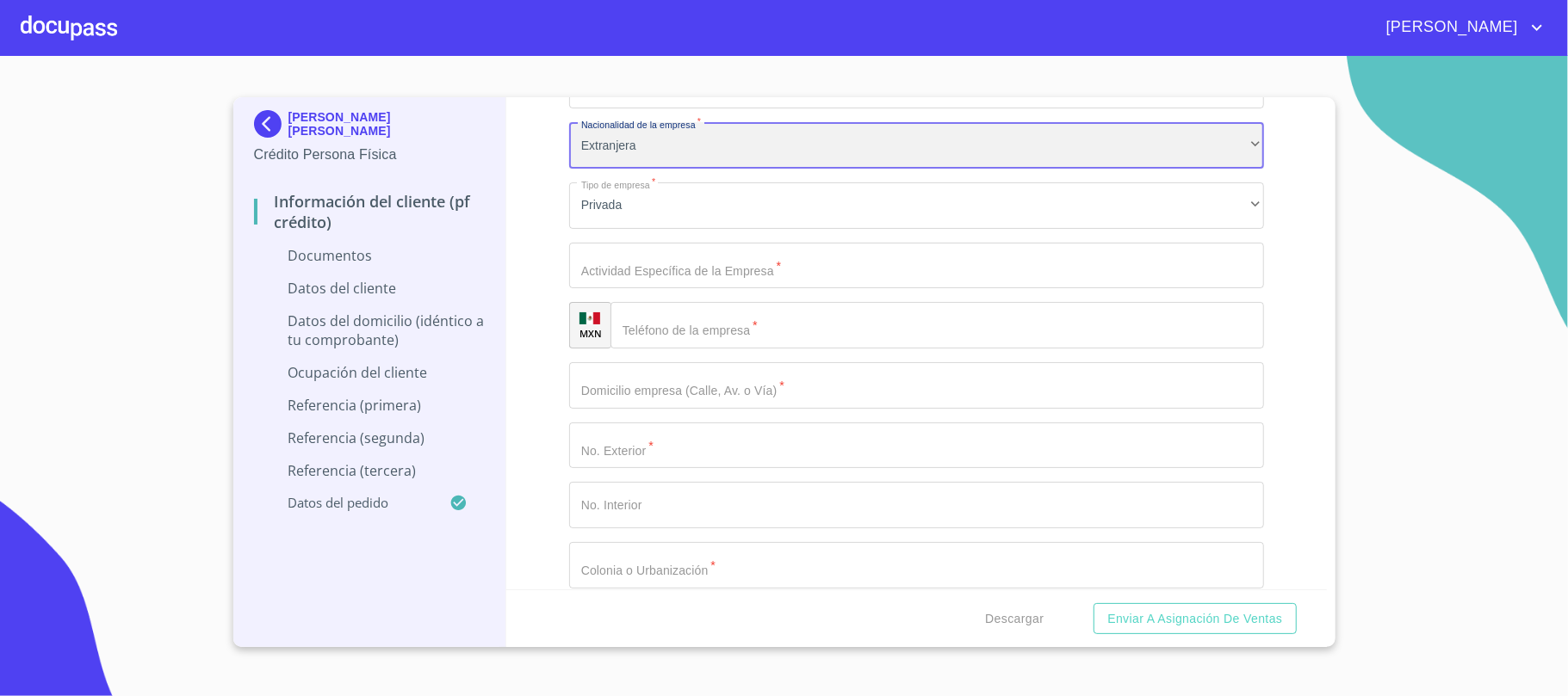
scroll to position [4245, 0]
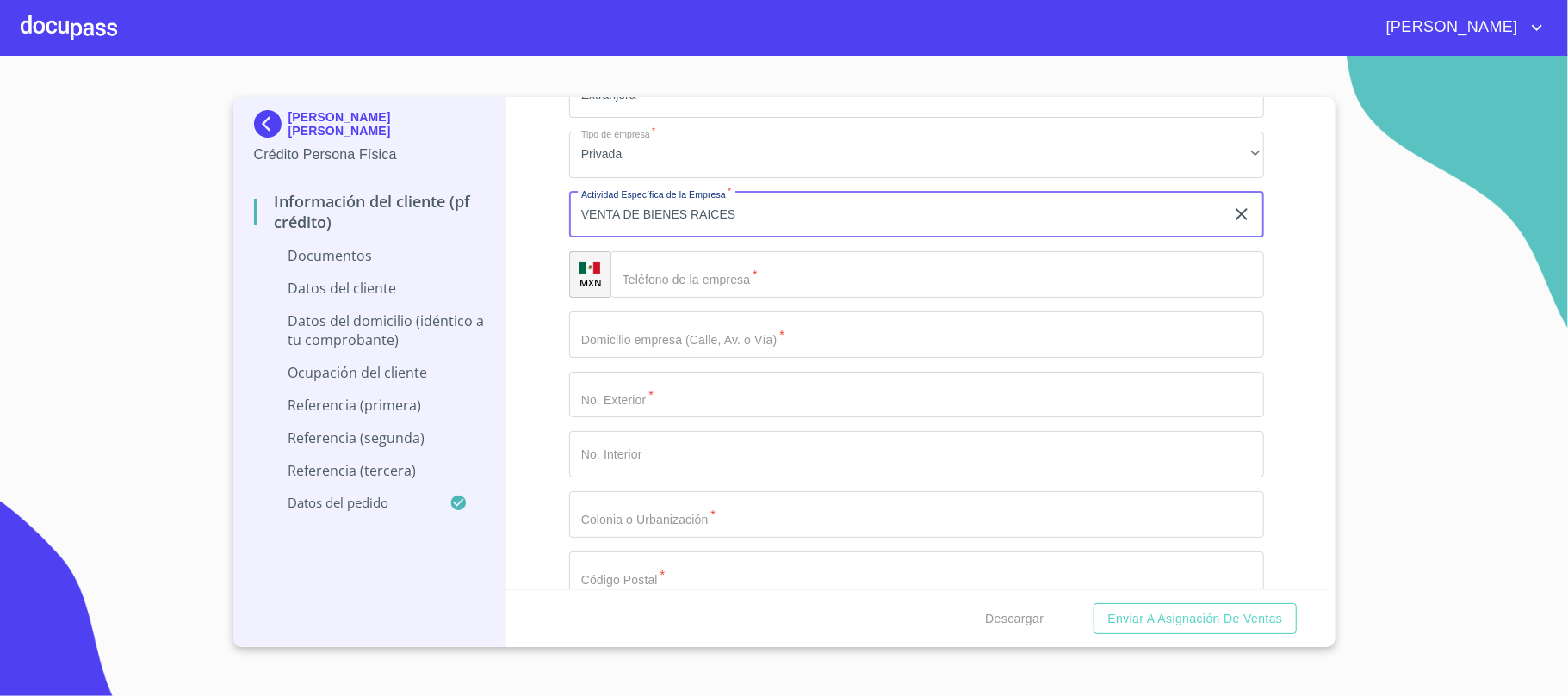
type input "VENTA DE BIENES RAICES"
click at [738, 265] on input "Documento de identificación.   *" at bounding box center [938, 274] width 654 height 46
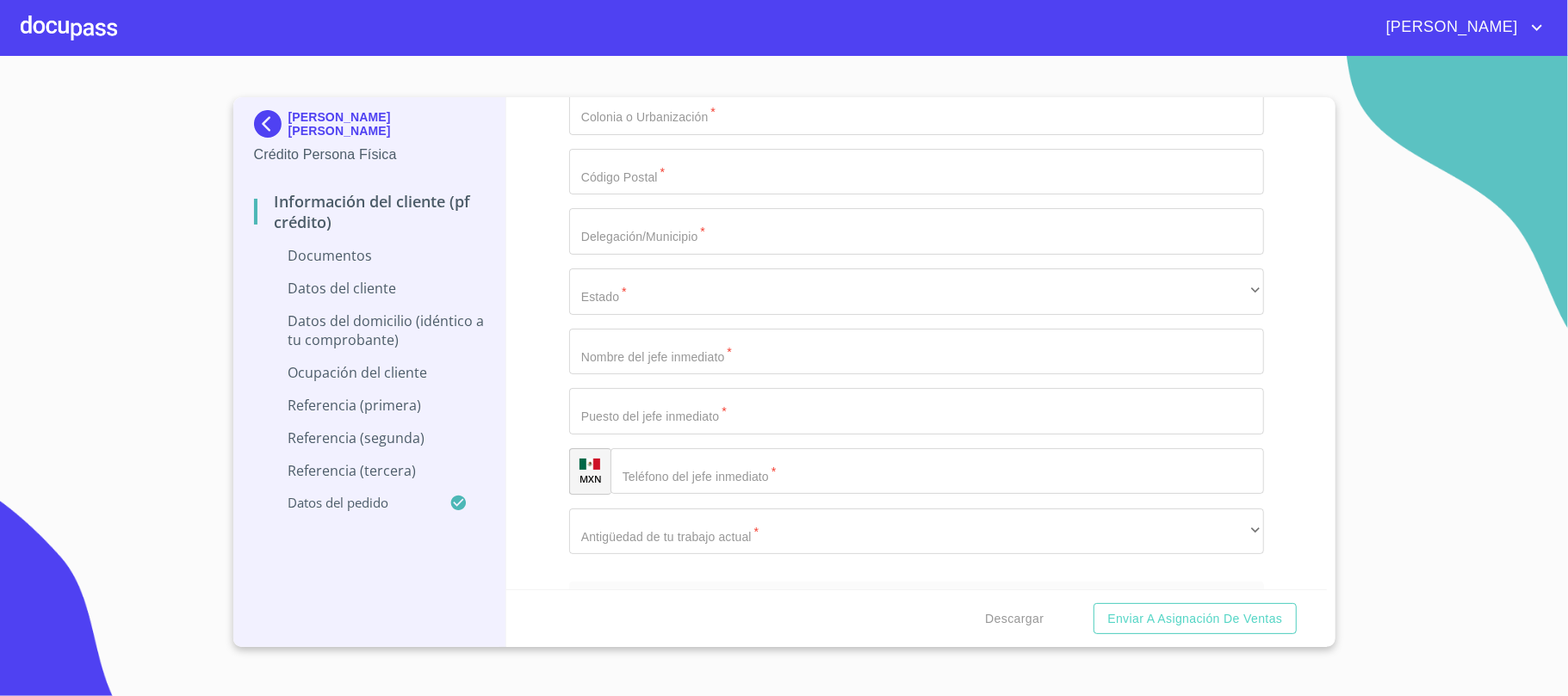
scroll to position [4705, 0]
type input "[PHONE_NUMBER]"
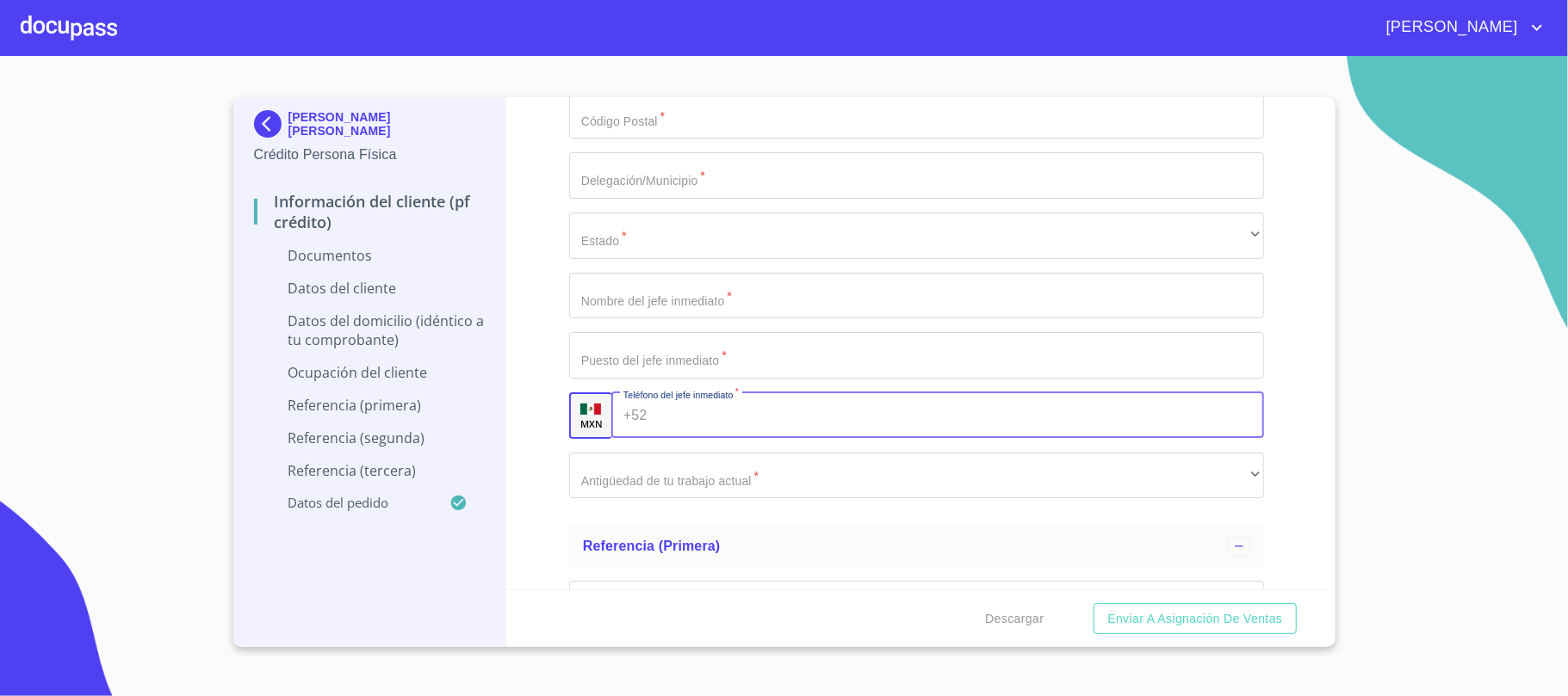
paste input "[PHONE_NUMBER]"
type input "[PHONE_NUMBER]"
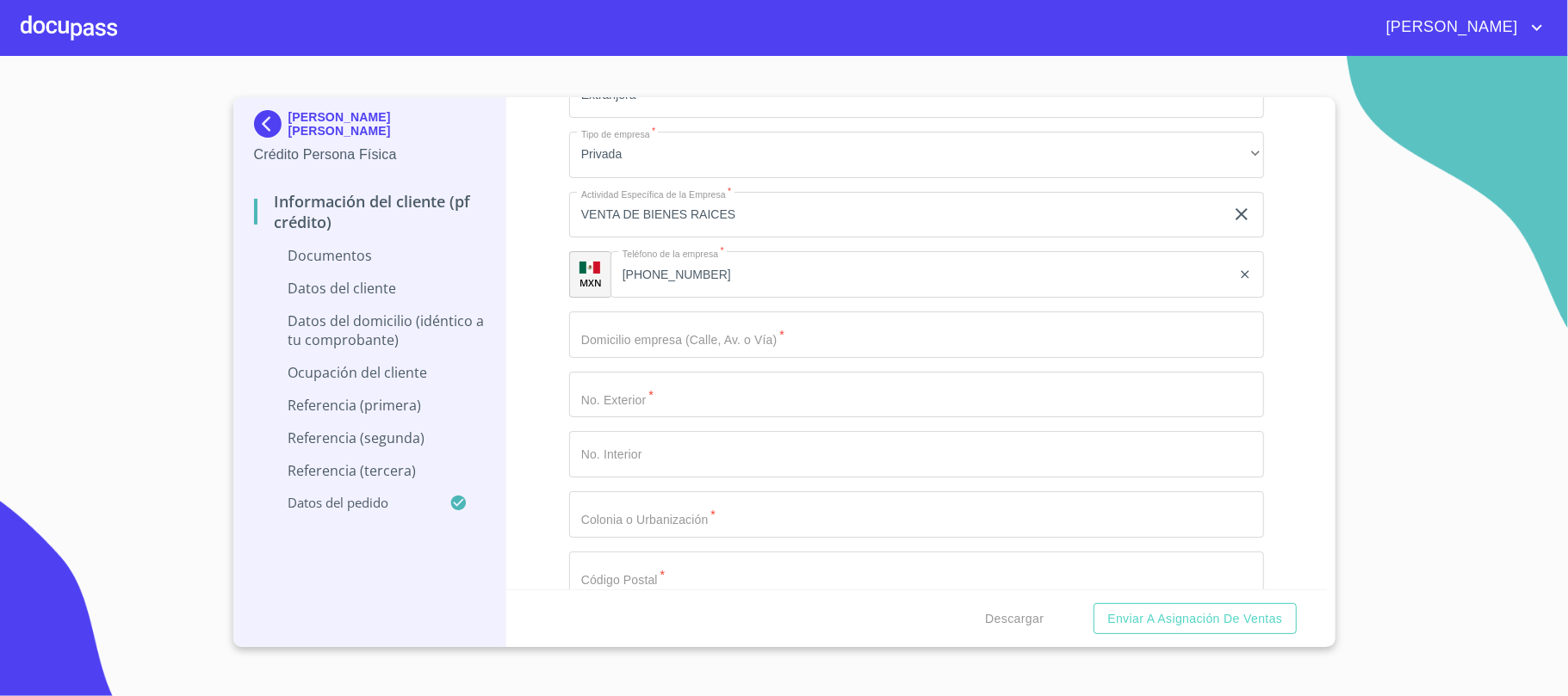
scroll to position [4360, 0]
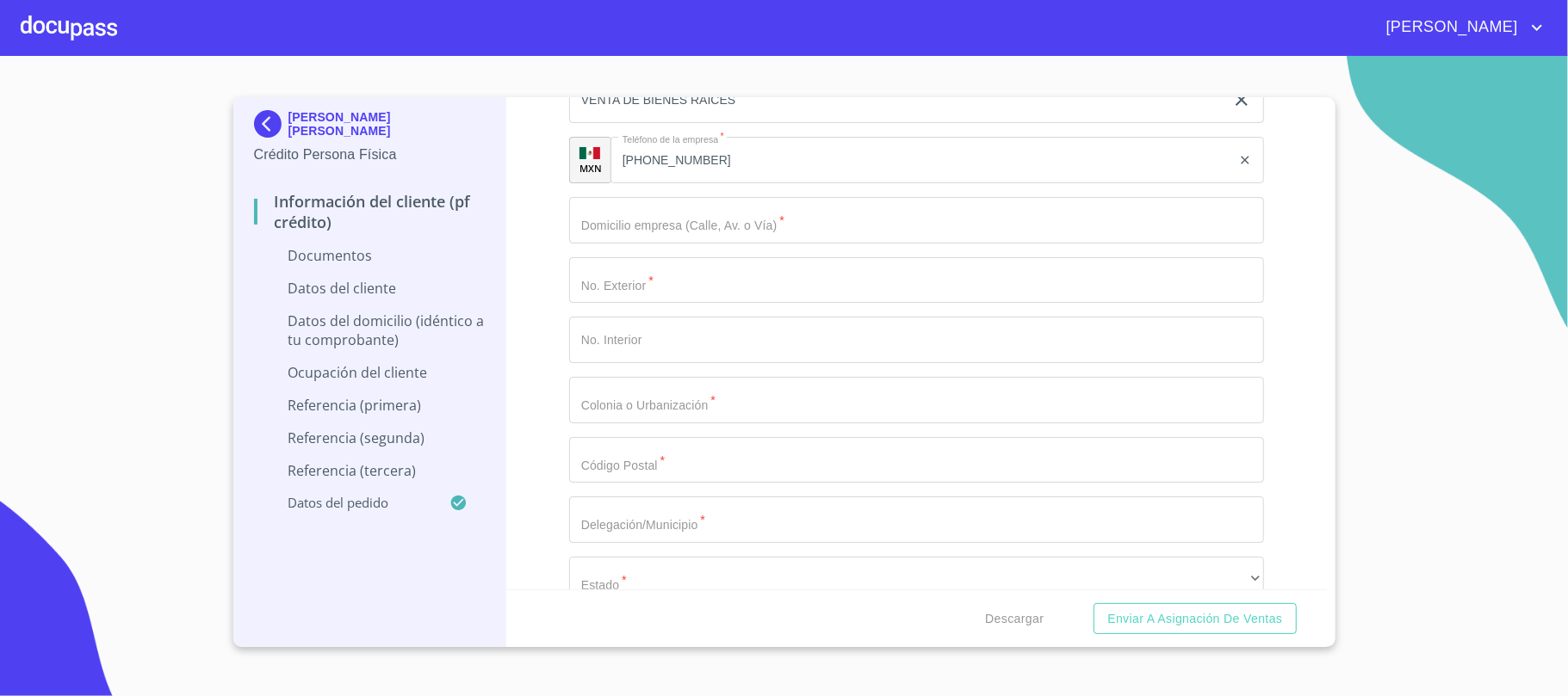
type input "[PERSON_NAME]"
click at [817, 234] on input "Documento de identificación.   *" at bounding box center [916, 220] width 695 height 46
type input "CARRETERA [PERSON_NAME]"
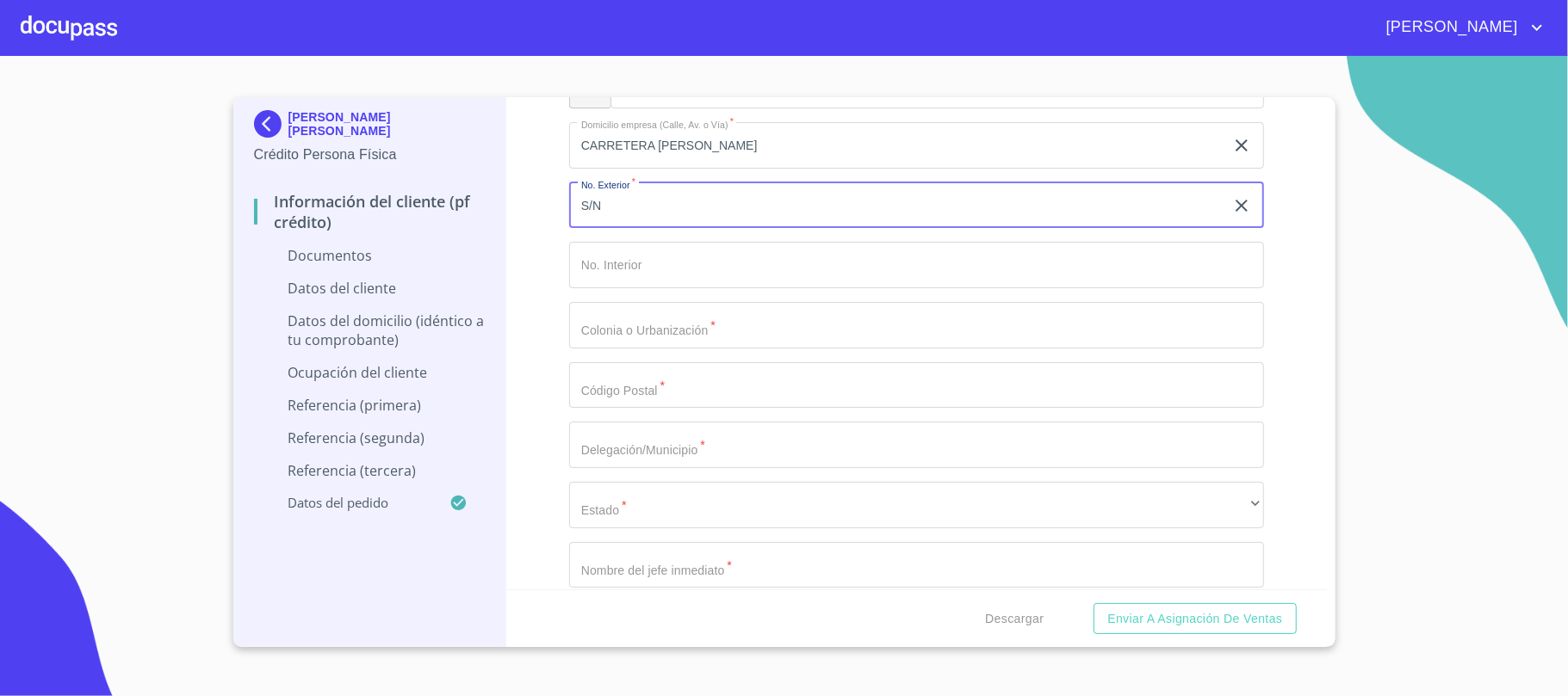
scroll to position [4476, 0]
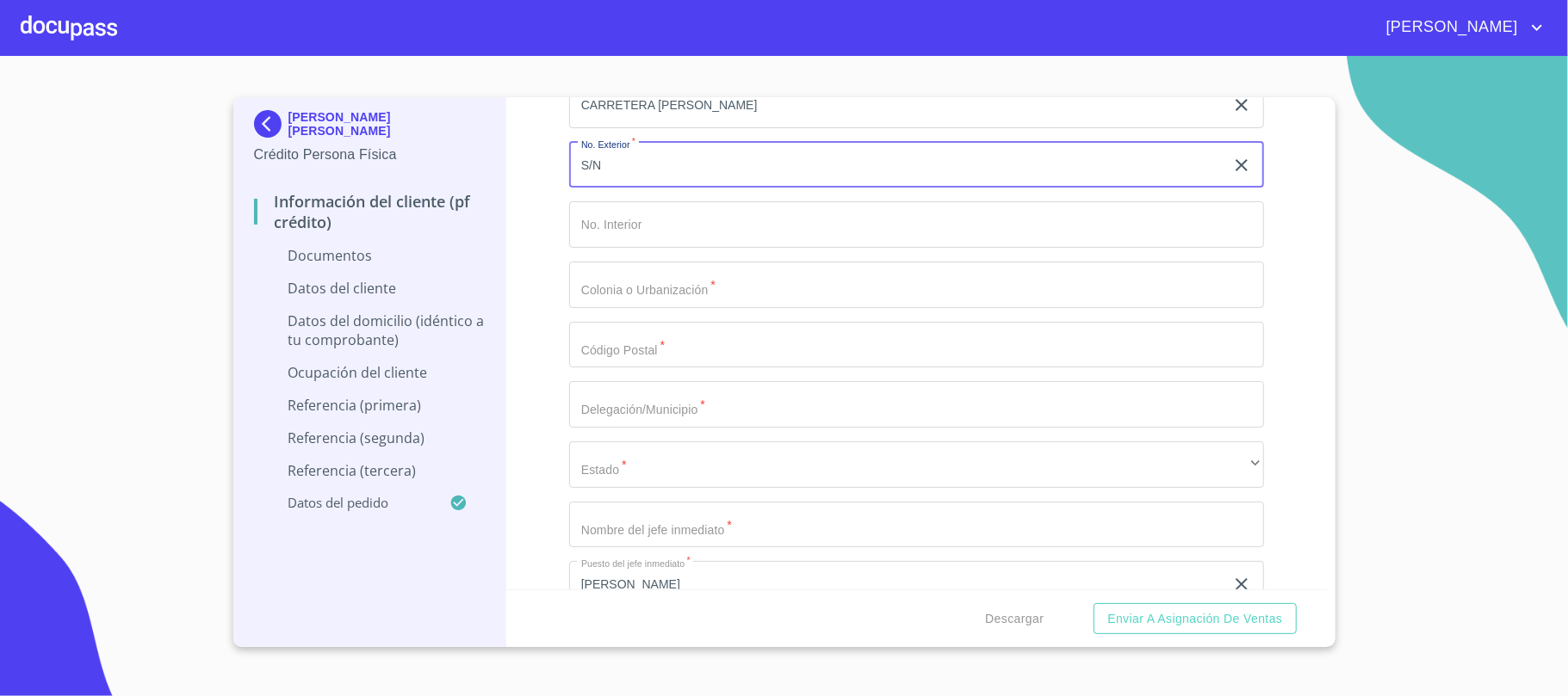
type input "S/N"
click at [727, 284] on input "Documento de identificación.   *" at bounding box center [916, 285] width 695 height 46
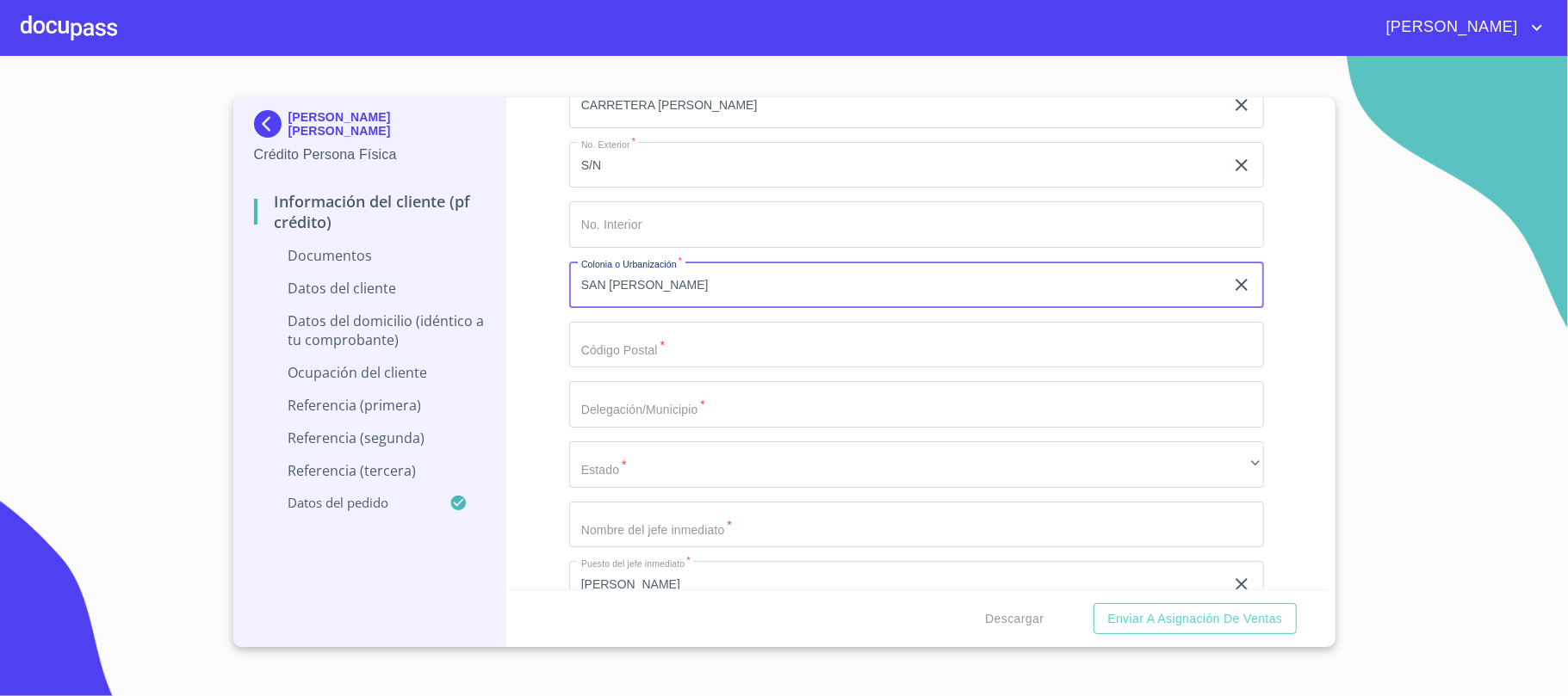
type input "SAN [PERSON_NAME]"
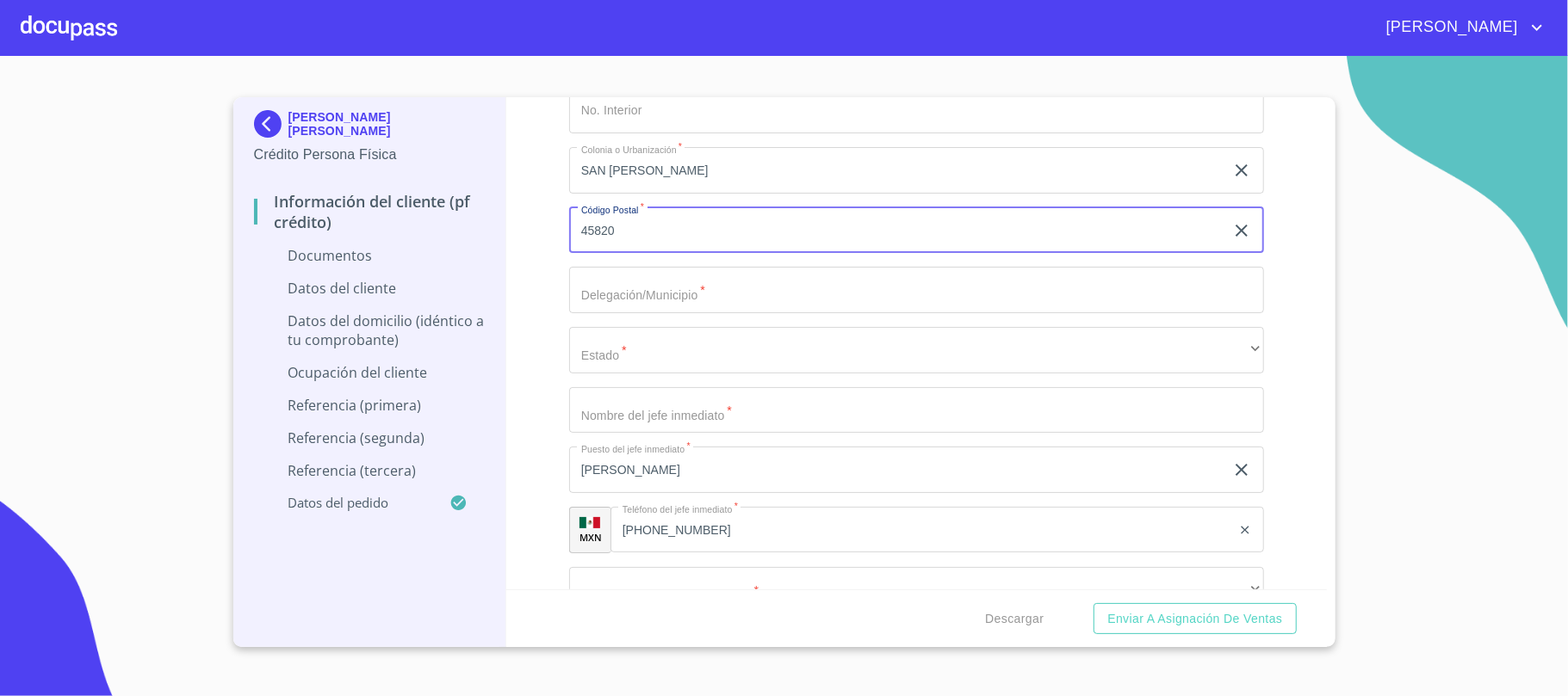
type input "45820"
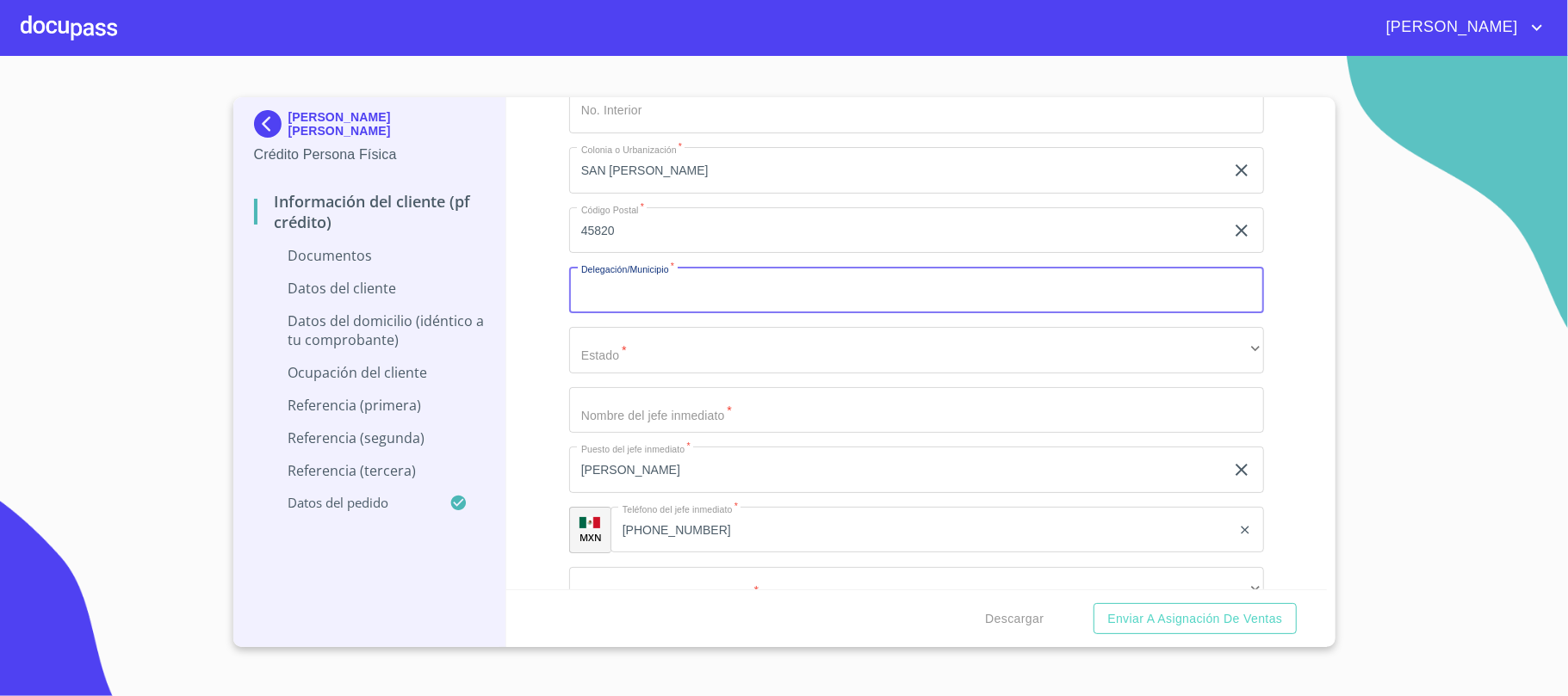
click at [732, 282] on input "Documento de identificación.   *" at bounding box center [916, 290] width 695 height 46
type input "JOCOTEPEC"
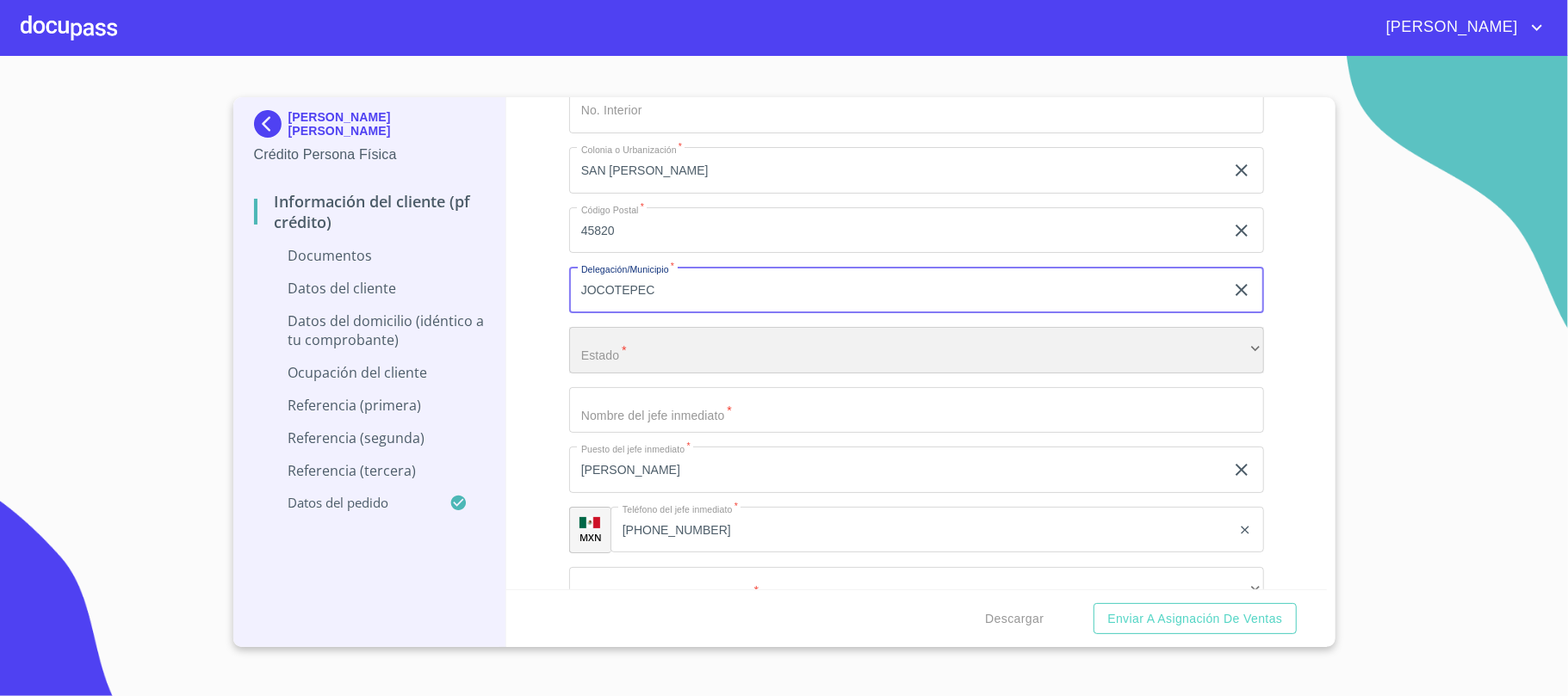
click at [765, 367] on div "​" at bounding box center [916, 350] width 695 height 46
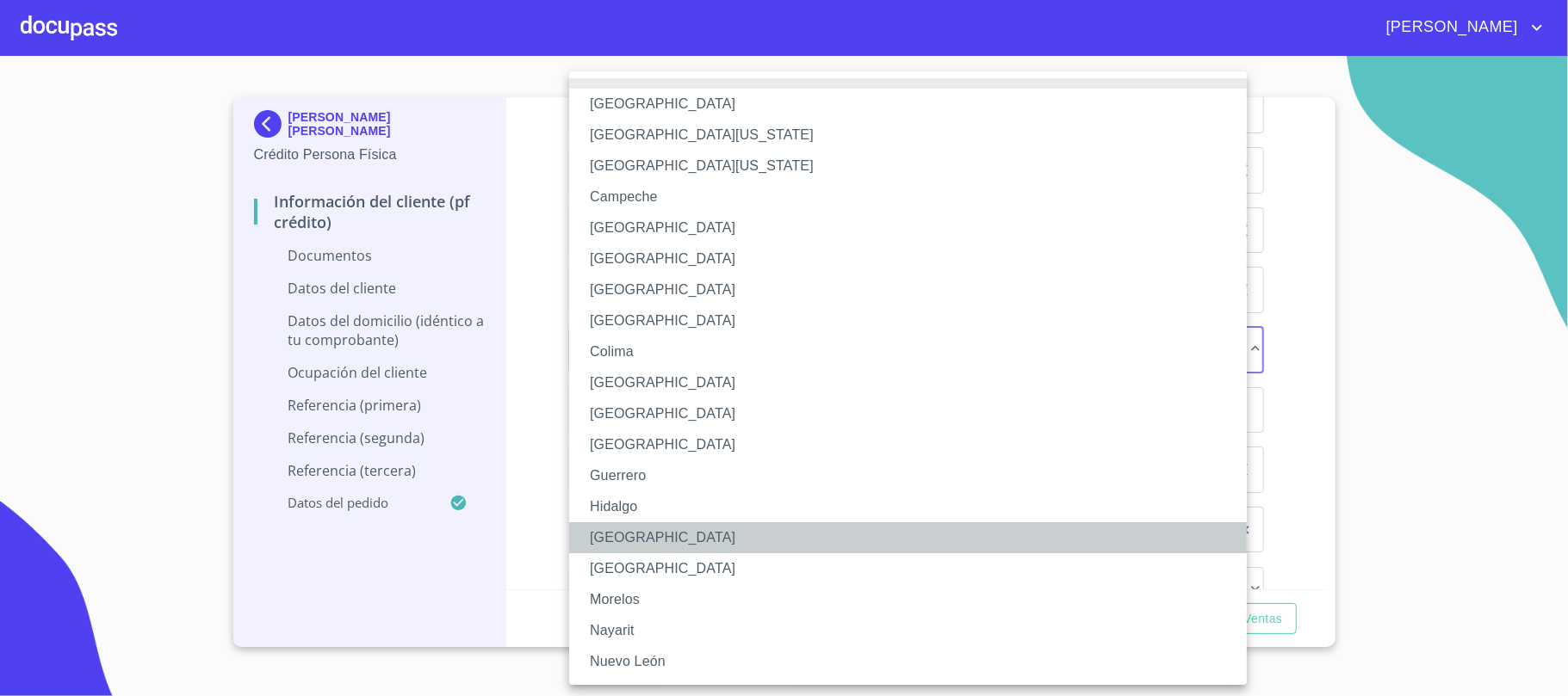
click at [682, 532] on li "[GEOGRAPHIC_DATA]" at bounding box center [916, 538] width 695 height 31
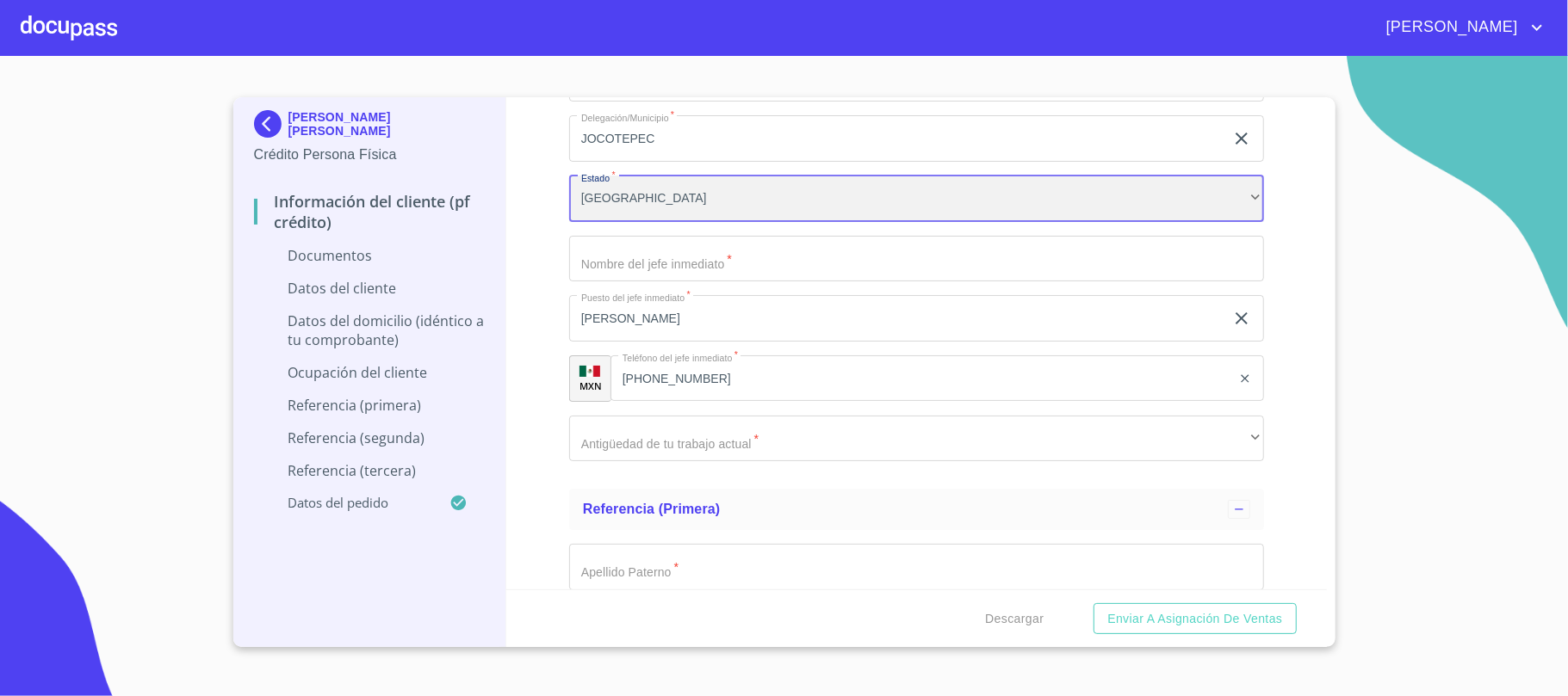
scroll to position [4819, 0]
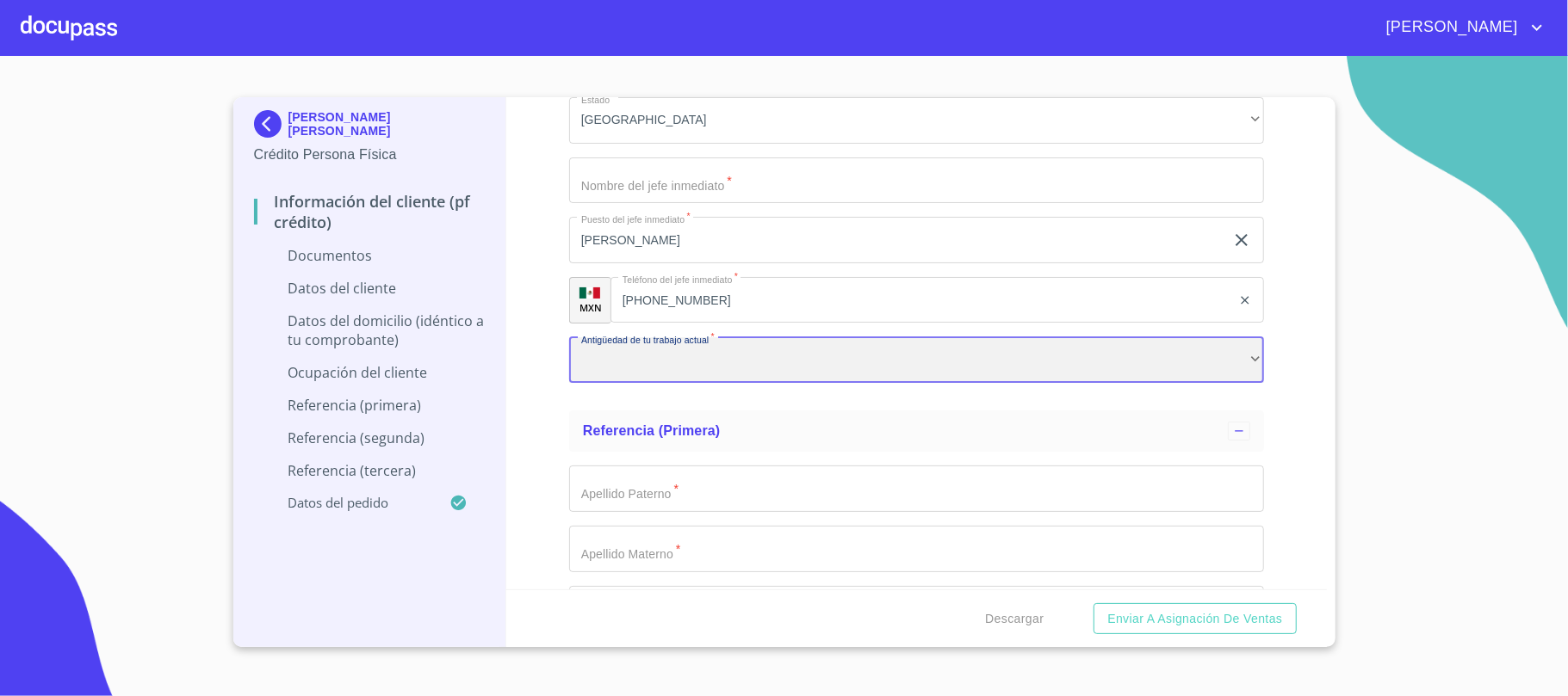
click at [735, 352] on div "​" at bounding box center [916, 360] width 695 height 46
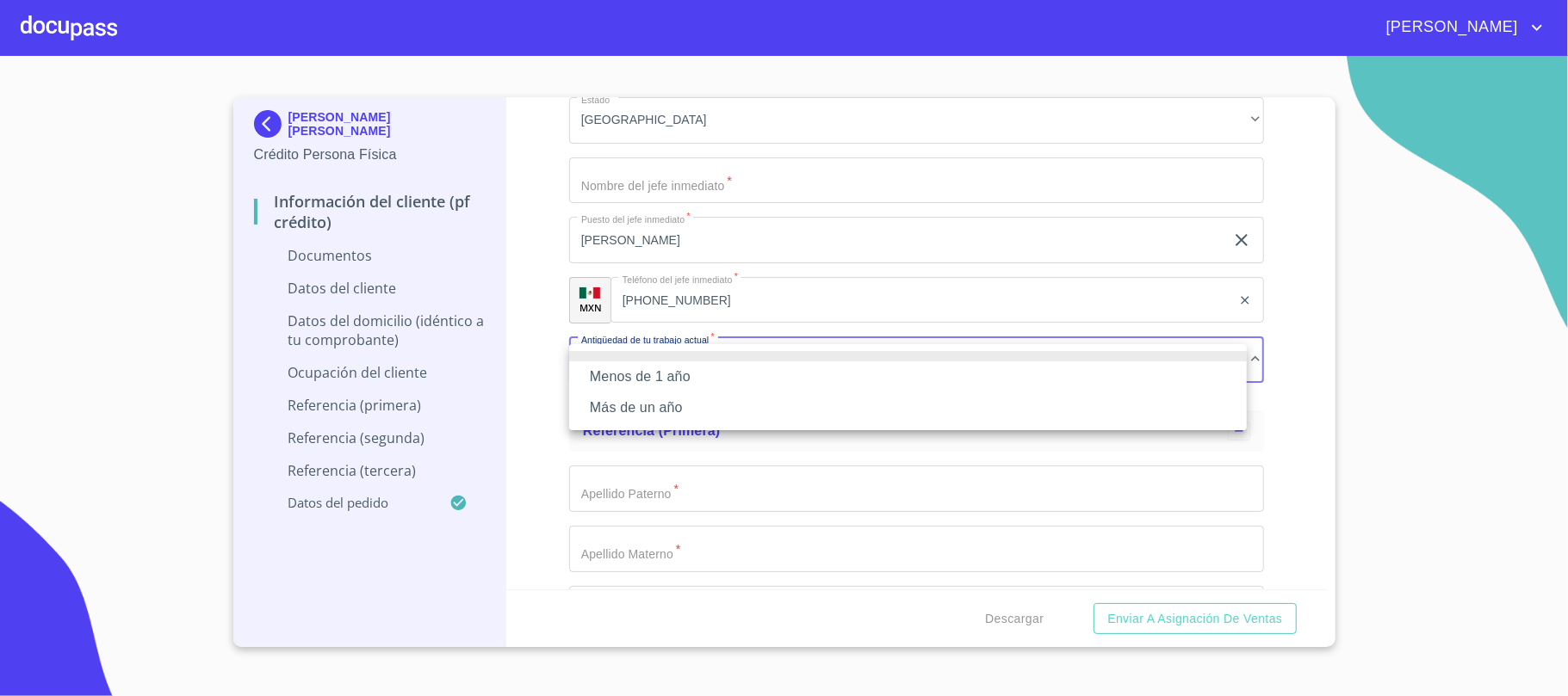
click at [630, 413] on li "Más de un año" at bounding box center [907, 408] width 678 height 31
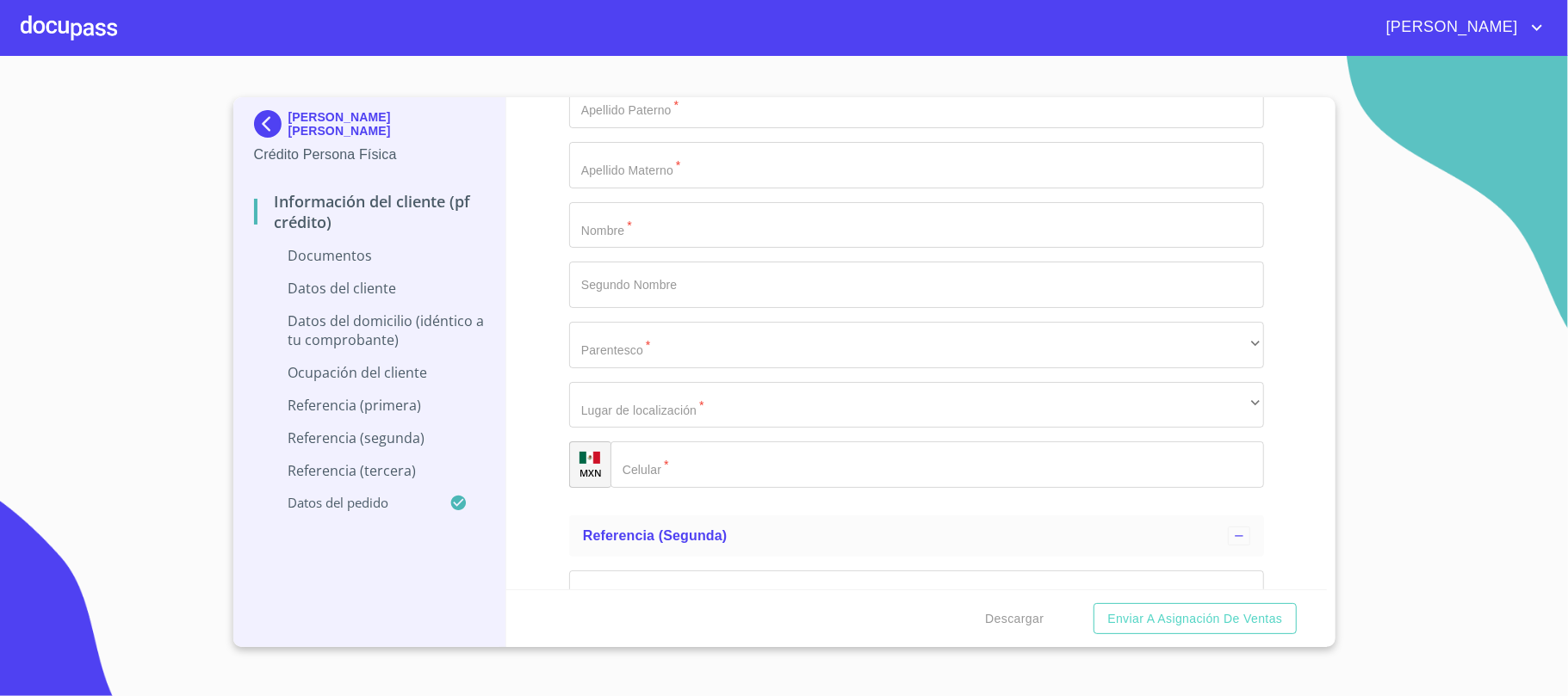
scroll to position [5279, 0]
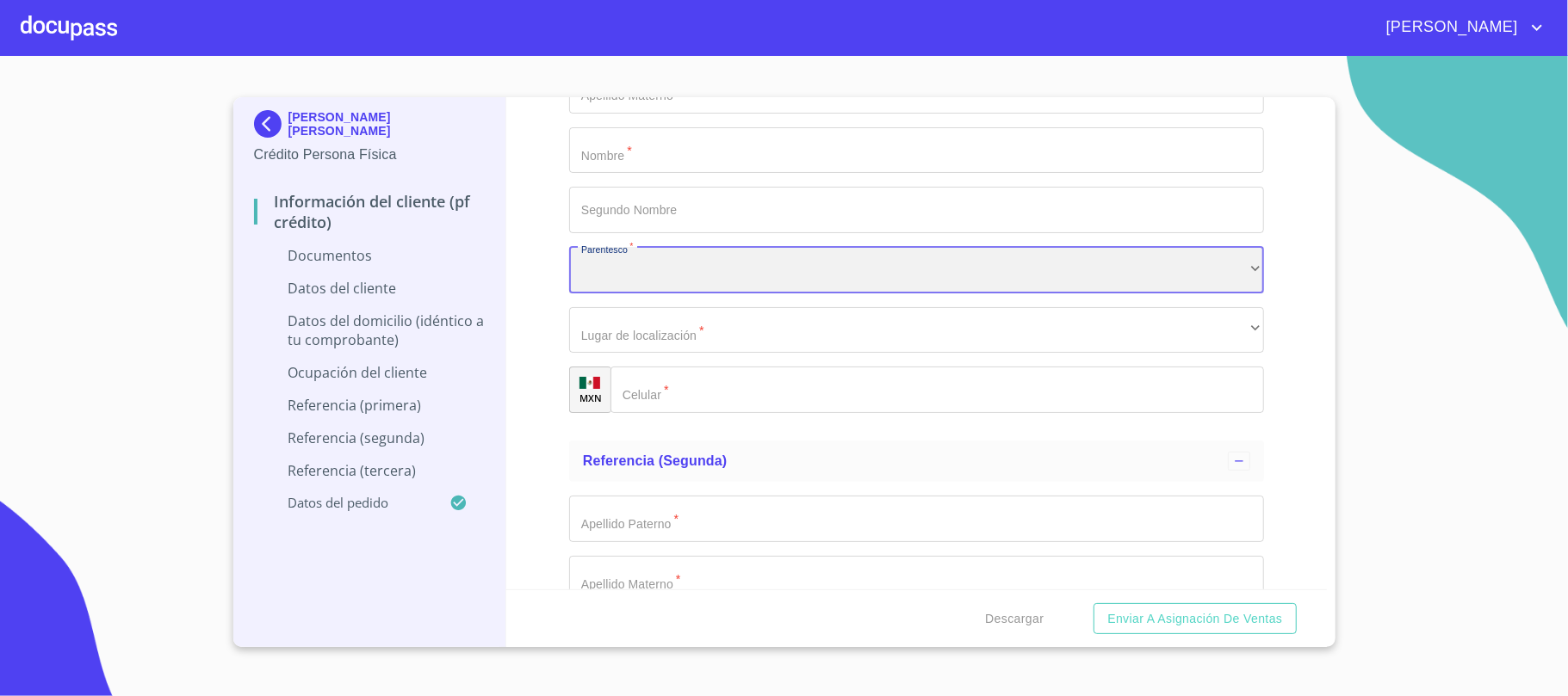
click at [686, 270] on div "​" at bounding box center [916, 271] width 695 height 46
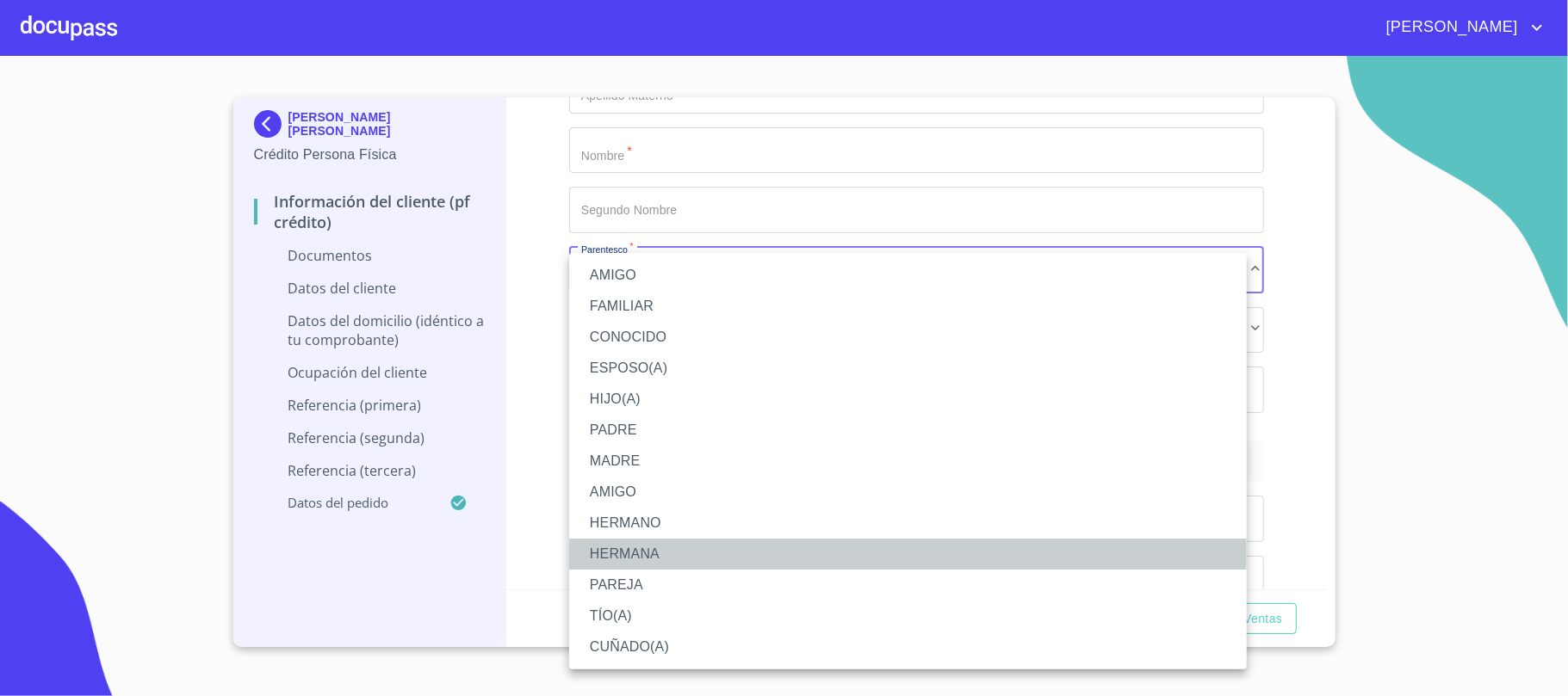
click at [635, 545] on li "HERMANA" at bounding box center [907, 554] width 678 height 31
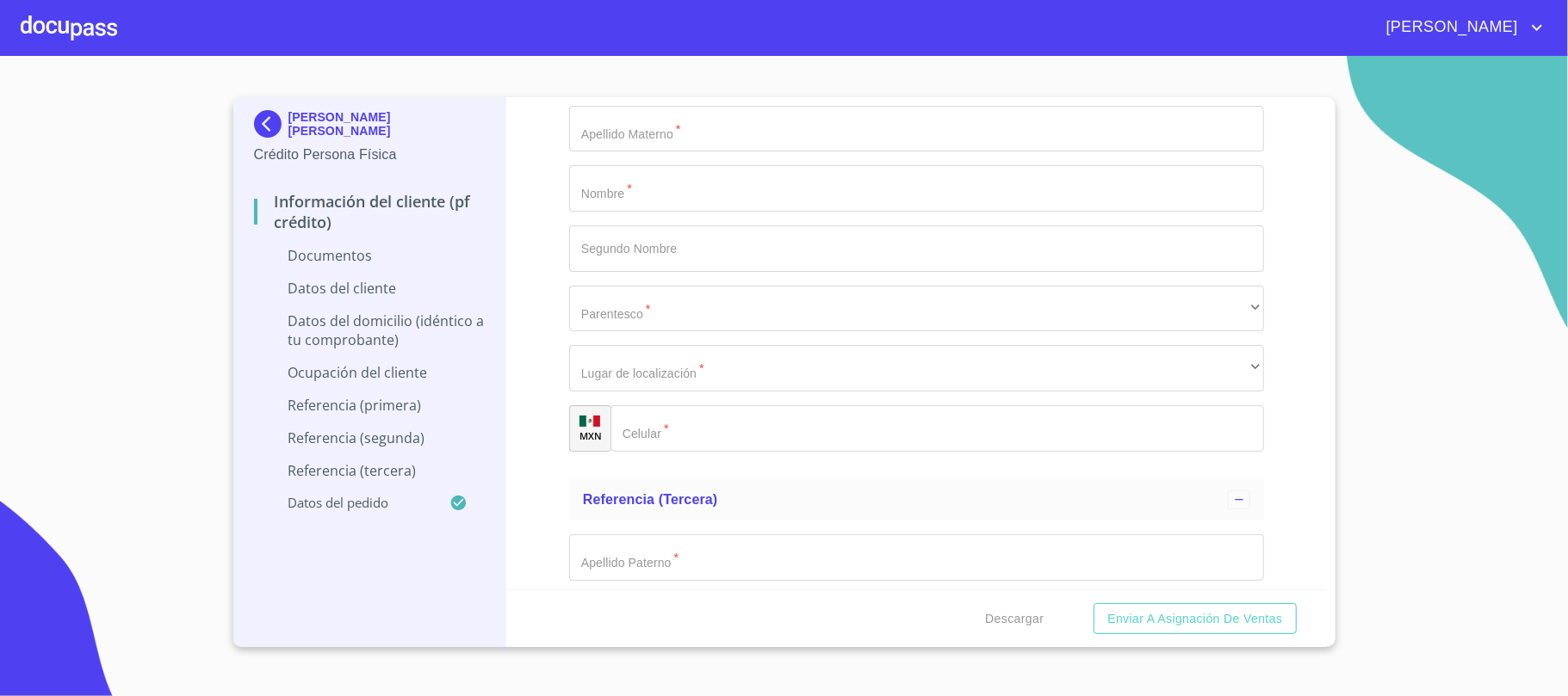
scroll to position [5737, 0]
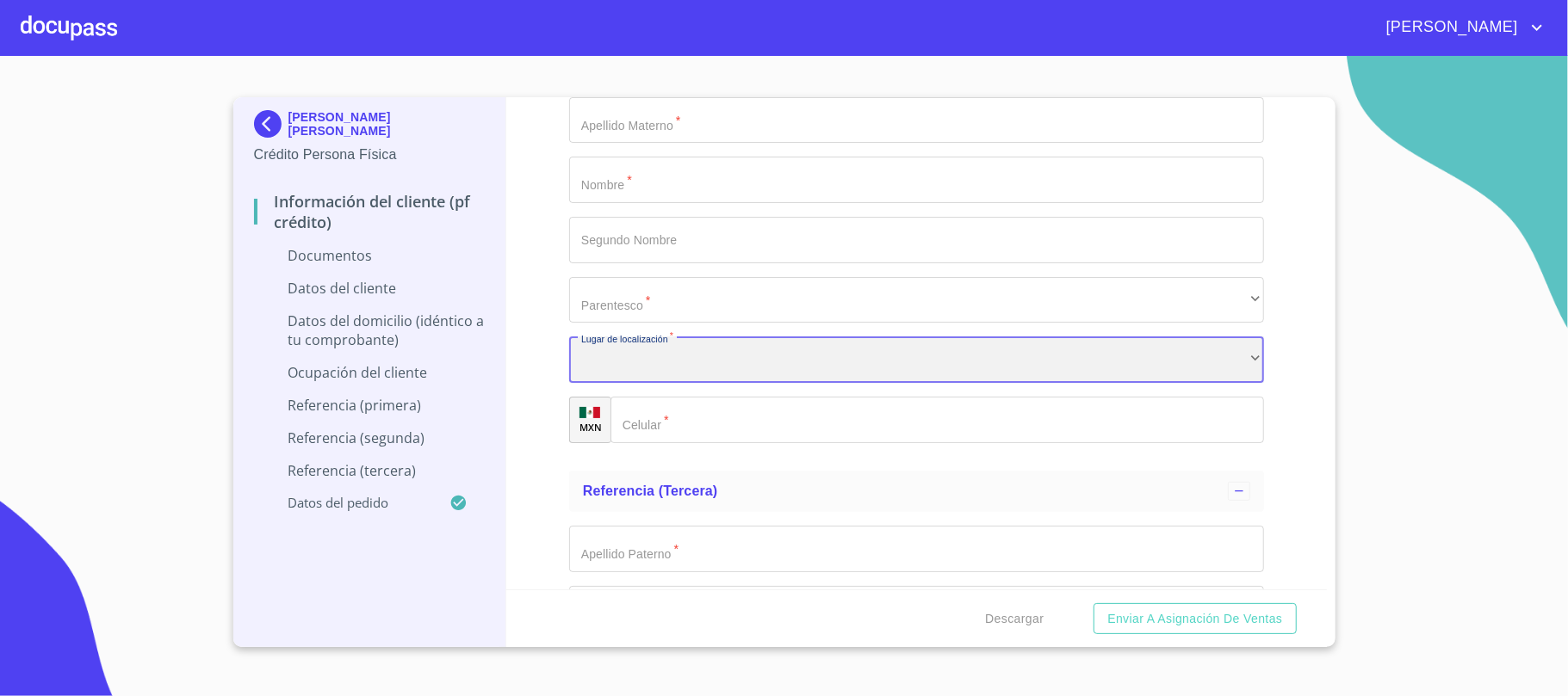
click at [756, 362] on div "​" at bounding box center [916, 360] width 695 height 46
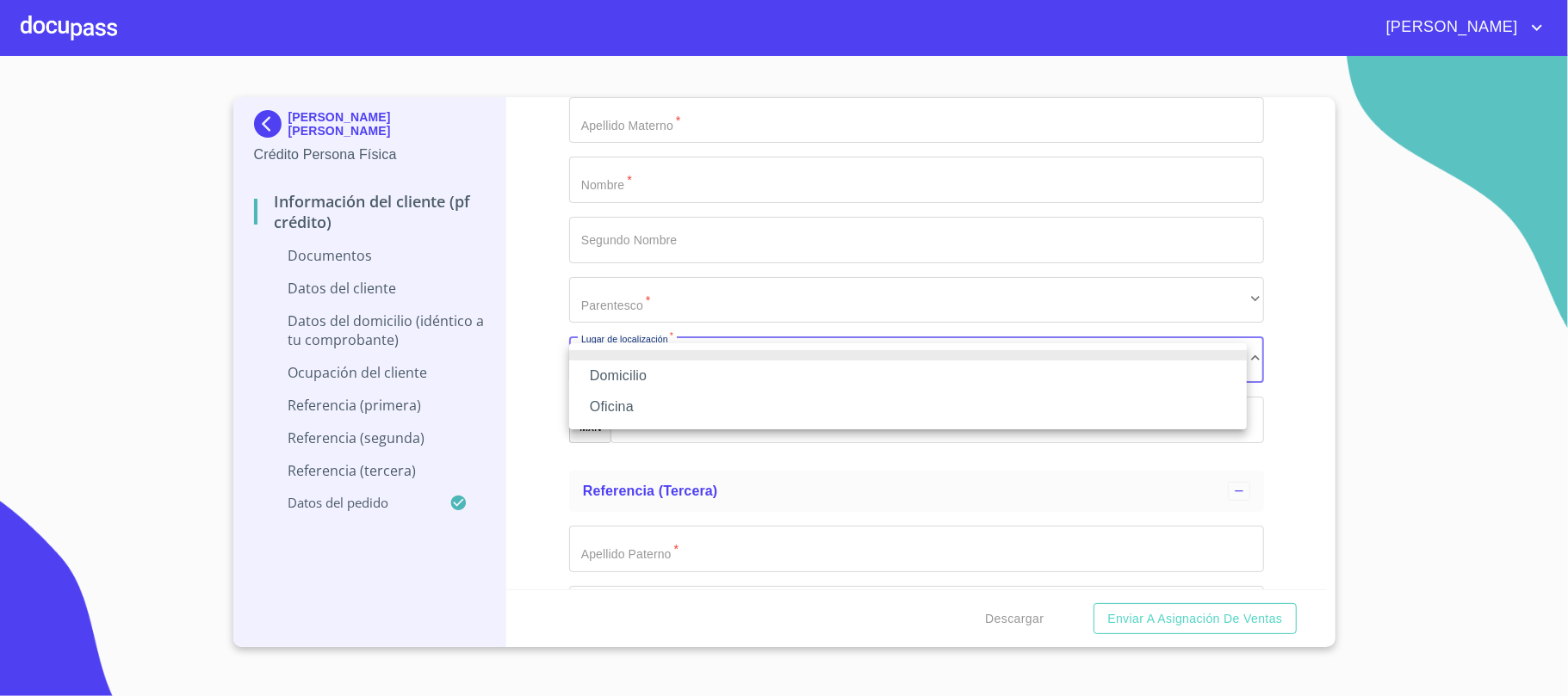
click at [748, 300] on div at bounding box center [784, 348] width 1568 height 696
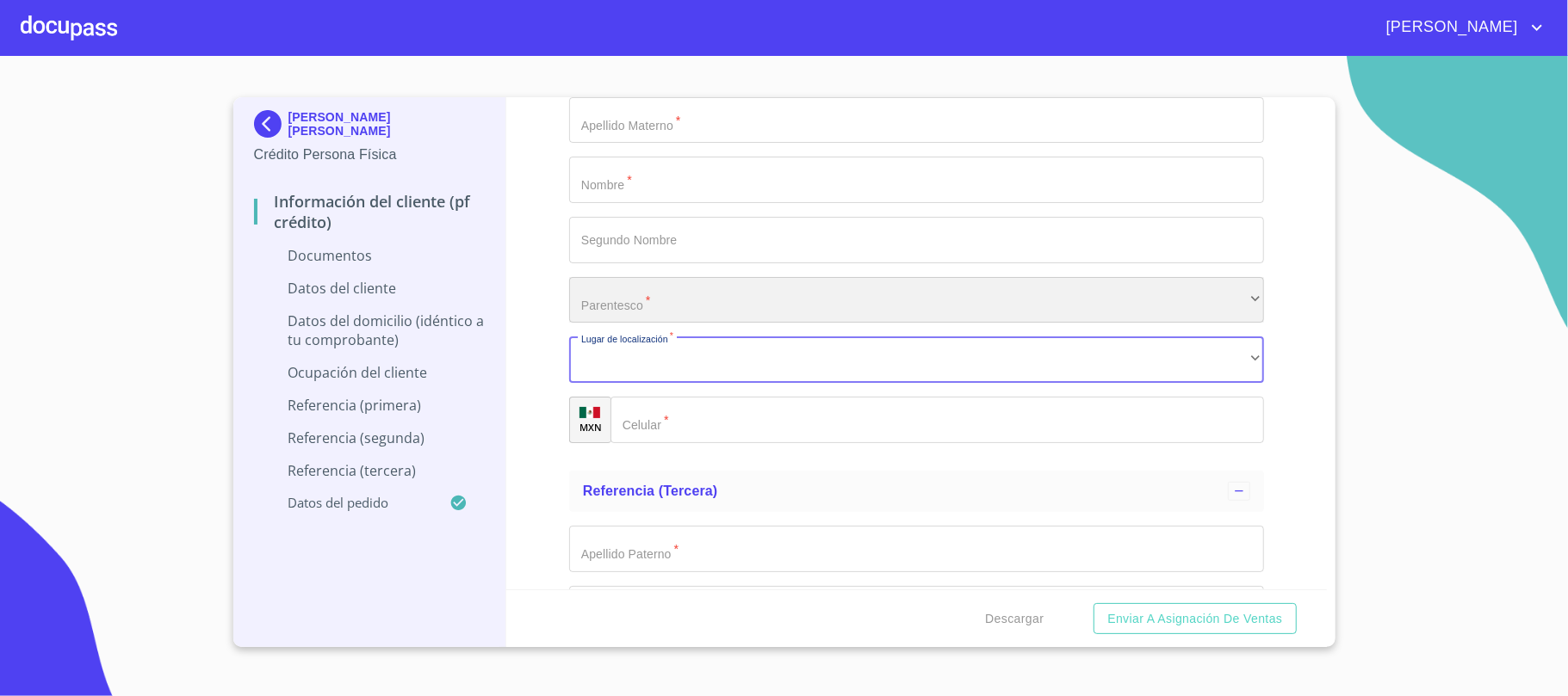
click at [748, 300] on div "​" at bounding box center [916, 300] width 695 height 46
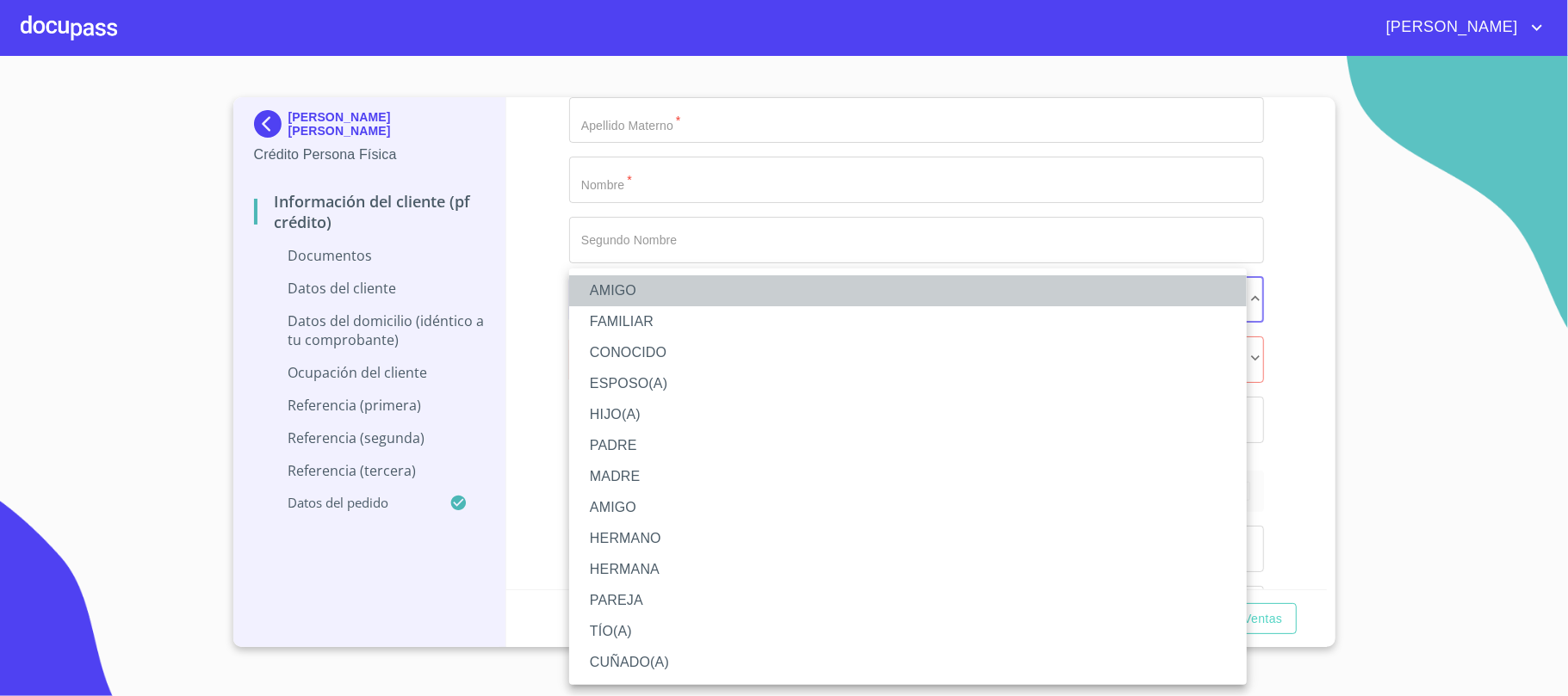
click at [611, 279] on li "AMIGO" at bounding box center [907, 290] width 678 height 31
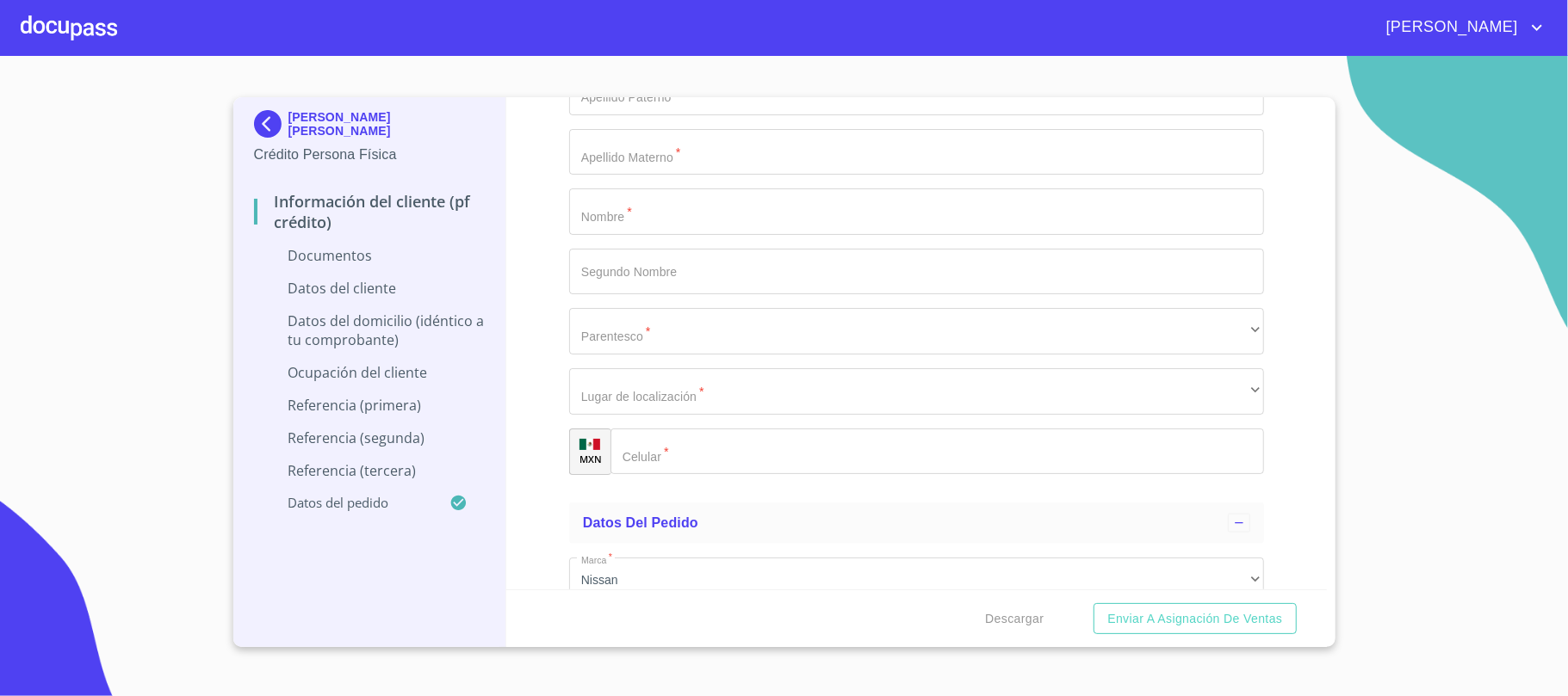
scroll to position [6197, 0]
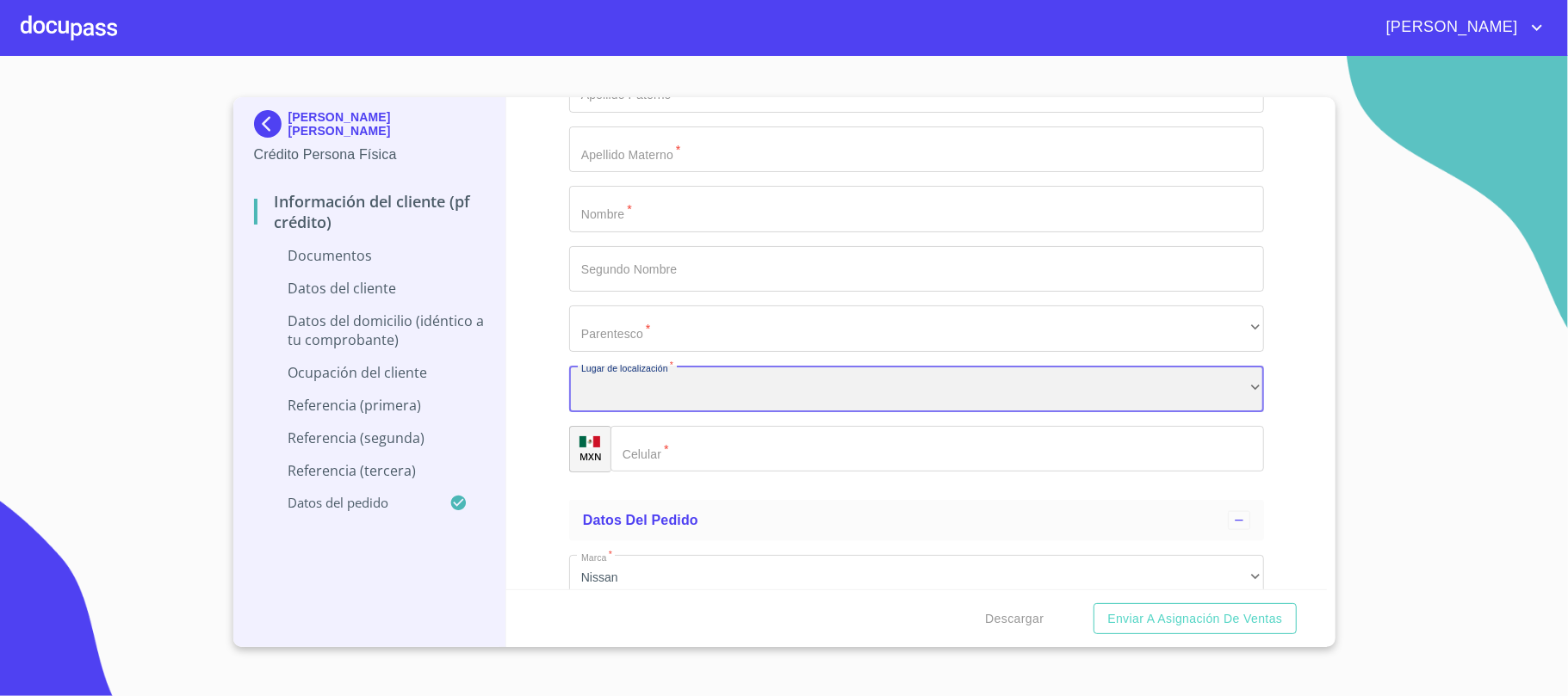
click at [693, 390] on div "​" at bounding box center [916, 389] width 695 height 46
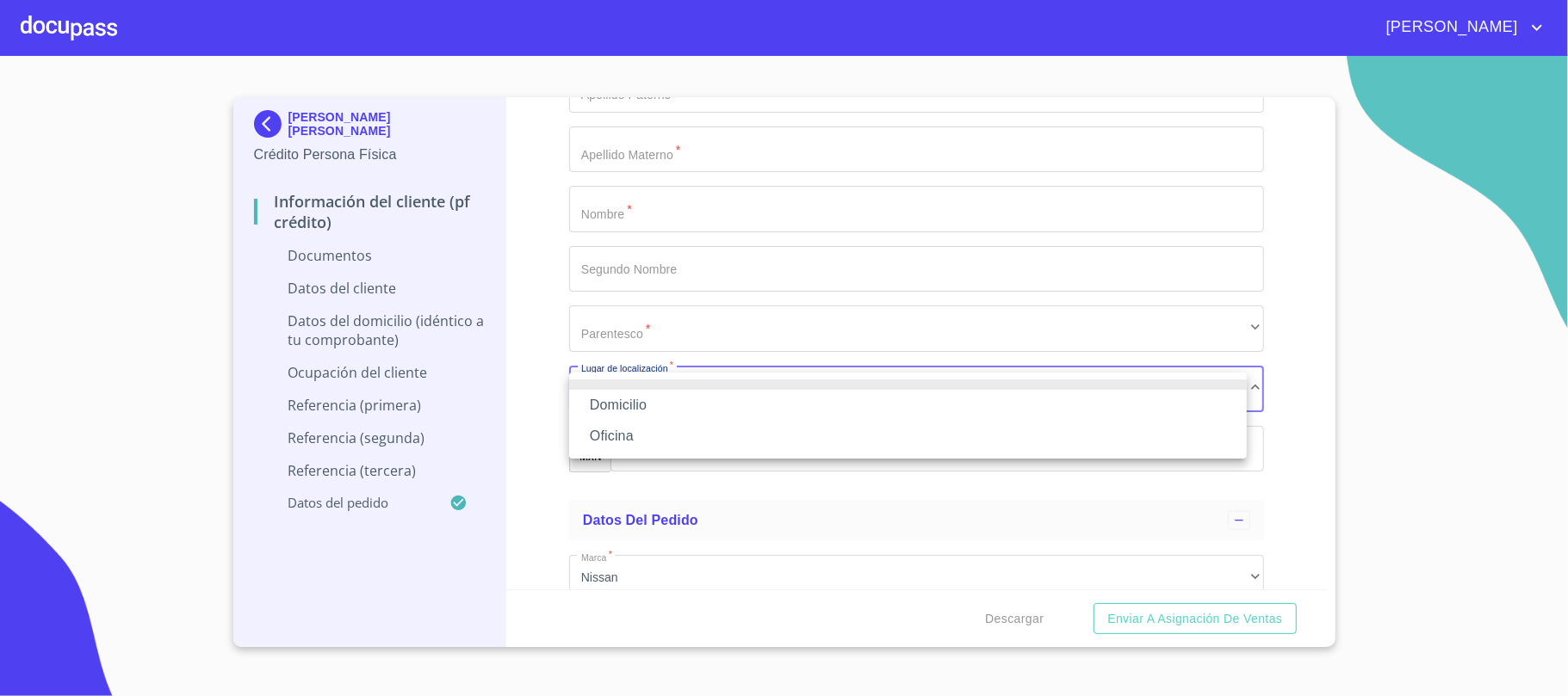
click at [655, 479] on div at bounding box center [784, 348] width 1568 height 696
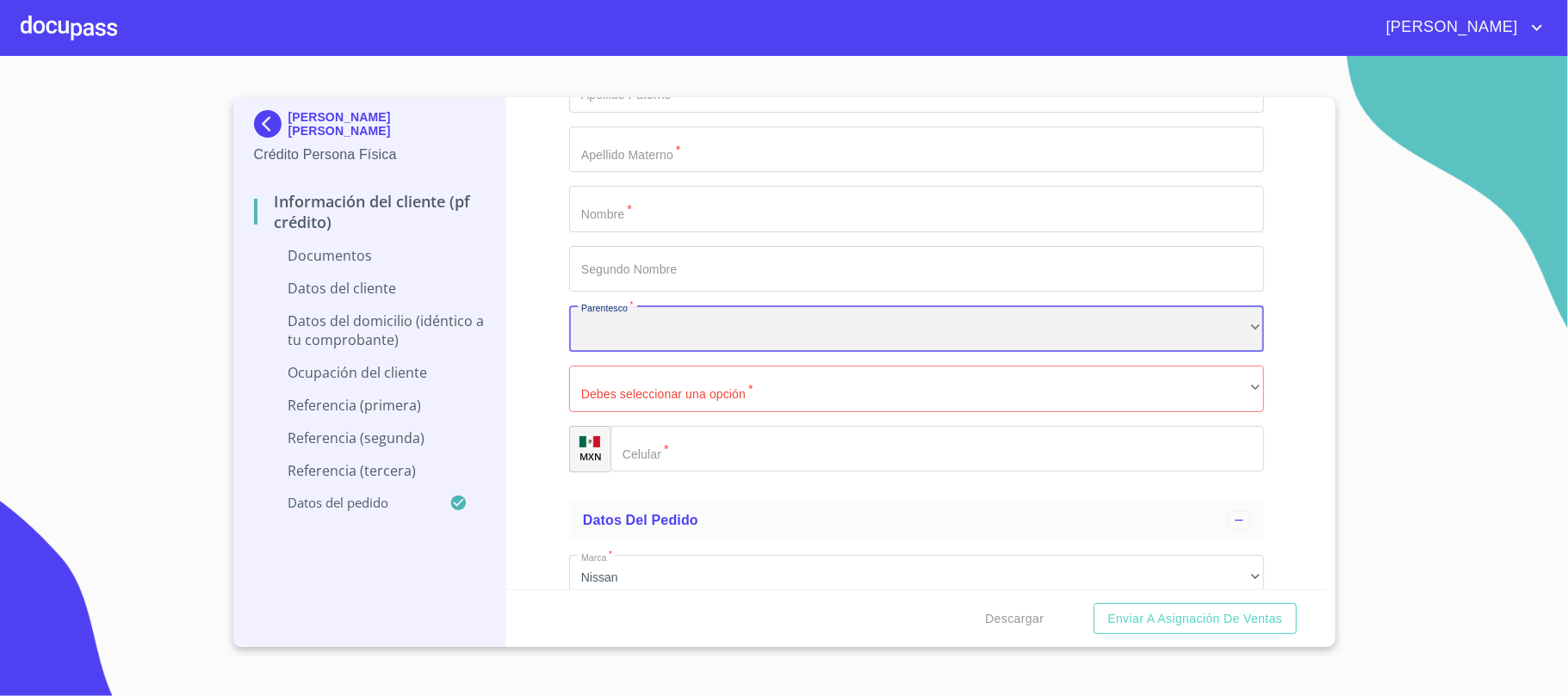
click at [624, 337] on div "​" at bounding box center [916, 328] width 695 height 46
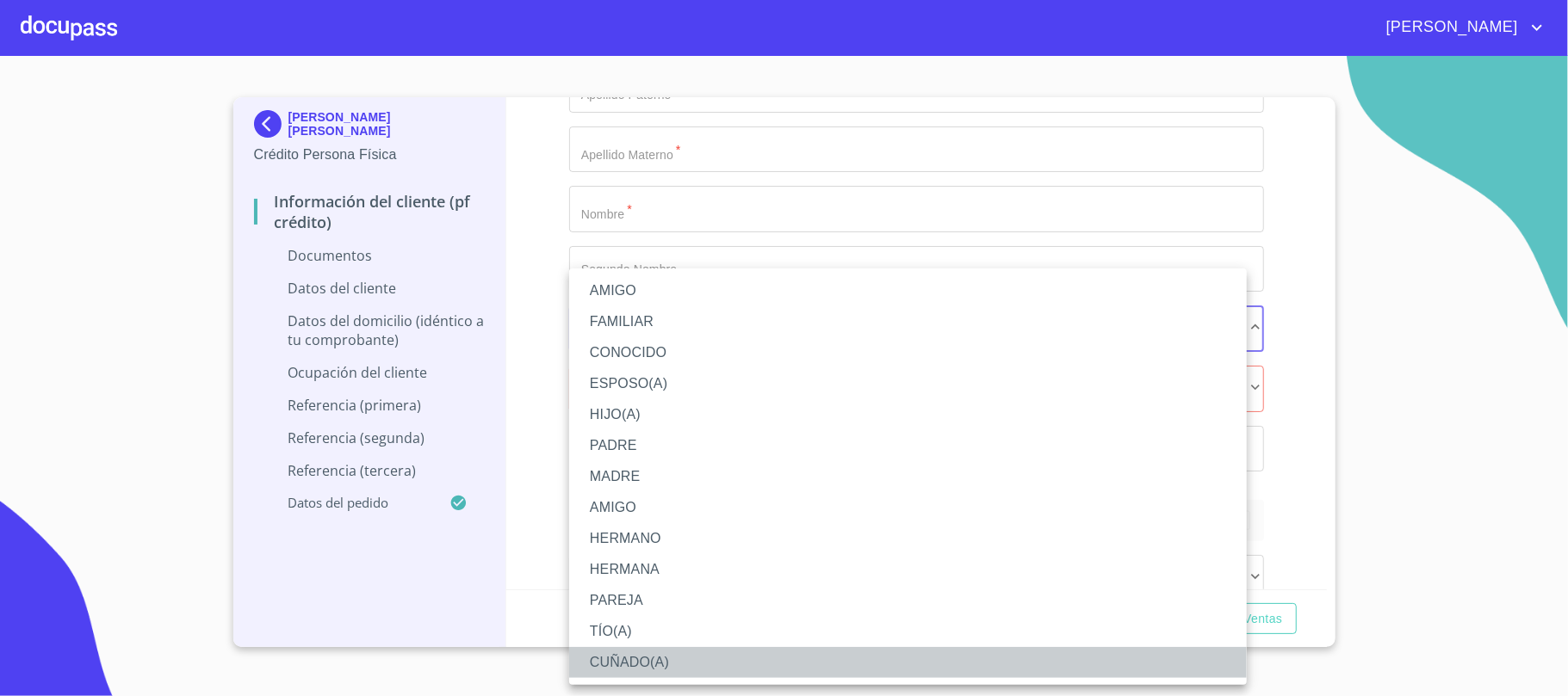
click at [629, 652] on li "CUÑADO(A)" at bounding box center [907, 662] width 678 height 31
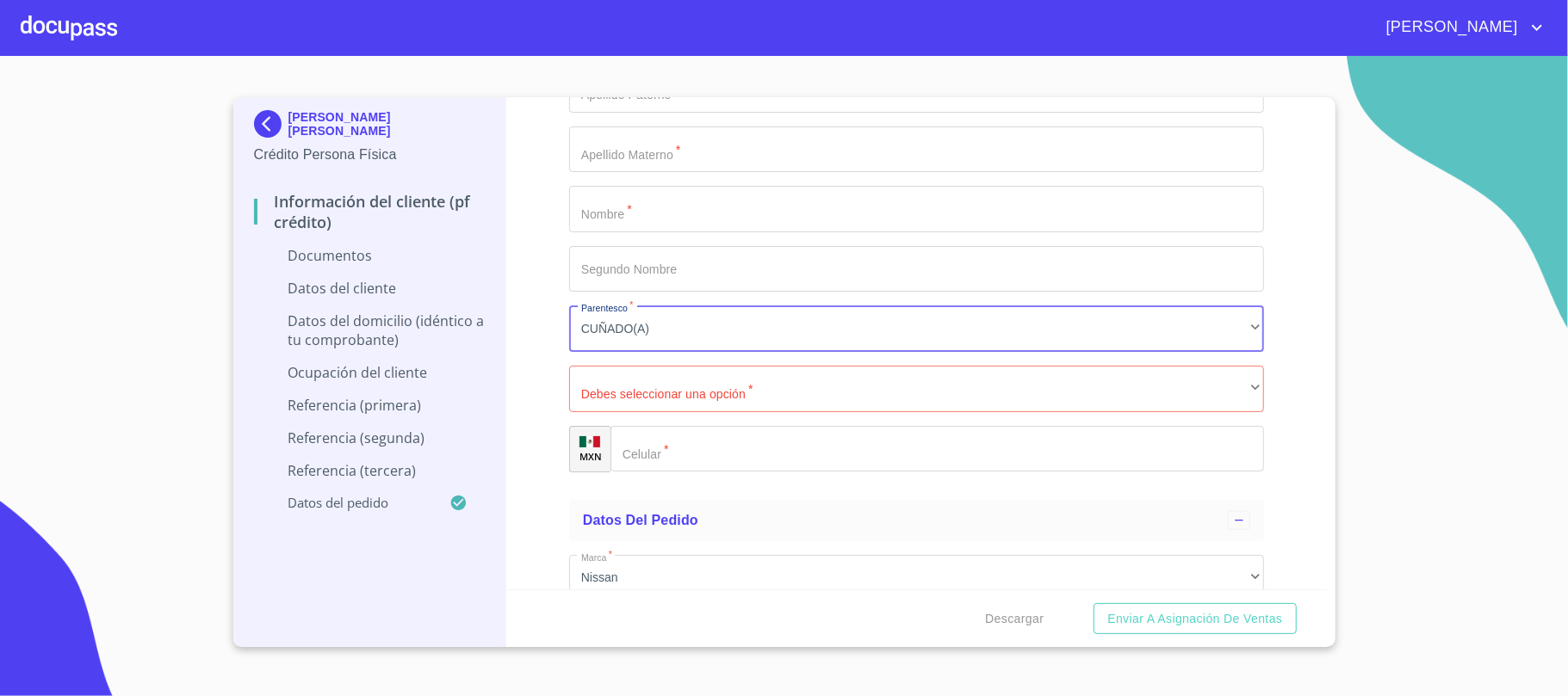
click at [540, 331] on div "Información del cliente (PF crédito) Documentos Documento de identificación.   …" at bounding box center [917, 343] width 821 height 492
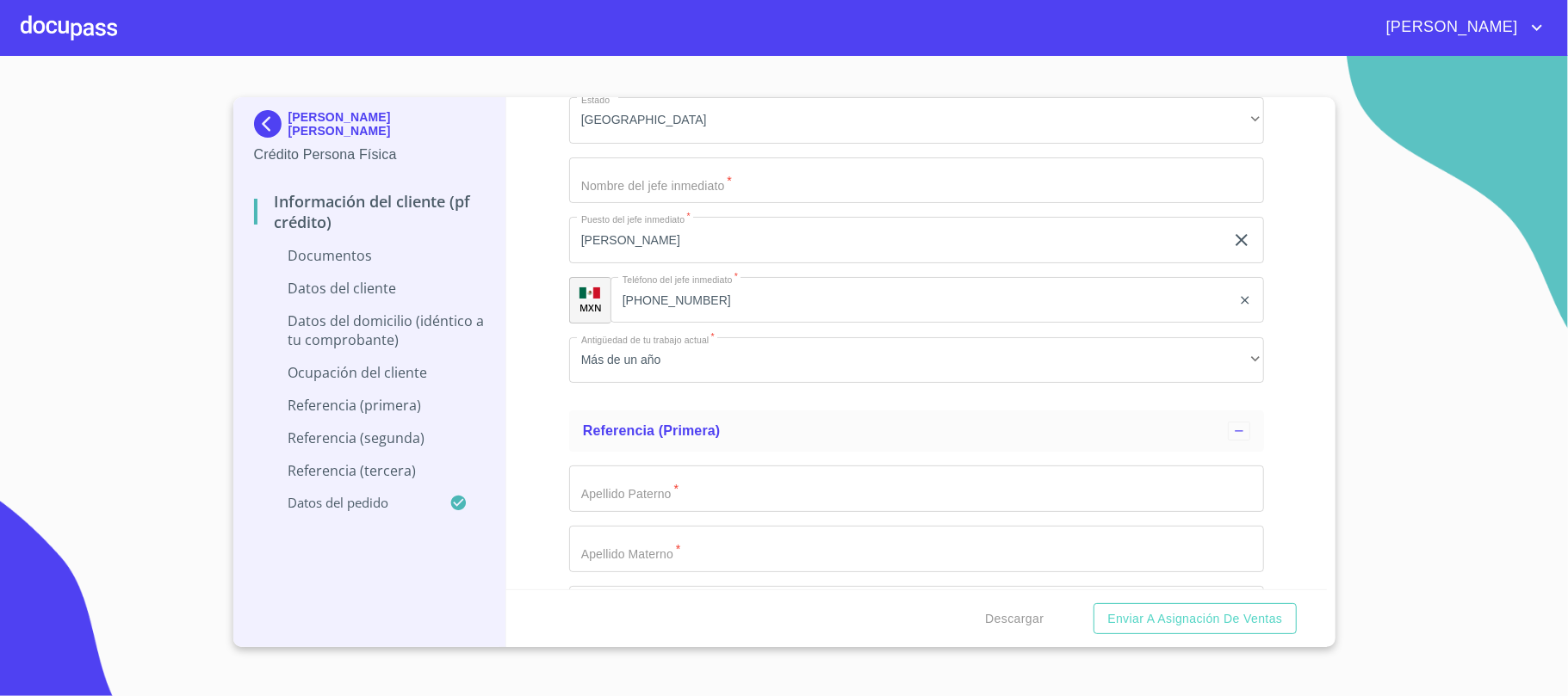
scroll to position [4705, 0]
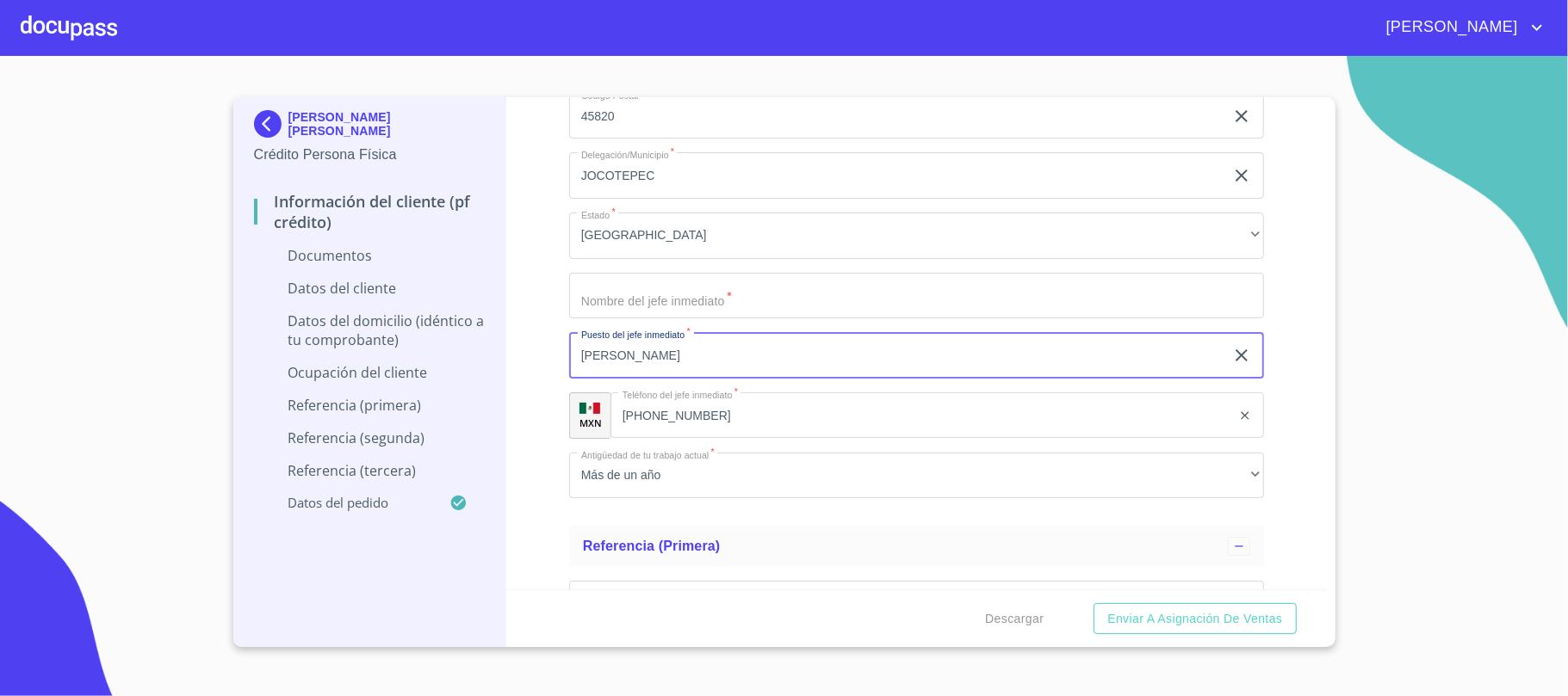
drag, startPoint x: 714, startPoint y: 376, endPoint x: 0, endPoint y: 334, distance: 715.2
click at [0, 334] on section "[PERSON_NAME] [PERSON_NAME] Crédito Persona Física Información del cliente (PF …" at bounding box center [784, 376] width 1568 height 640
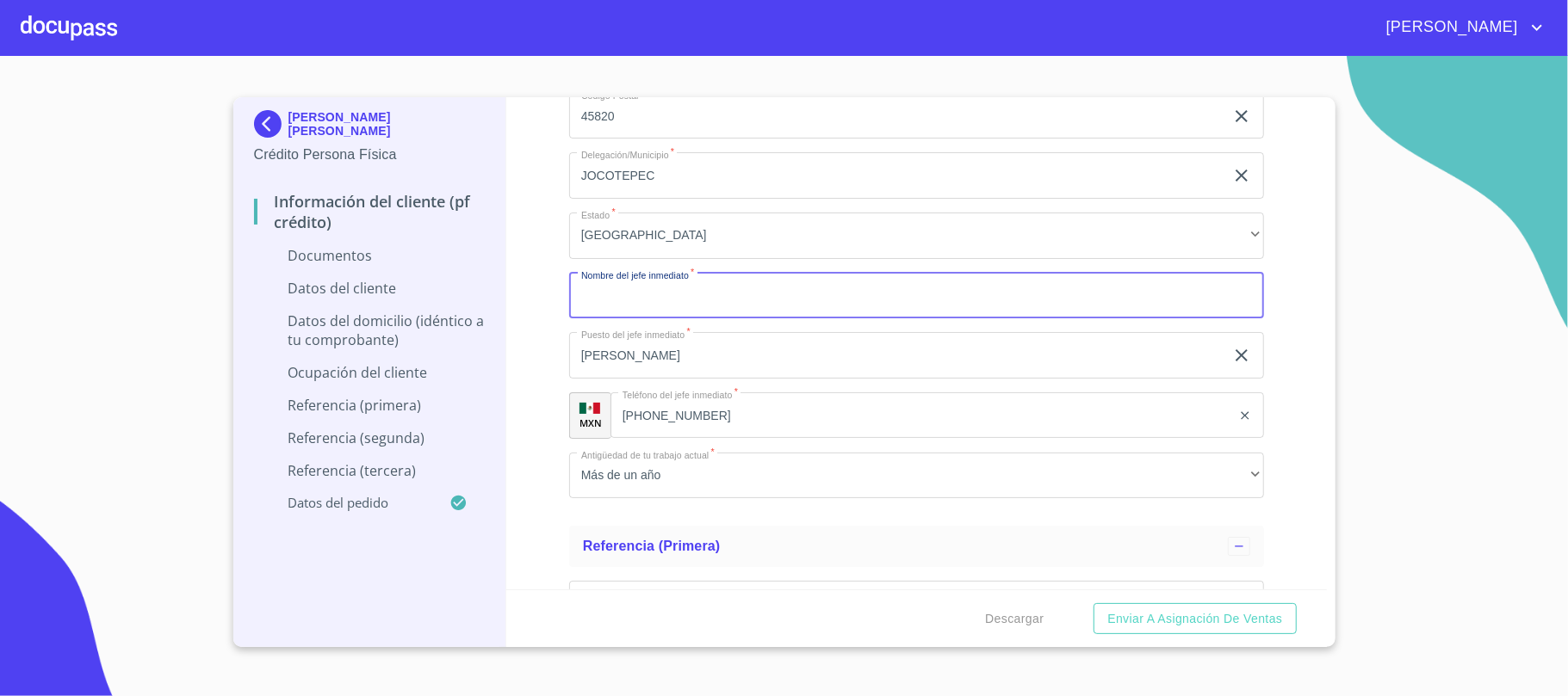
click at [701, 301] on input "Documento de identificación.   *" at bounding box center [916, 296] width 695 height 46
paste input "[PERSON_NAME]"
type input "[PERSON_NAME]"
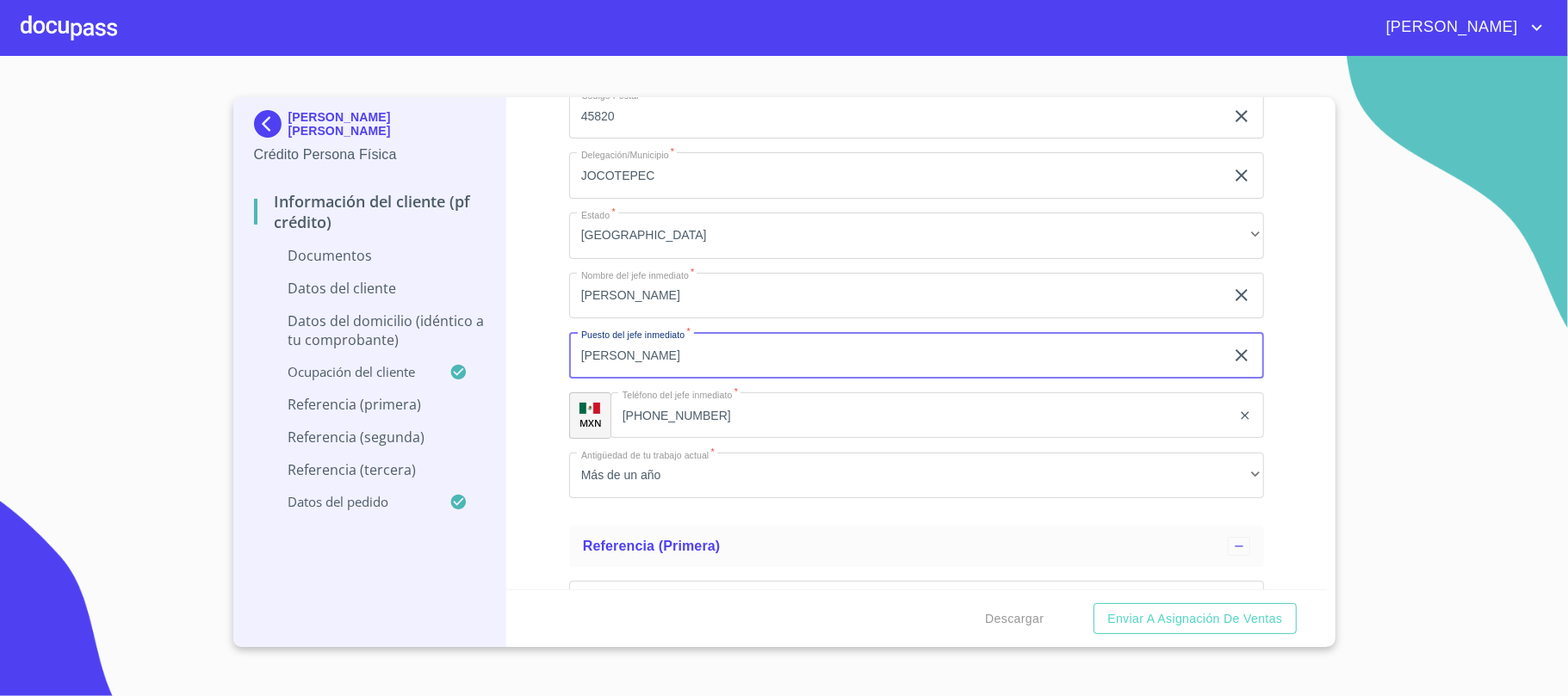
drag, startPoint x: 699, startPoint y: 355, endPoint x: 145, endPoint y: 365, distance: 554.1
click at [145, 365] on section "[PERSON_NAME] [PERSON_NAME] Crédito Persona Física Información del cliente (PF …" at bounding box center [784, 376] width 1568 height 640
type input "LIDER DE DESARROLLO"
click at [1271, 393] on div "Información del cliente (PF crédito) Documentos Documento de identificación.   …" at bounding box center [917, 343] width 821 height 492
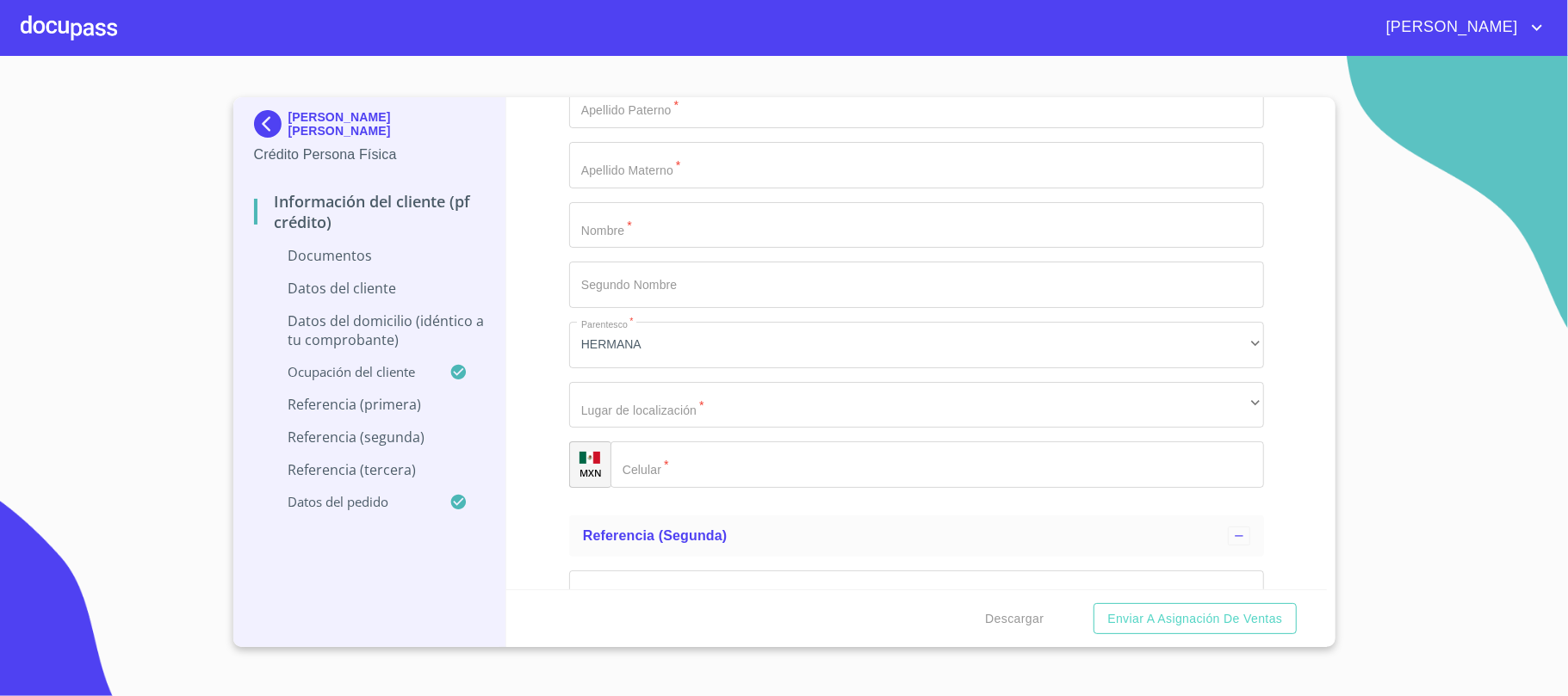
scroll to position [5164, 0]
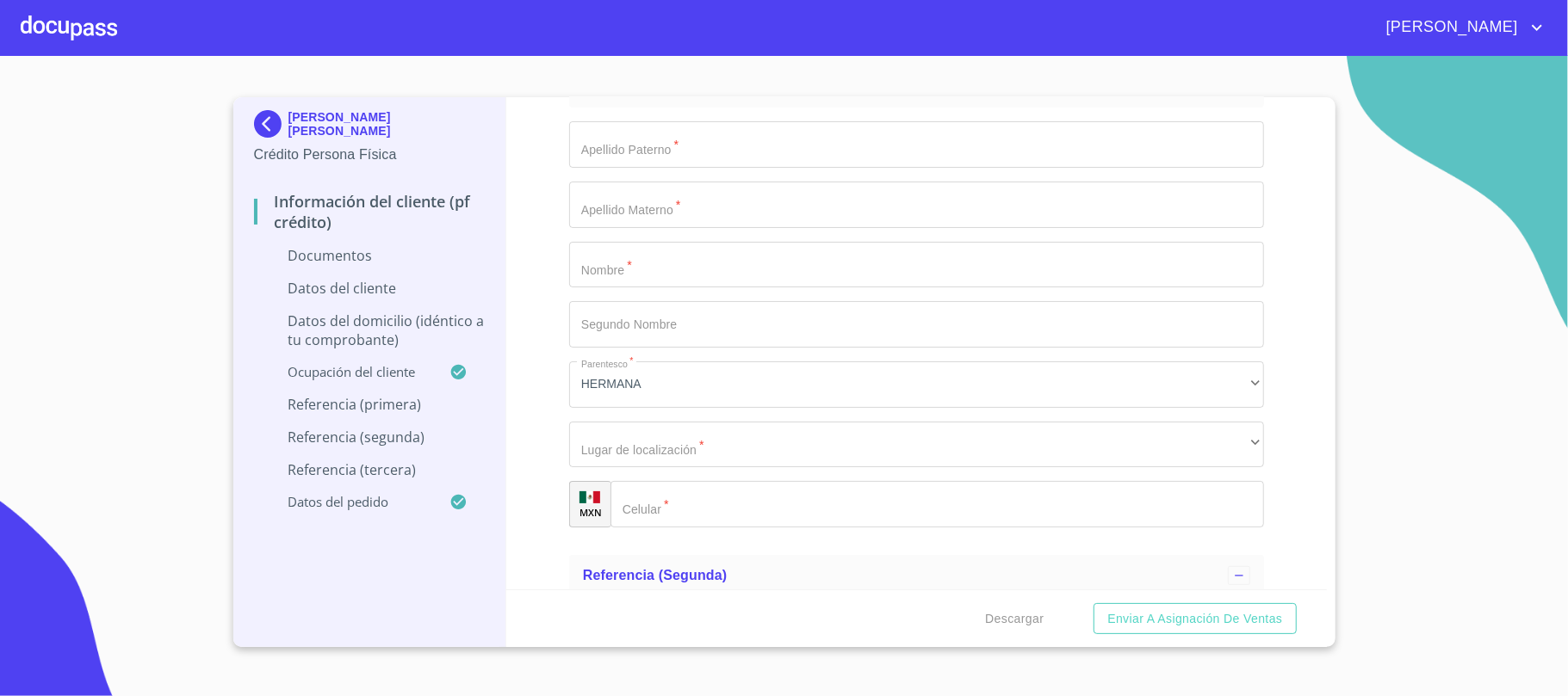
click at [1508, 25] on span "[PERSON_NAME]" at bounding box center [1450, 27] width 153 height 28
click at [1509, 43] on li "Salir" at bounding box center [1519, 36] width 56 height 31
